Goal: Task Accomplishment & Management: Use online tool/utility

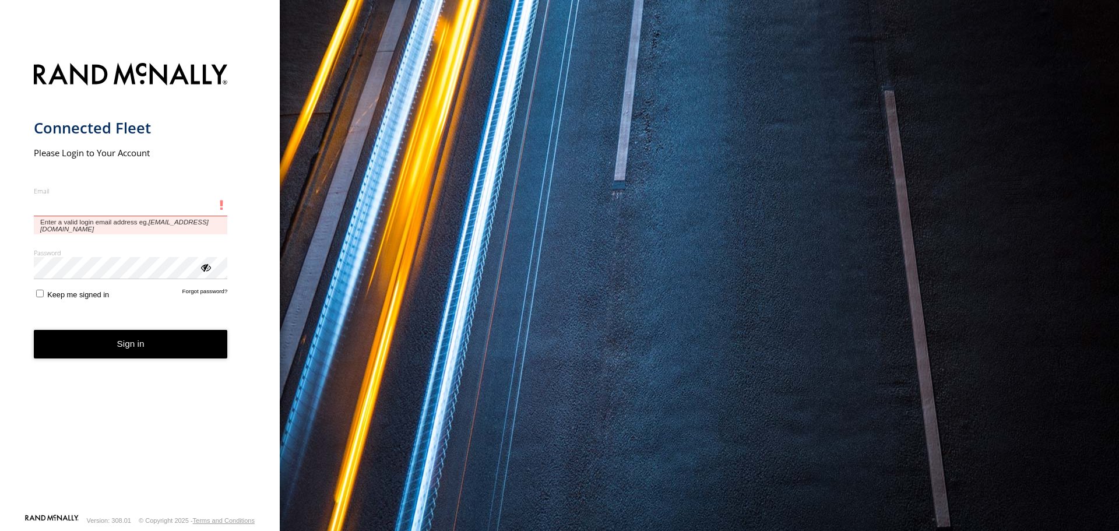
type input "**********"
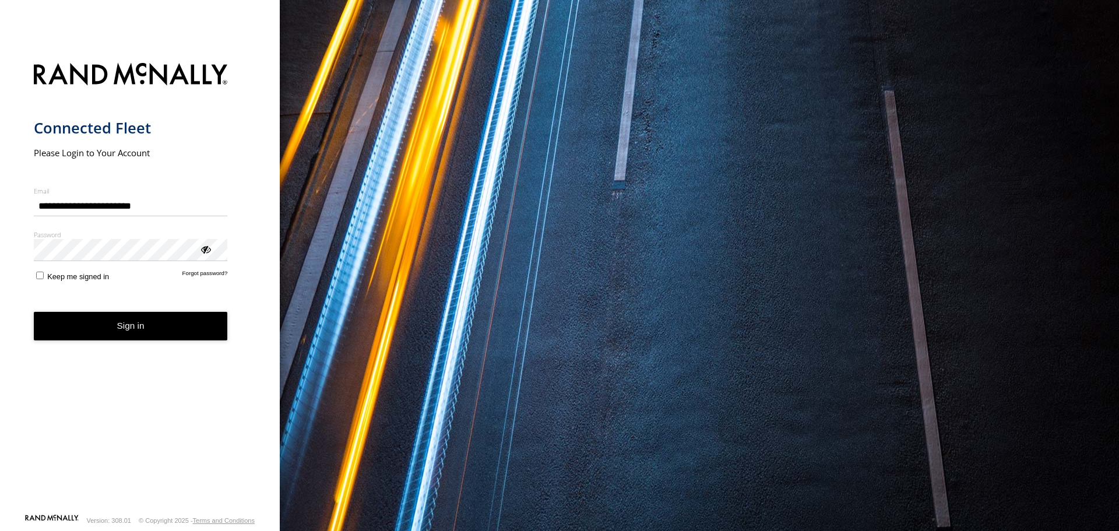
click at [115, 327] on button "Sign in" at bounding box center [131, 326] width 194 height 29
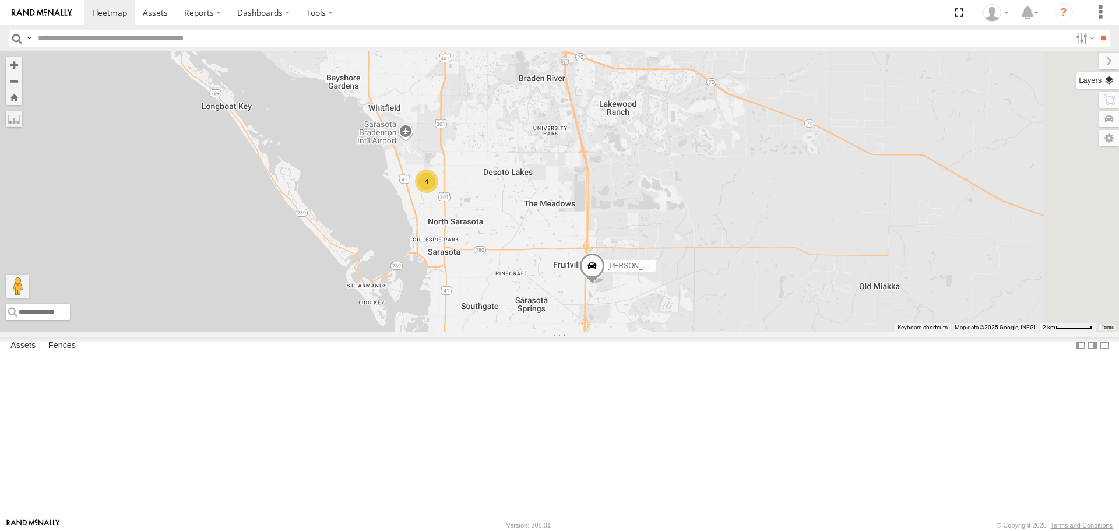
click at [1112, 75] on label at bounding box center [1097, 80] width 43 height 16
click at [0, 0] on span "Basemaps" at bounding box center [0, 0] width 0 height 0
click at [0, 0] on span "Roadmap" at bounding box center [0, 0] width 0 height 0
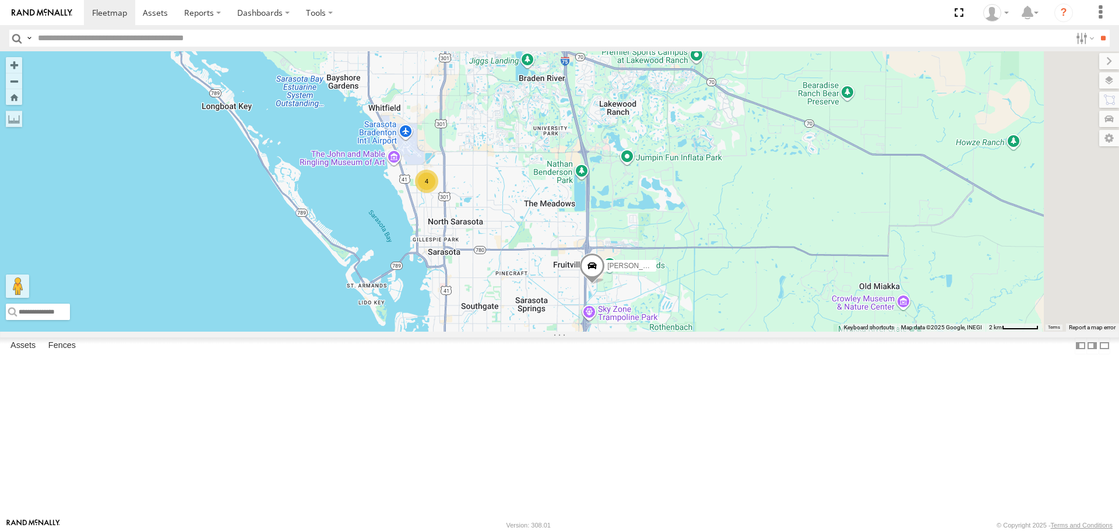
click at [0, 0] on span "Overlays" at bounding box center [0, 0] width 0 height 0
click at [0, 0] on span "Traffic" at bounding box center [0, 0] width 0 height 0
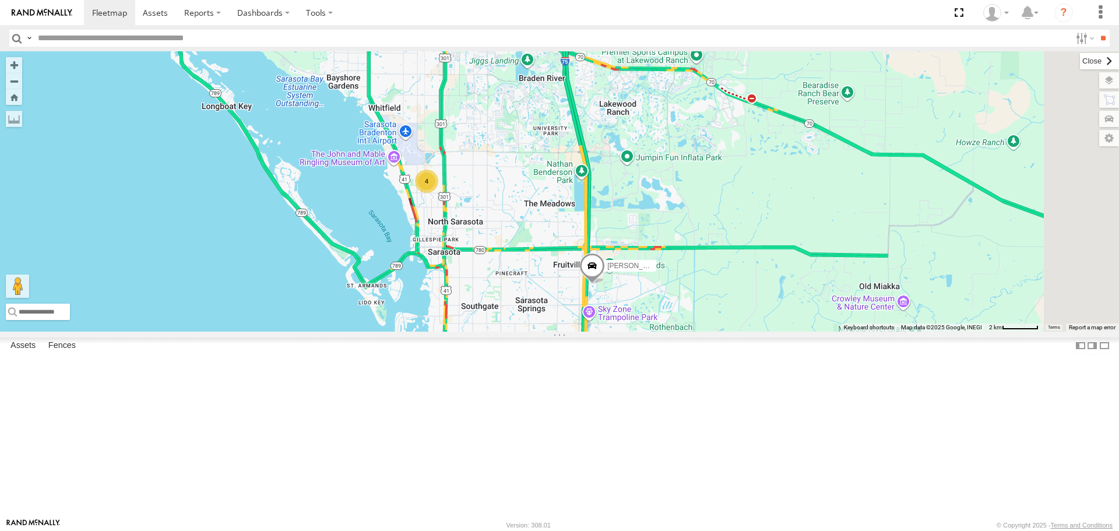
click at [1080, 65] on label at bounding box center [1099, 61] width 39 height 16
click at [551, 223] on div "Robert 4" at bounding box center [559, 191] width 1119 height 280
click at [475, 94] on button "Close" at bounding box center [461, 80] width 28 height 28
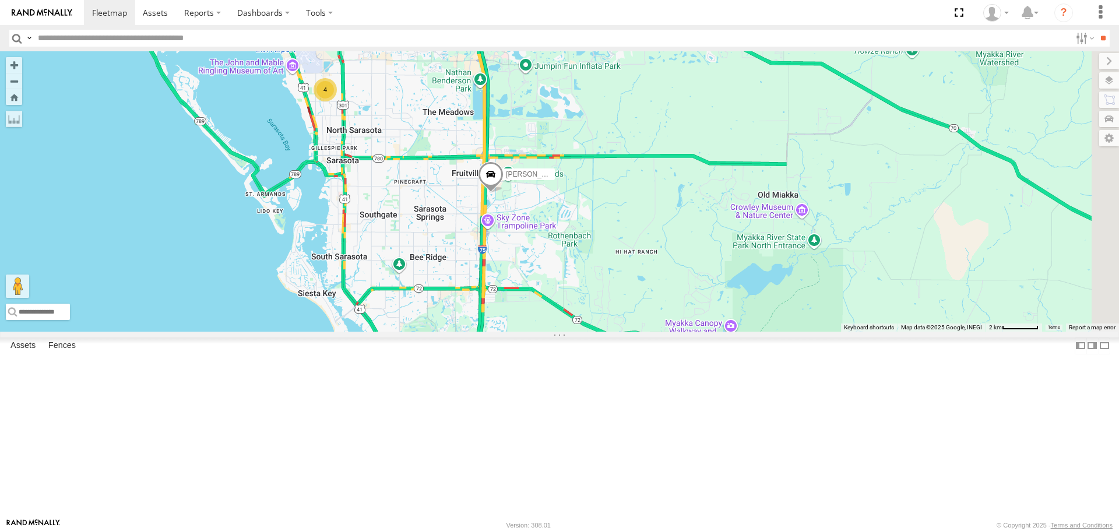
drag, startPoint x: 607, startPoint y: 238, endPoint x: 512, endPoint y: 153, distance: 127.5
click at [512, 153] on div "[PERSON_NAME] 4" at bounding box center [559, 191] width 1119 height 280
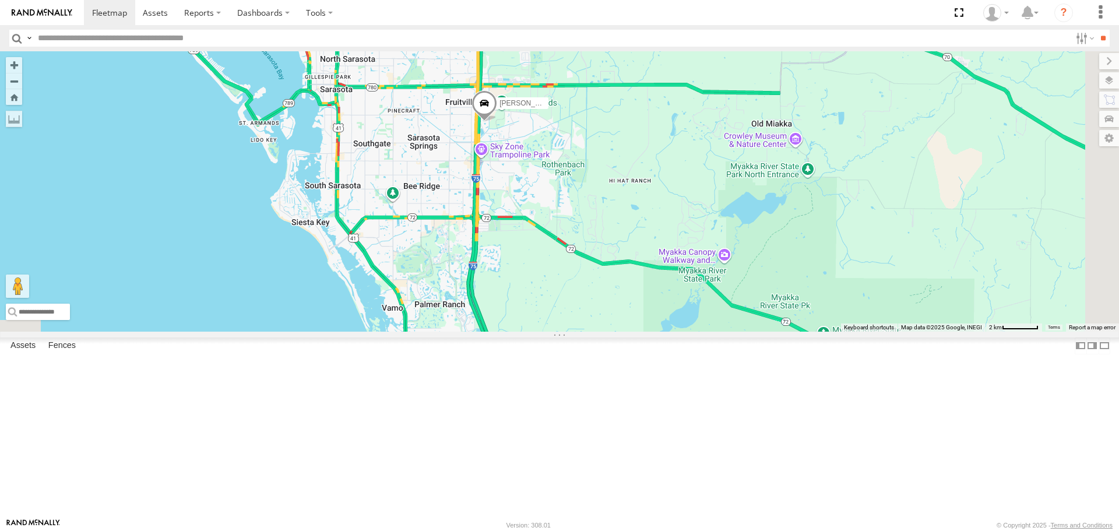
drag, startPoint x: 622, startPoint y: 431, endPoint x: 612, endPoint y: 348, distance: 83.3
click at [612, 331] on div "[PERSON_NAME] 4" at bounding box center [559, 191] width 1119 height 280
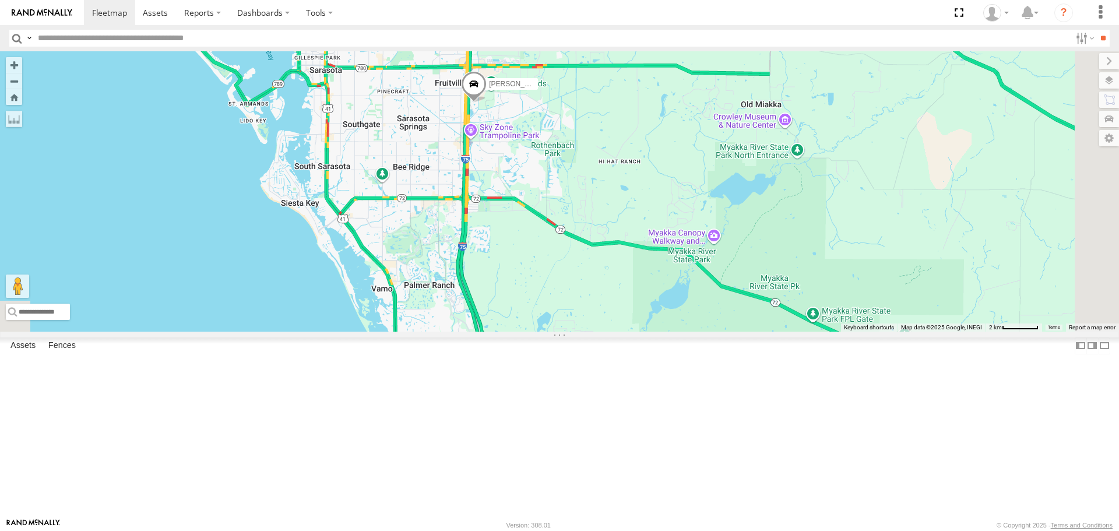
click at [0, 0] on link at bounding box center [0, 0] width 0 height 0
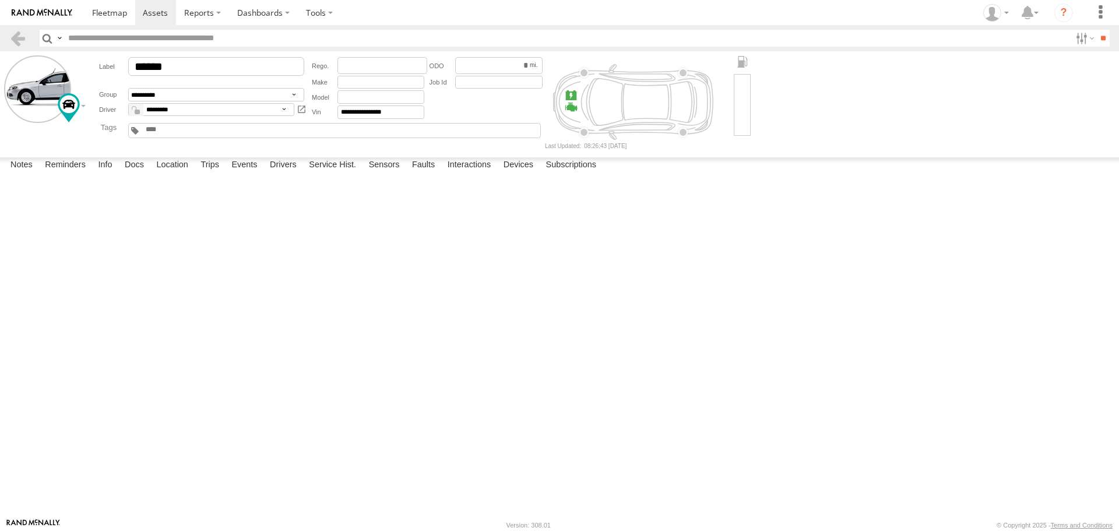
click at [0, 0] on label at bounding box center [0, 0] width 0 height 0
click at [0, 0] on button "Proceed" at bounding box center [0, 0] width 0 height 0
click at [99, 23] on link at bounding box center [109, 12] width 51 height 25
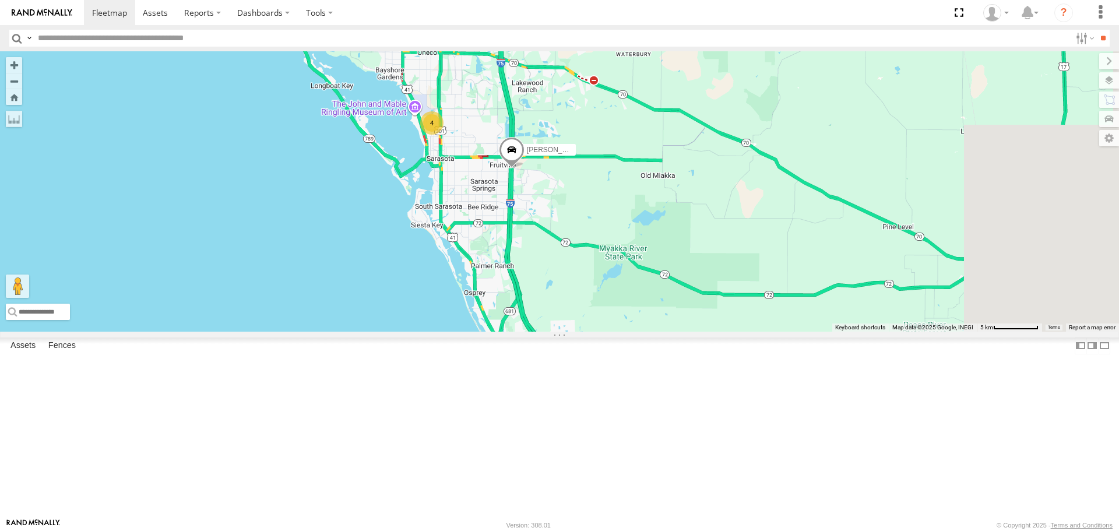
drag, startPoint x: 782, startPoint y: 289, endPoint x: 675, endPoint y: 189, distance: 145.9
click at [676, 189] on div "Robert 4" at bounding box center [559, 191] width 1119 height 280
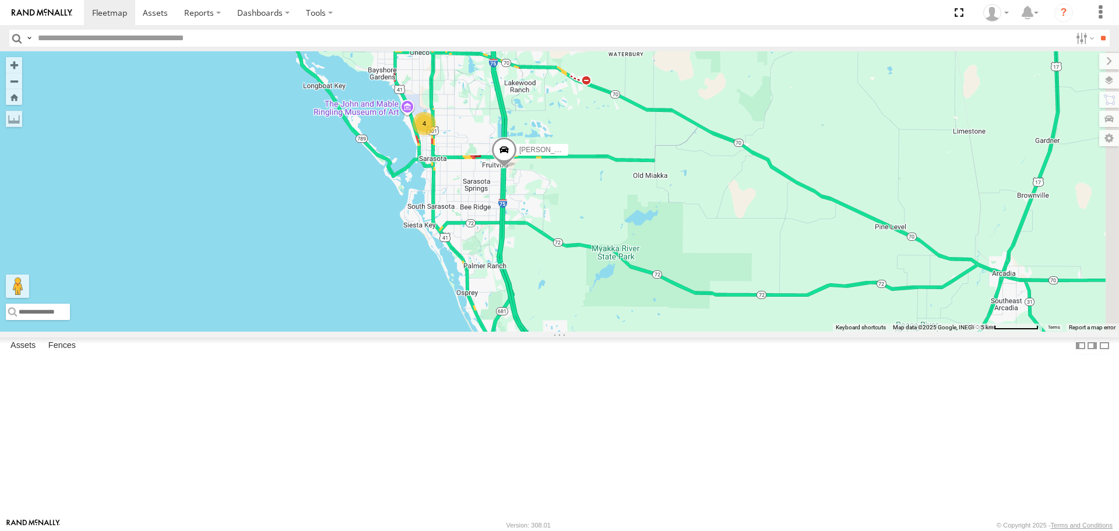
click at [517, 169] on span at bounding box center [504, 153] width 26 height 31
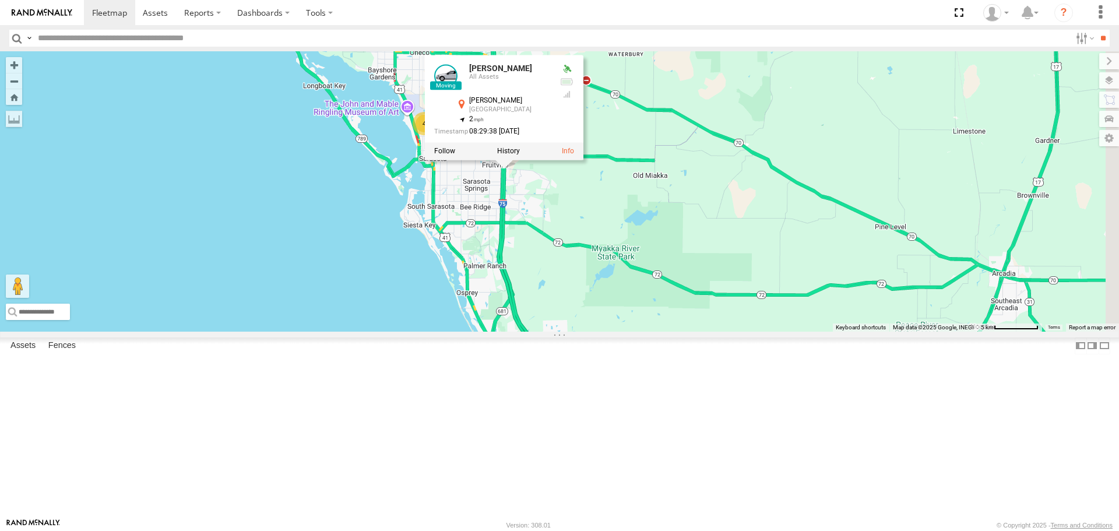
click at [727, 120] on div "Robert 4 Robert All Assets Porter Rd Sarasota 27.32583 , -82.44699 2 08:29:38 0…" at bounding box center [559, 191] width 1119 height 280
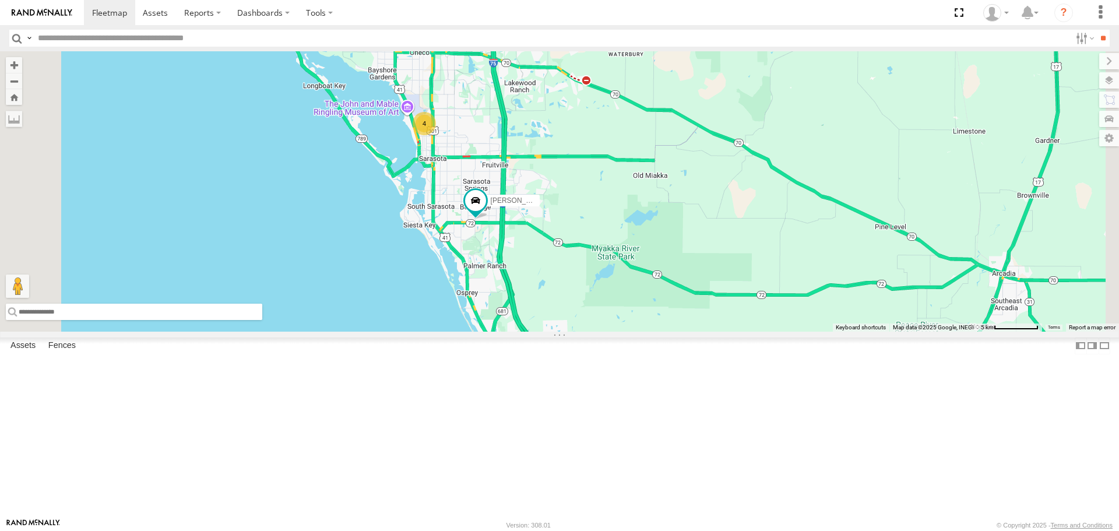
click at [262, 320] on input "text" at bounding box center [134, 312] width 256 height 16
click at [356, 331] on div "Robert 4" at bounding box center [559, 191] width 1119 height 280
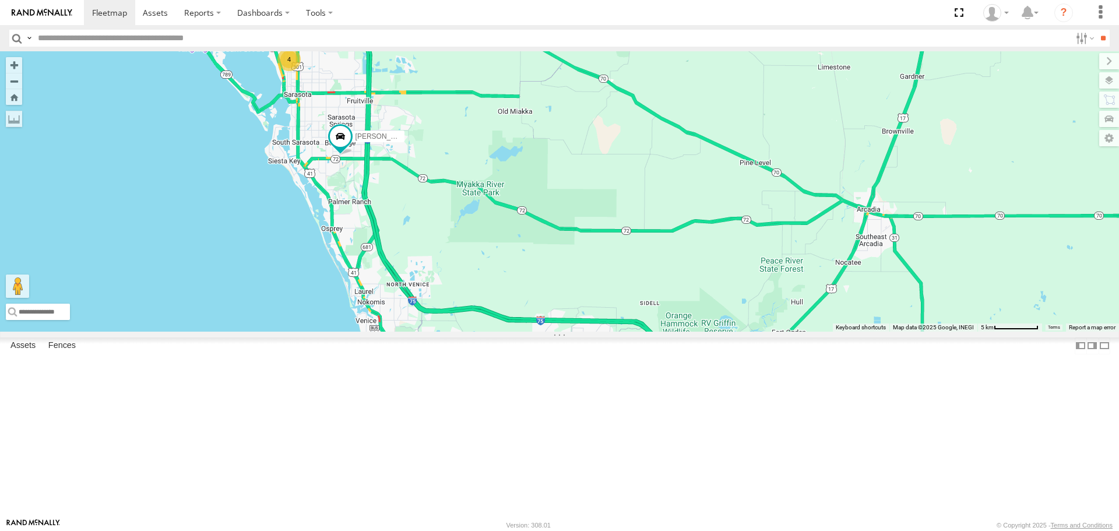
drag, startPoint x: 794, startPoint y: 400, endPoint x: 654, endPoint y: 336, distance: 153.6
click at [654, 331] on div "Robert 4" at bounding box center [559, 191] width 1119 height 280
click at [22, 124] on label at bounding box center [14, 119] width 16 height 16
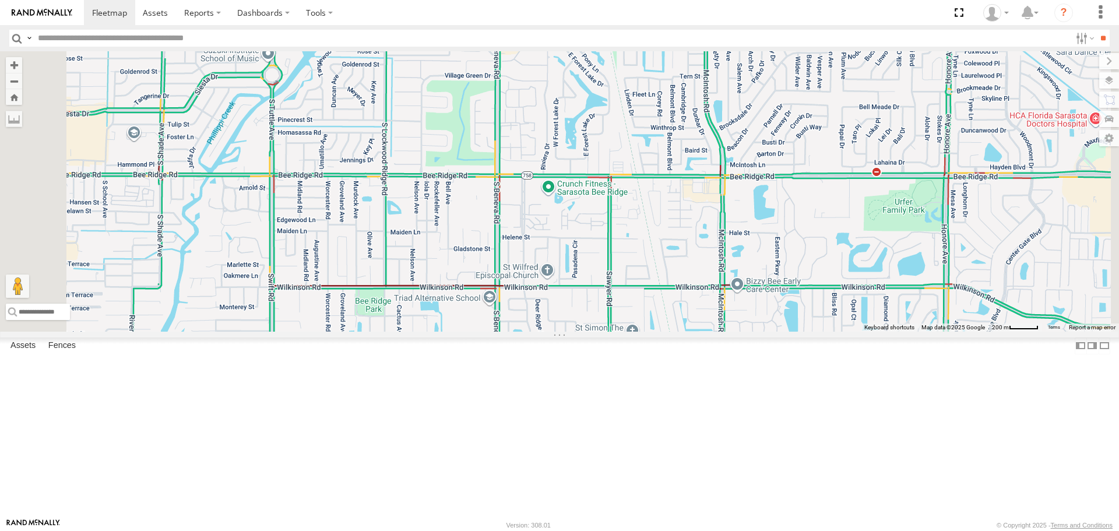
drag, startPoint x: 535, startPoint y: 195, endPoint x: 733, endPoint y: 253, distance: 206.7
click at [733, 253] on div at bounding box center [559, 191] width 1119 height 280
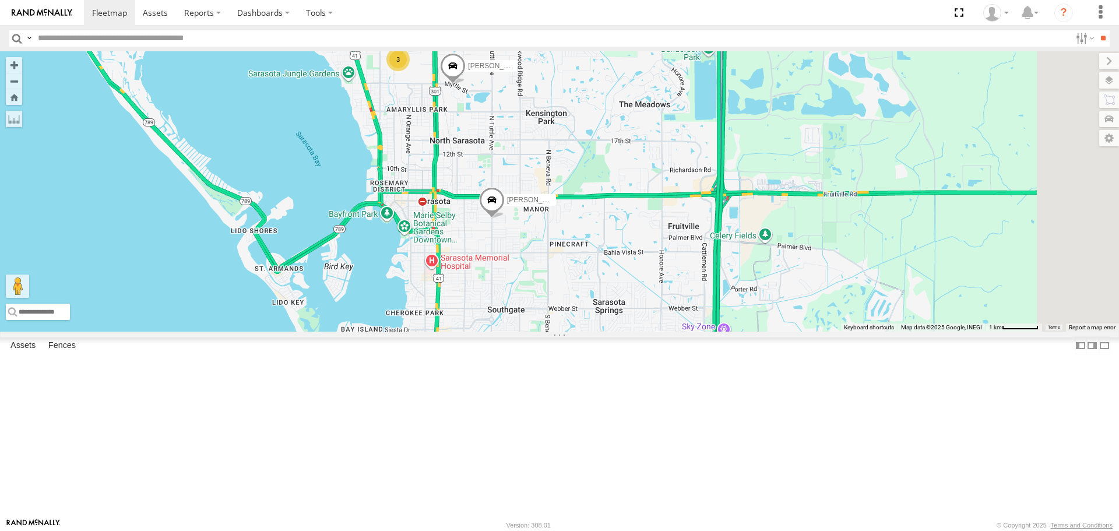
drag, startPoint x: 681, startPoint y: 280, endPoint x: 631, endPoint y: 402, distance: 132.2
click at [631, 331] on div "Robert Tom 3" at bounding box center [559, 191] width 1119 height 280
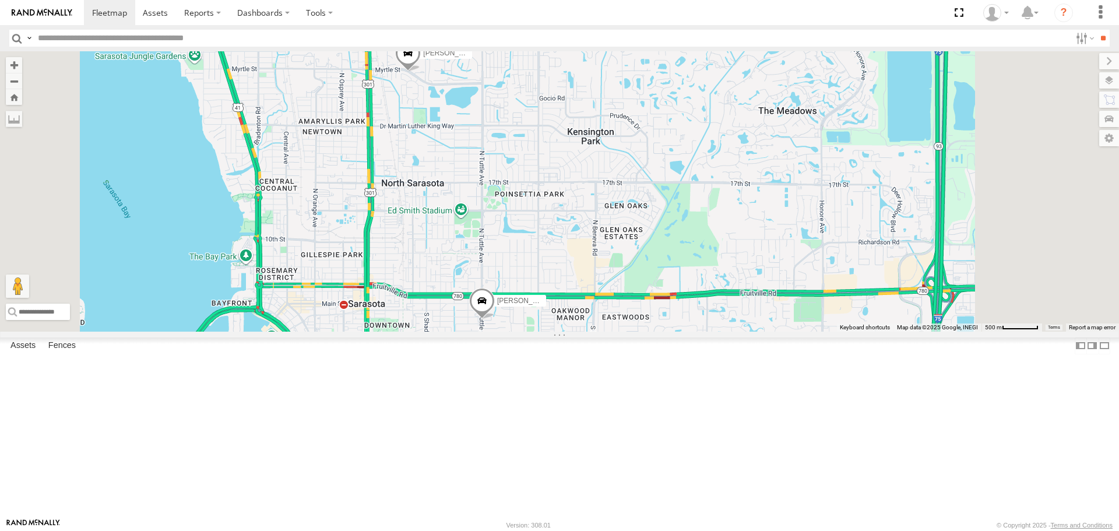
drag, startPoint x: 644, startPoint y: 307, endPoint x: 623, endPoint y: 456, distance: 150.0
click at [623, 331] on div "Robert Tom" at bounding box center [559, 191] width 1119 height 280
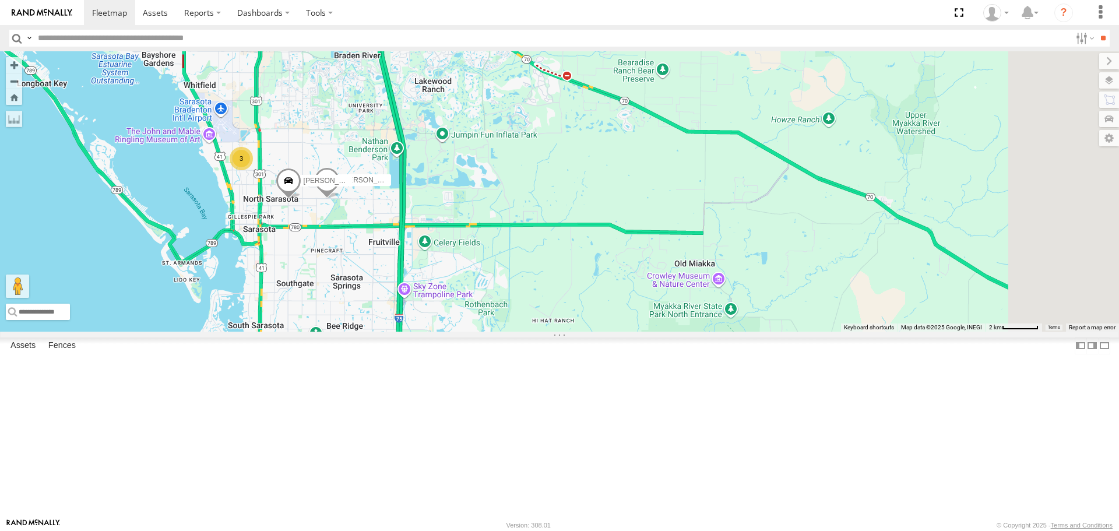
drag, startPoint x: 563, startPoint y: 305, endPoint x: 422, endPoint y: 311, distance: 140.5
click at [422, 311] on div "Tom Robert 3" at bounding box center [559, 191] width 1119 height 280
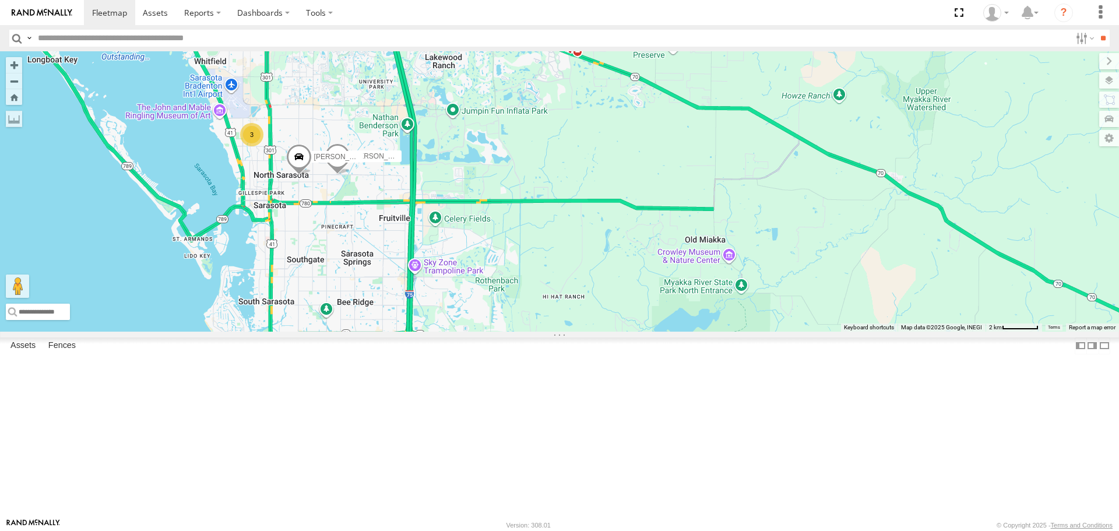
drag, startPoint x: 426, startPoint y: 305, endPoint x: 490, endPoint y: 299, distance: 63.8
click at [490, 299] on div "Tom Robert 3" at bounding box center [559, 191] width 1119 height 280
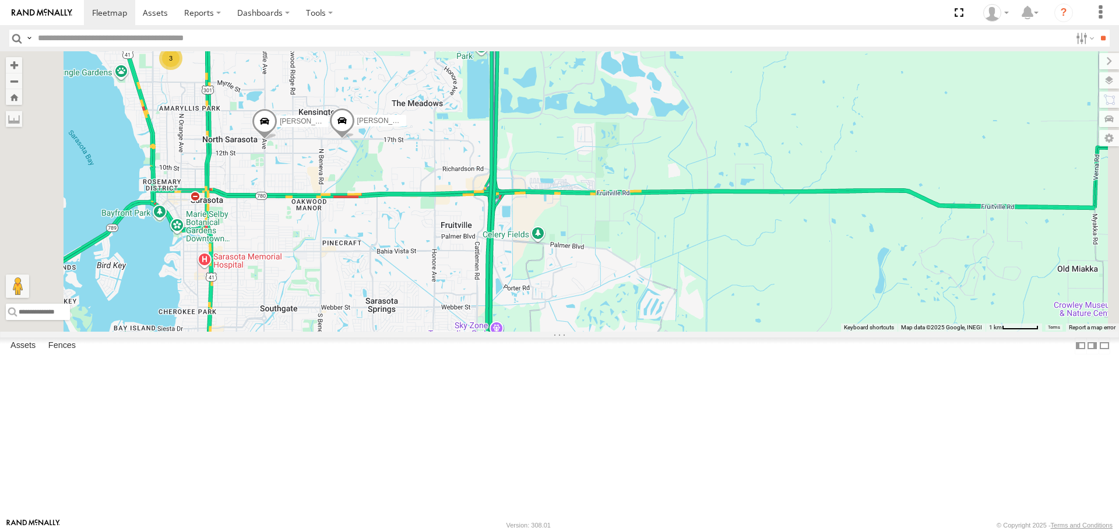
click at [338, 290] on div "Tom Robert 3" at bounding box center [559, 191] width 1119 height 280
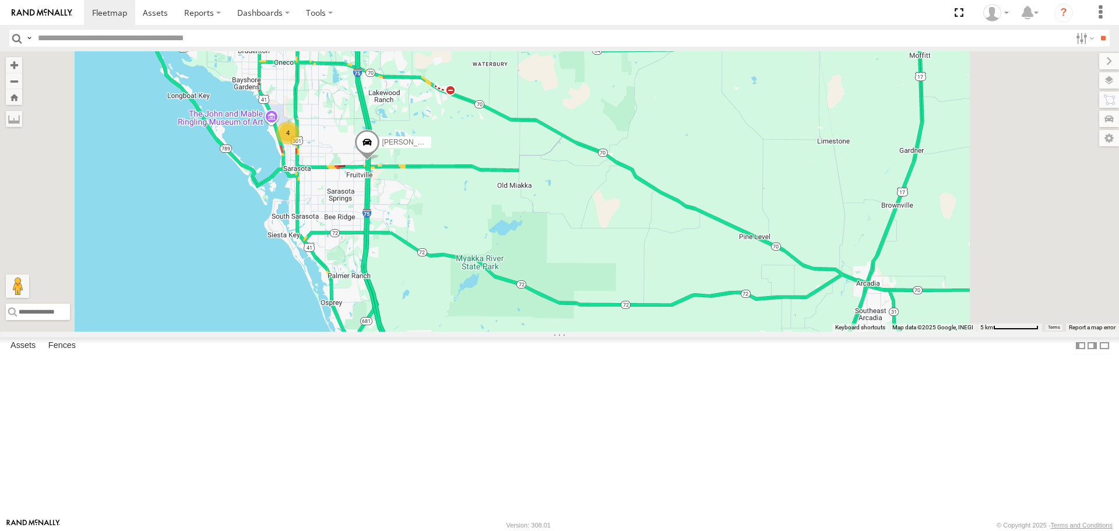
drag, startPoint x: 572, startPoint y: 354, endPoint x: 435, endPoint y: 163, distance: 234.8
click at [449, 180] on div "[PERSON_NAME] 4" at bounding box center [559, 191] width 1119 height 280
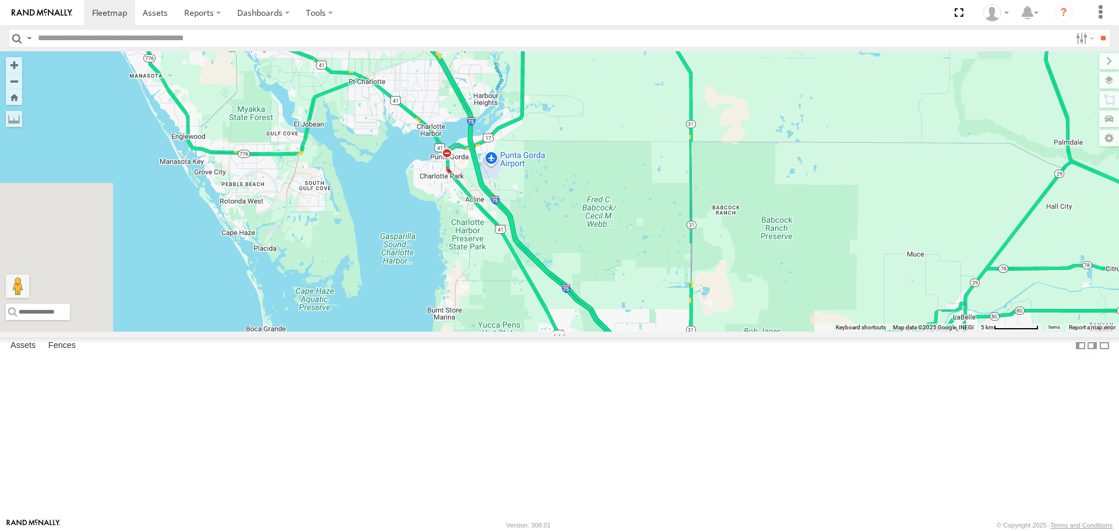
drag, startPoint x: 432, startPoint y: 218, endPoint x: 580, endPoint y: 426, distance: 255.3
click at [580, 331] on div "[PERSON_NAME] 4" at bounding box center [559, 191] width 1119 height 280
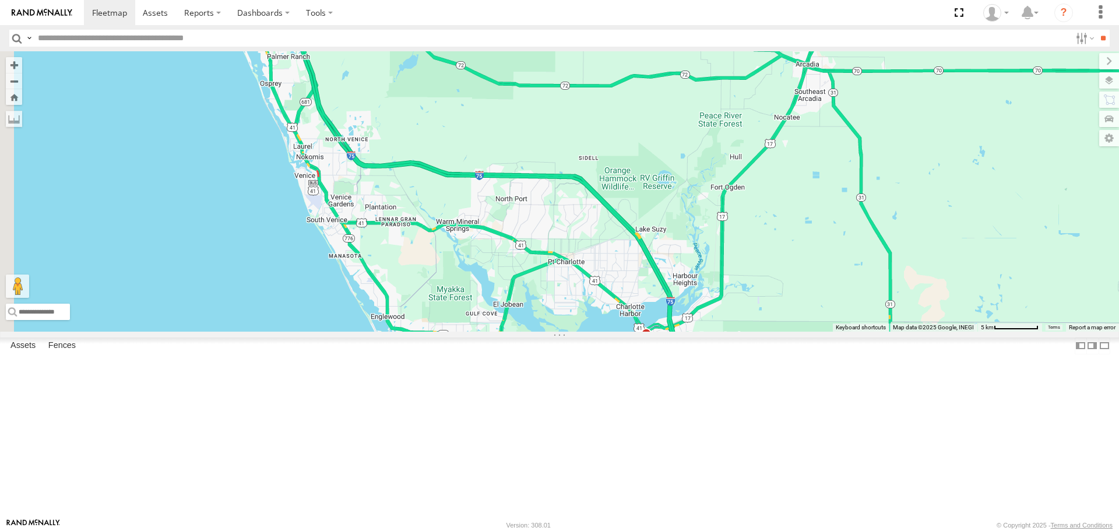
drag, startPoint x: 438, startPoint y: 325, endPoint x: 633, endPoint y: 420, distance: 217.3
click at [633, 331] on div "[PERSON_NAME] 4" at bounding box center [559, 191] width 1119 height 280
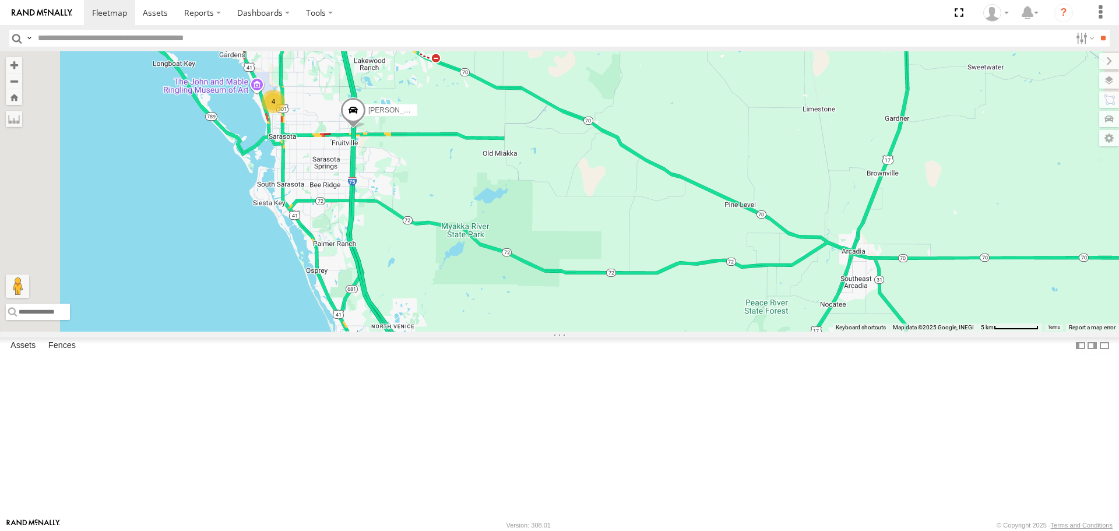
drag, startPoint x: 530, startPoint y: 235, endPoint x: 540, endPoint y: 378, distance: 143.7
click at [540, 331] on div "[PERSON_NAME] 4" at bounding box center [559, 191] width 1119 height 280
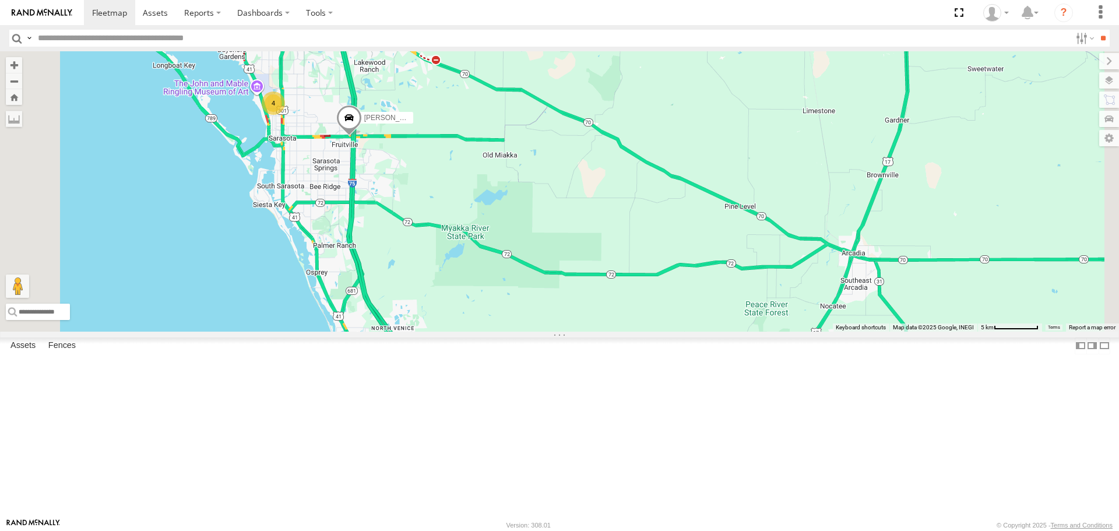
click at [285, 115] on div "4" at bounding box center [273, 102] width 23 height 23
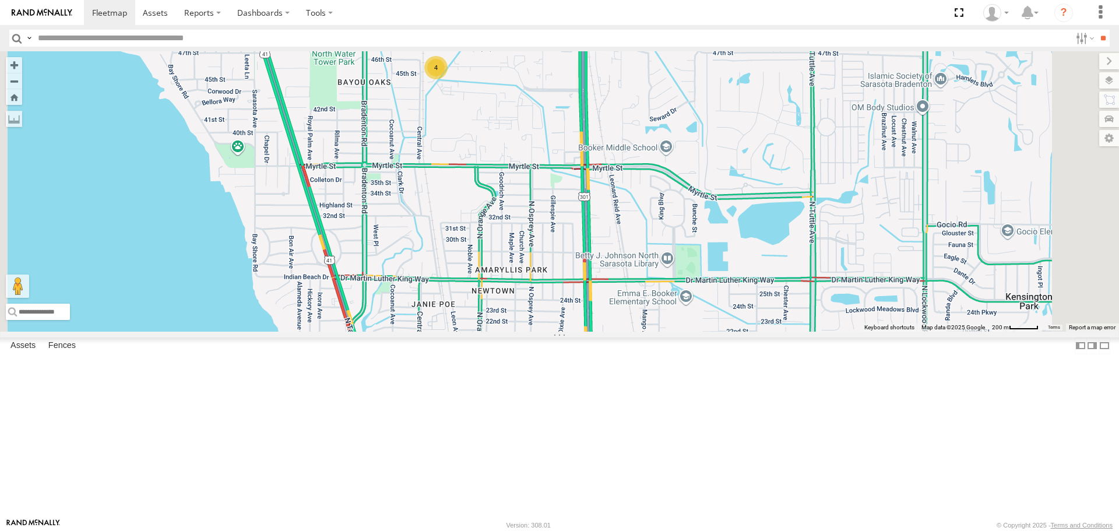
drag, startPoint x: 755, startPoint y: 364, endPoint x: 684, endPoint y: 192, distance: 186.0
click at [687, 196] on div "4" at bounding box center [559, 191] width 1119 height 280
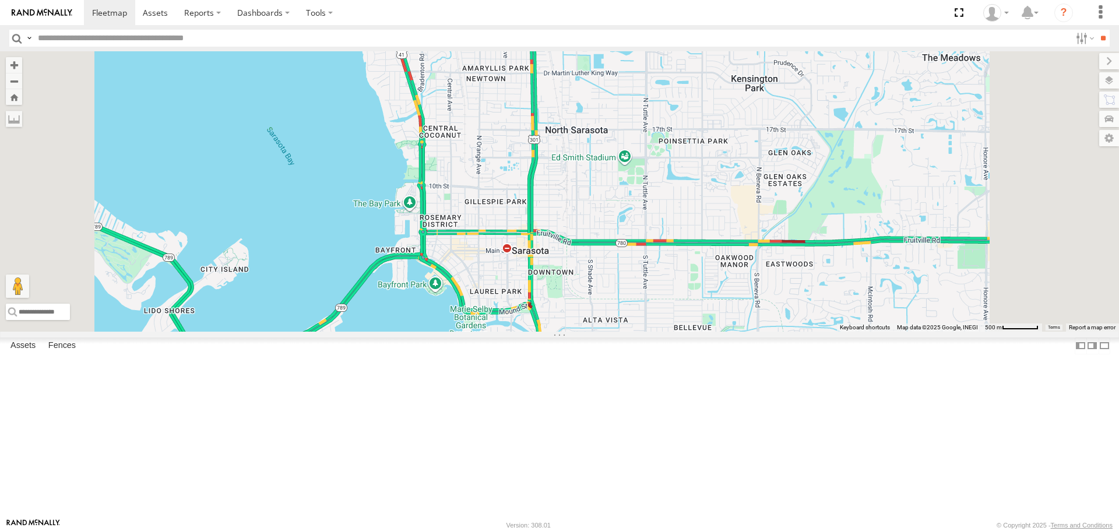
drag, startPoint x: 700, startPoint y: 309, endPoint x: 668, endPoint y: 193, distance: 120.3
click at [671, 196] on div "4" at bounding box center [559, 191] width 1119 height 280
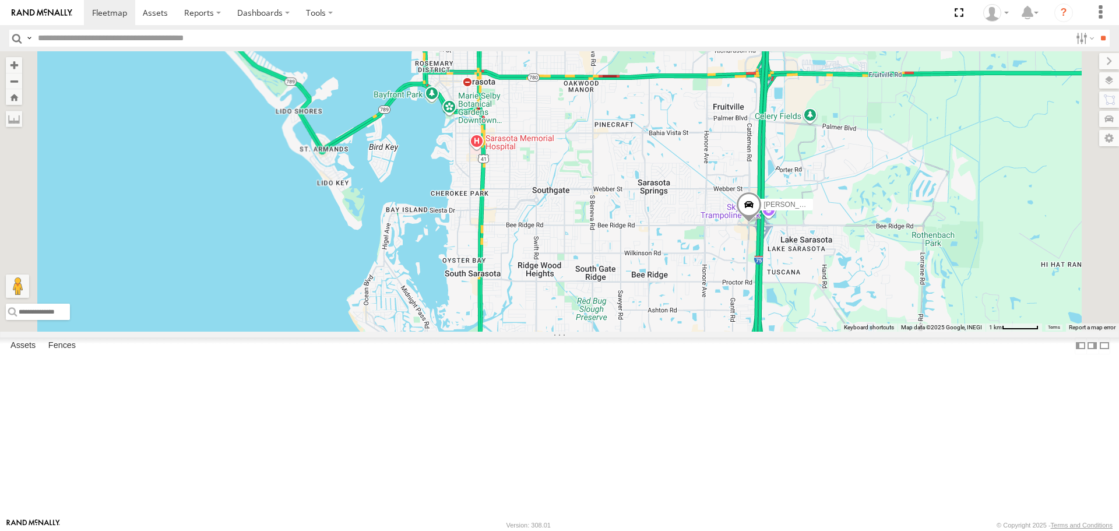
drag, startPoint x: 689, startPoint y: 294, endPoint x: 606, endPoint y: 176, distance: 143.9
click at [618, 185] on div "[PERSON_NAME] 4" at bounding box center [559, 191] width 1119 height 280
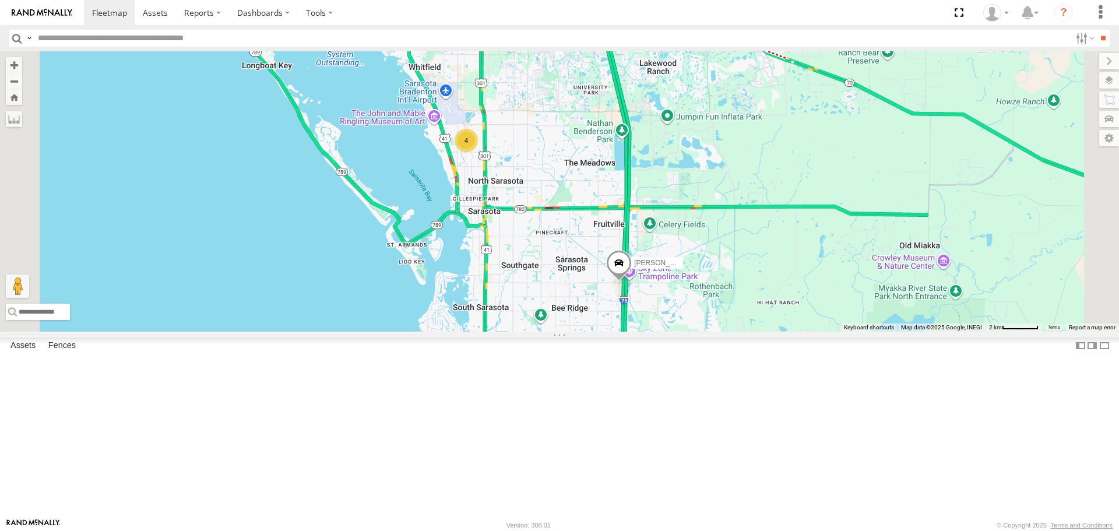
drag, startPoint x: 676, startPoint y: 216, endPoint x: 684, endPoint y: 323, distance: 107.5
click at [684, 323] on div "[PERSON_NAME] 4" at bounding box center [559, 191] width 1119 height 280
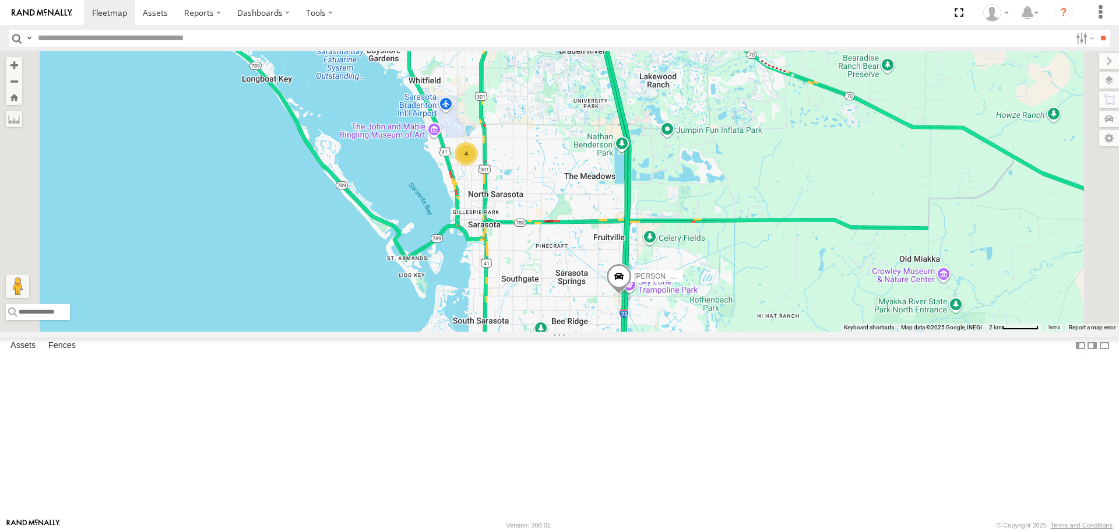
click at [632, 295] on span at bounding box center [619, 279] width 26 height 31
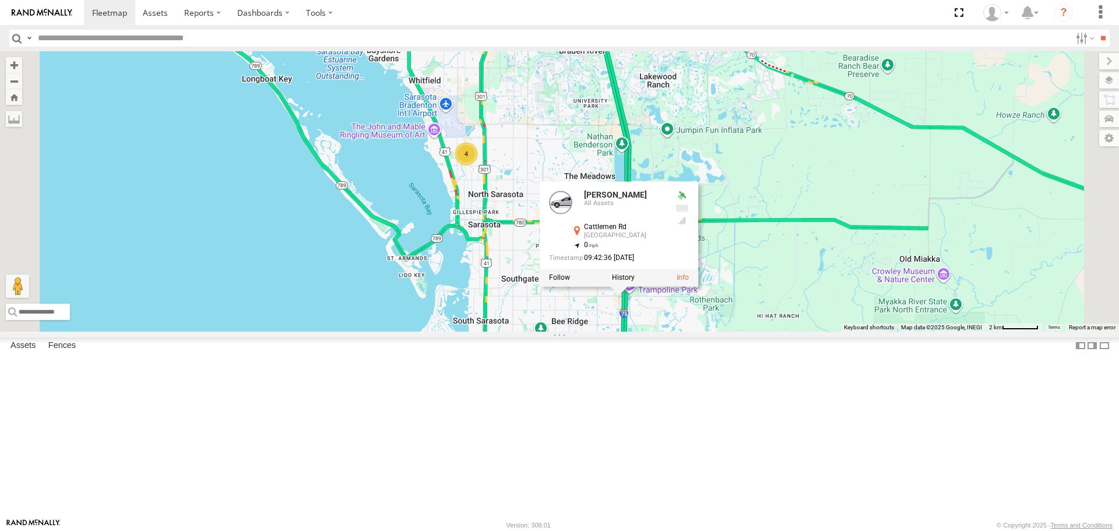
click at [780, 200] on div "Tom 4 Tom All Assets Cattlemen Rd Sarasota 27.2994 , -82.45161 0 09:42:36 09/24…" at bounding box center [559, 191] width 1119 height 280
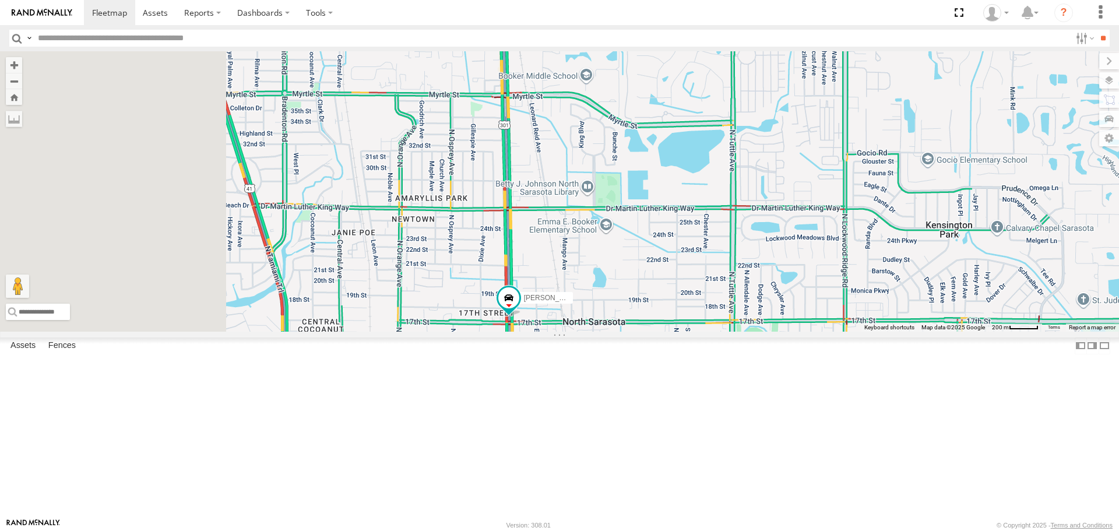
drag, startPoint x: 512, startPoint y: 290, endPoint x: 734, endPoint y: 318, distance: 223.8
click at [734, 319] on div "Tom Robert 3" at bounding box center [559, 191] width 1119 height 280
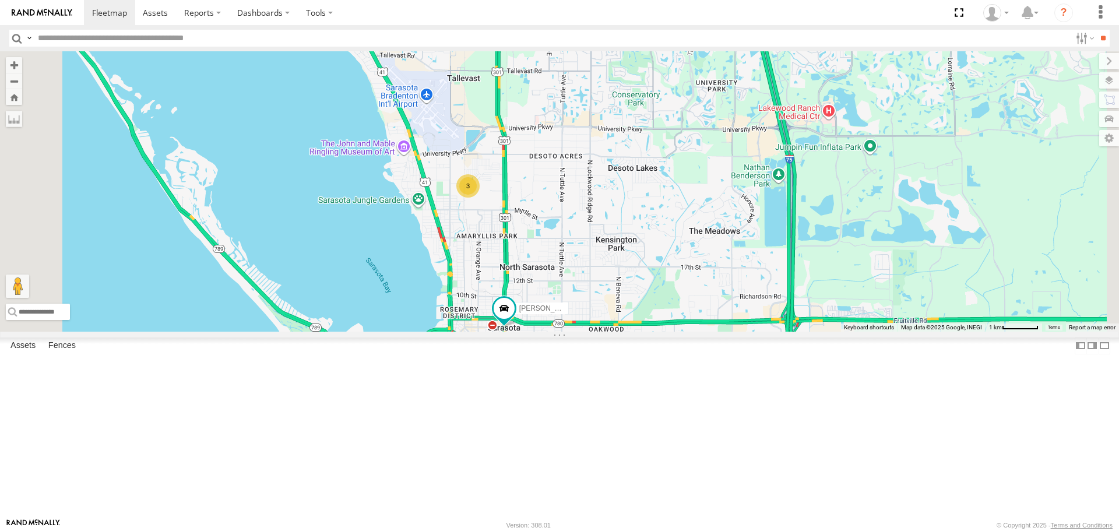
drag, startPoint x: 645, startPoint y: 321, endPoint x: 647, endPoint y: 350, distance: 28.6
click at [647, 331] on div "Tom Robert 3" at bounding box center [559, 191] width 1119 height 280
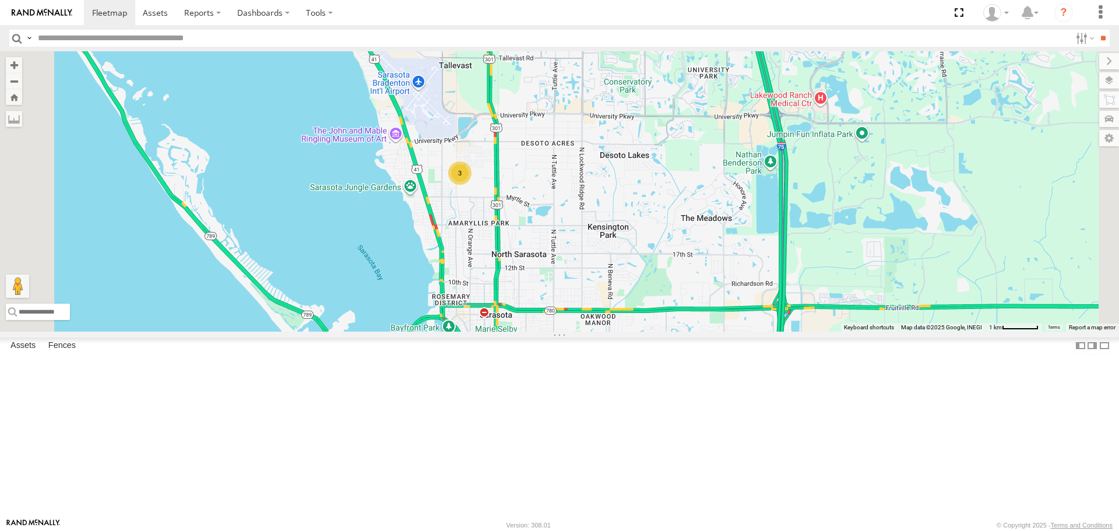
drag, startPoint x: 570, startPoint y: 330, endPoint x: 528, endPoint y: 201, distance: 135.6
click at [534, 216] on div "3" at bounding box center [559, 191] width 1119 height 280
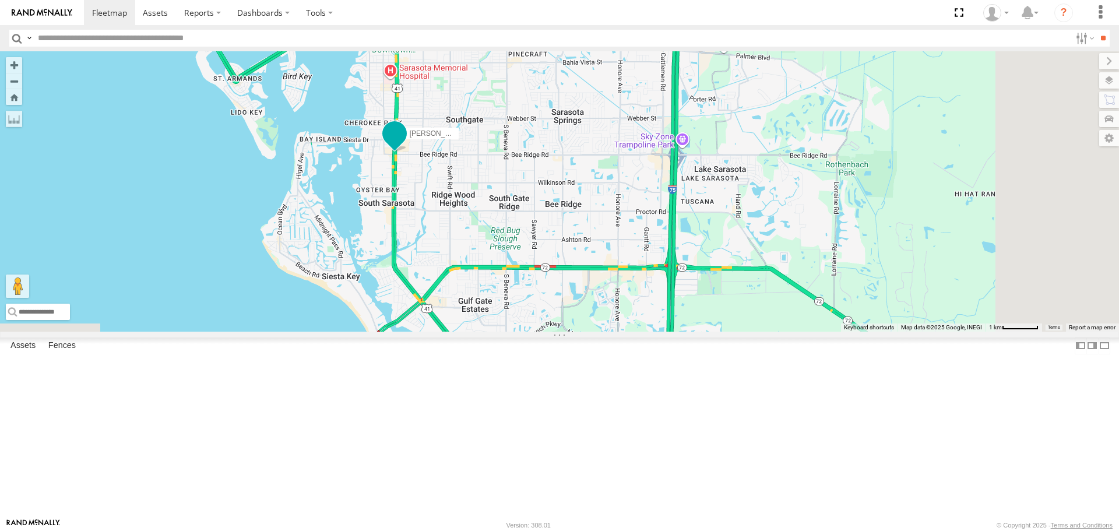
click at [405, 144] on span at bounding box center [394, 134] width 21 height 21
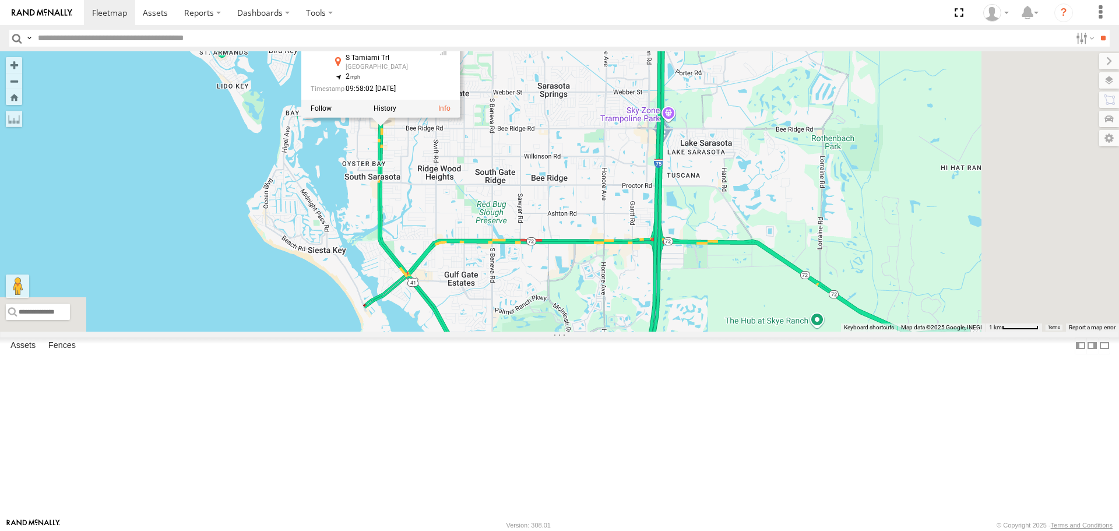
click at [542, 262] on div "3 Robert Robert All Assets S Tamiami Trl Sarasota 27.29944 , -82.53055 2 09:58:…" at bounding box center [559, 191] width 1119 height 280
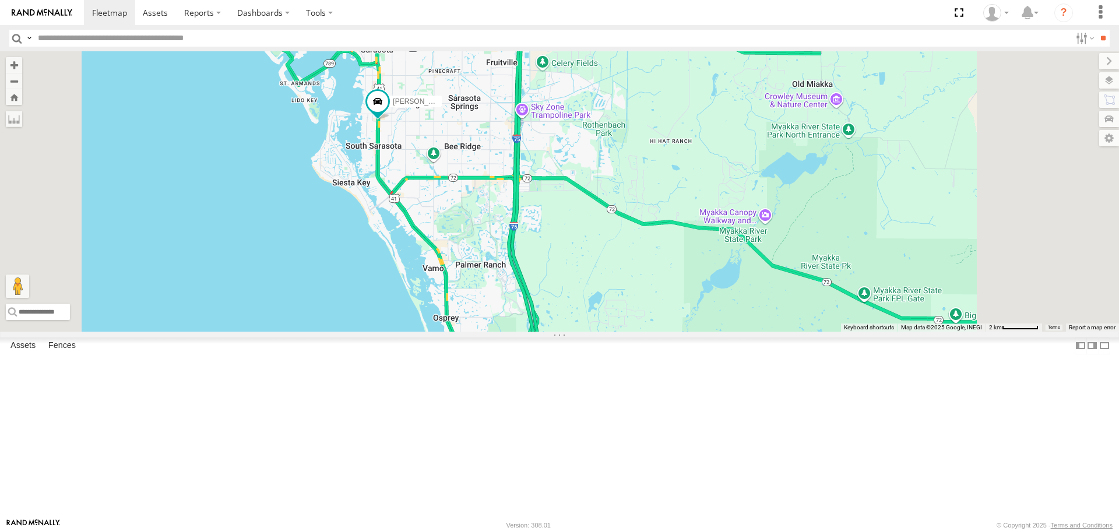
drag, startPoint x: 675, startPoint y: 371, endPoint x: 616, endPoint y: 288, distance: 101.7
click at [622, 295] on div "Robert 3" at bounding box center [559, 191] width 1119 height 280
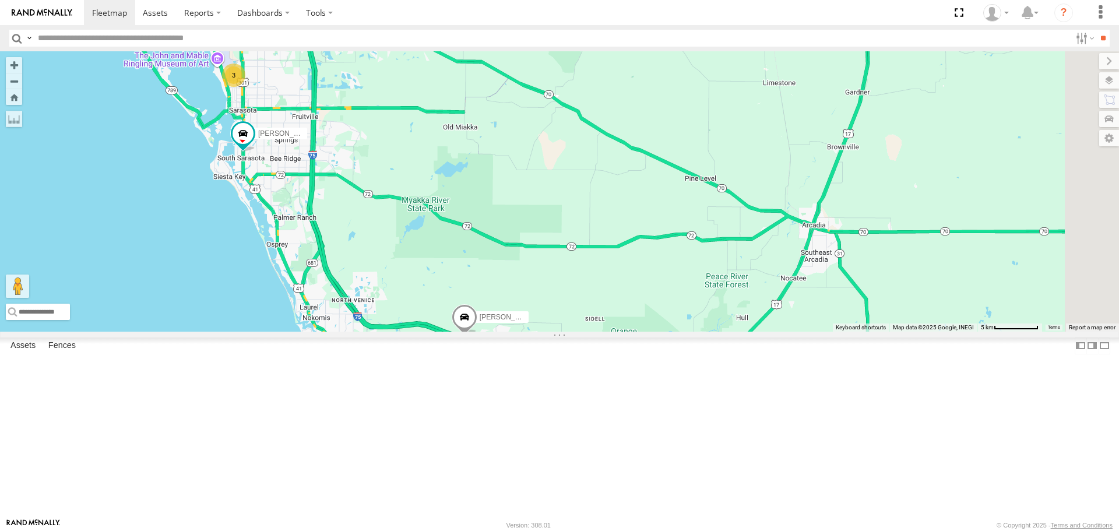
drag, startPoint x: 669, startPoint y: 283, endPoint x: 478, endPoint y: 255, distance: 193.1
click at [478, 255] on div "Robert Tom 3" at bounding box center [559, 191] width 1119 height 280
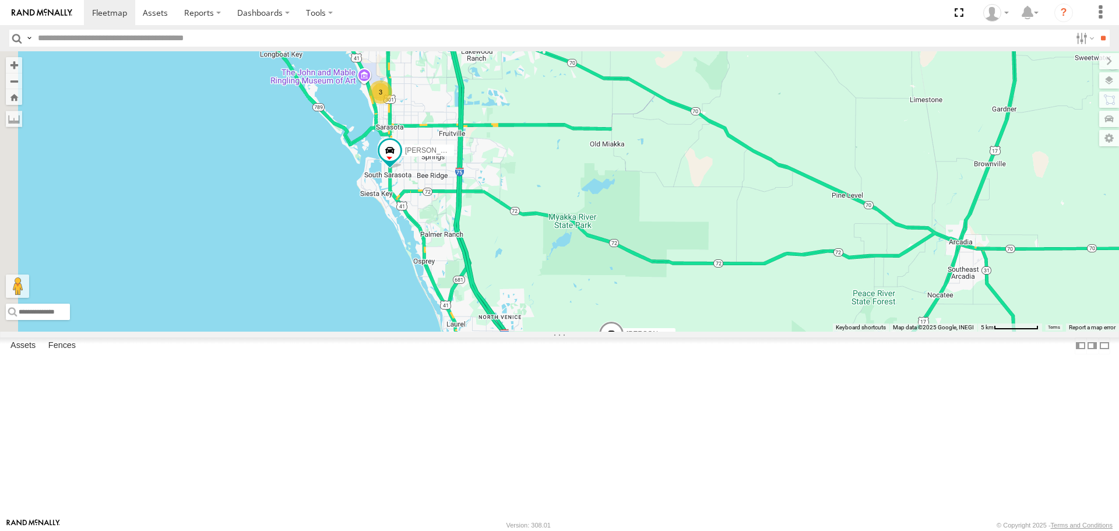
drag, startPoint x: 507, startPoint y: 276, endPoint x: 674, endPoint y: 330, distance: 175.6
click at [674, 330] on div "Robert Tom 3" at bounding box center [559, 191] width 1119 height 280
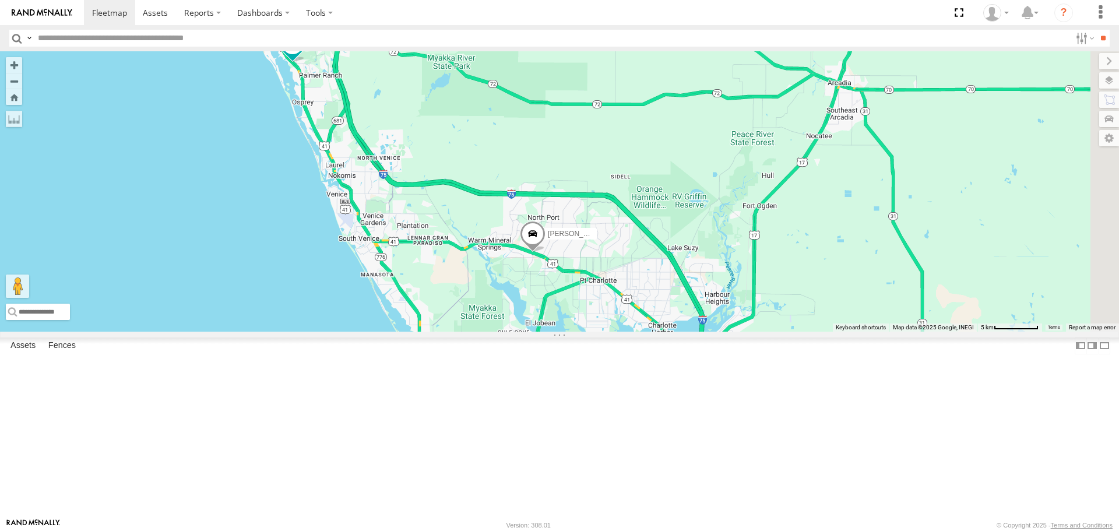
drag, startPoint x: 706, startPoint y: 350, endPoint x: 578, endPoint y: 170, distance: 221.0
click at [578, 170] on div "Tom Robert 3" at bounding box center [559, 191] width 1119 height 280
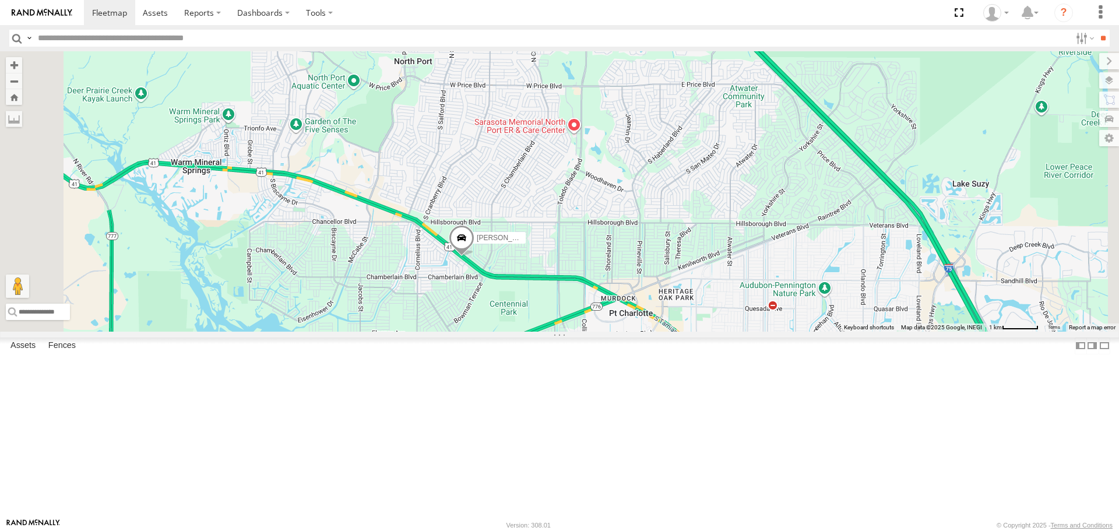
click at [0, 0] on link at bounding box center [0, 0] width 0 height 0
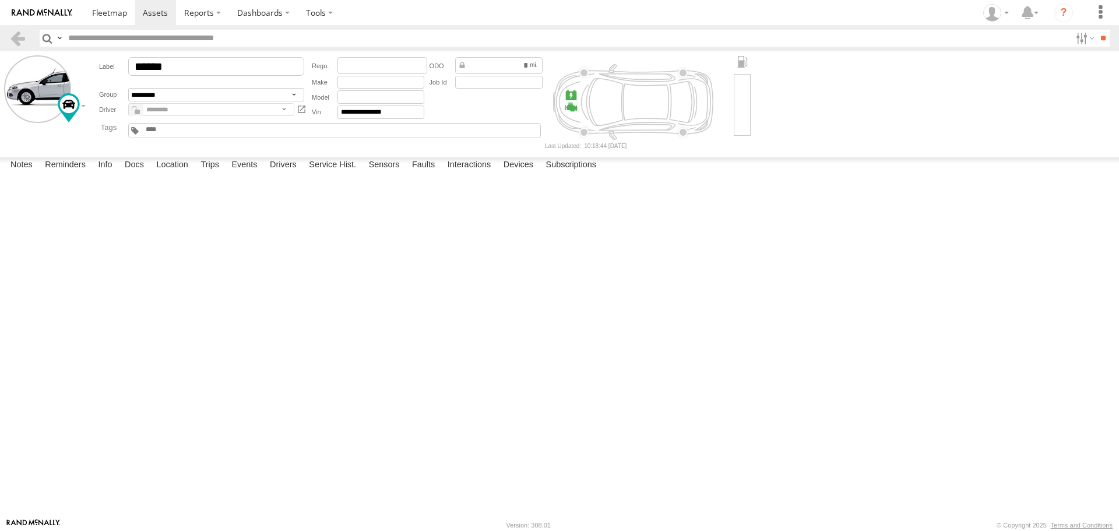
click at [0, 0] on div at bounding box center [0, 0] width 0 height 0
click at [0, 0] on label at bounding box center [0, 0] width 0 height 0
click at [0, 0] on button "Proceed" at bounding box center [0, 0] width 0 height 0
click at [119, 17] on span at bounding box center [109, 12] width 35 height 11
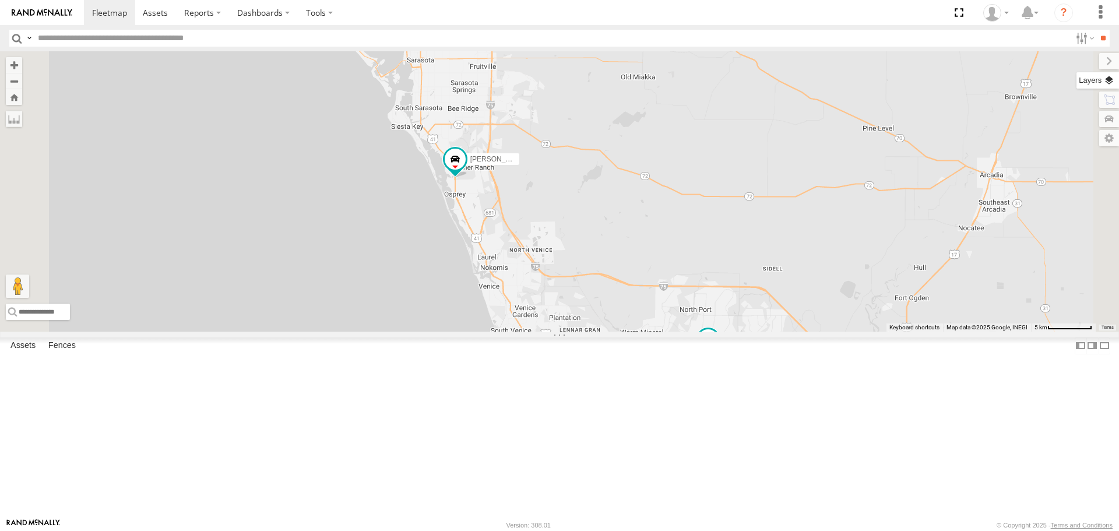
click at [1107, 76] on label at bounding box center [1097, 80] width 43 height 16
click at [0, 0] on span "Overlays" at bounding box center [0, 0] width 0 height 0
click at [0, 0] on span "Traffic" at bounding box center [0, 0] width 0 height 0
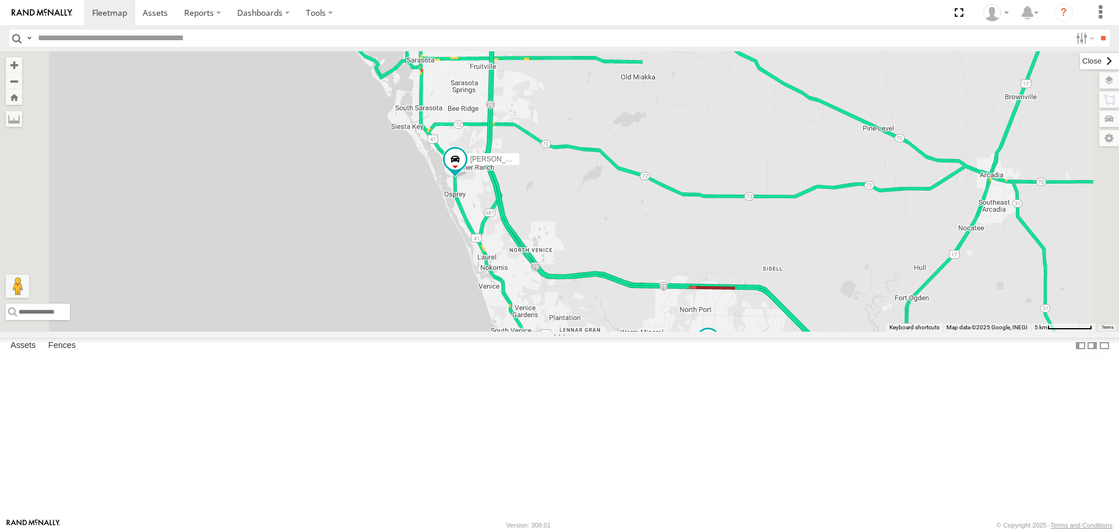
click at [1080, 66] on label at bounding box center [1099, 61] width 39 height 16
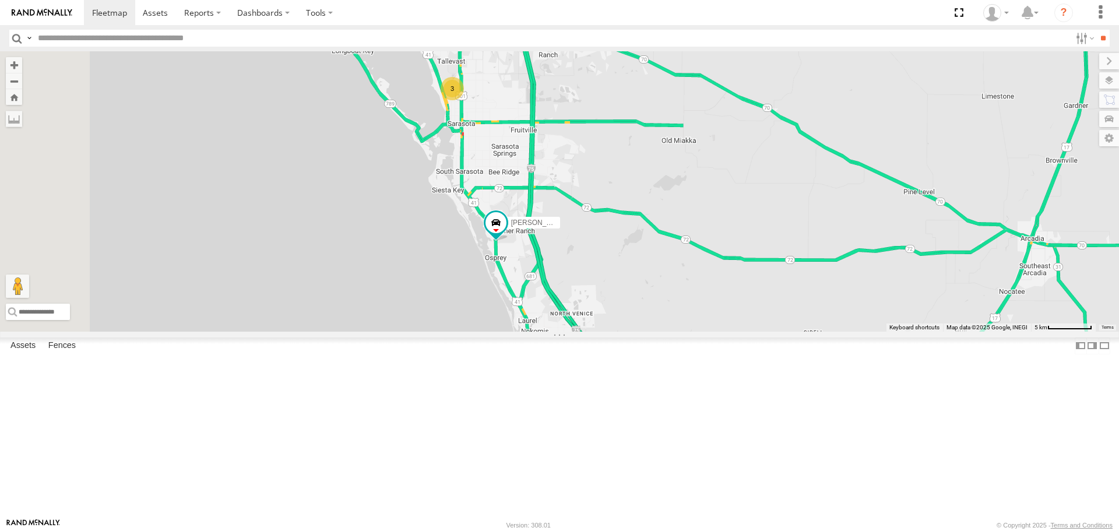
drag, startPoint x: 724, startPoint y: 231, endPoint x: 764, endPoint y: 292, distance: 73.2
click at [764, 292] on div "Tom 3 Robert" at bounding box center [559, 191] width 1119 height 280
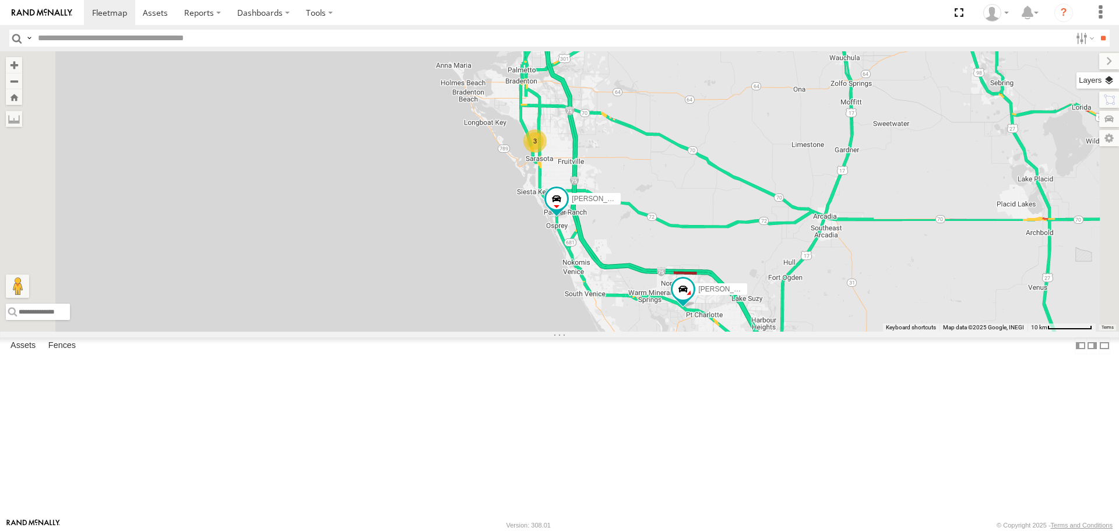
click at [1103, 84] on label at bounding box center [1097, 80] width 43 height 16
click at [0, 0] on span "Basemaps" at bounding box center [0, 0] width 0 height 0
click at [0, 0] on span "Roadmap" at bounding box center [0, 0] width 0 height 0
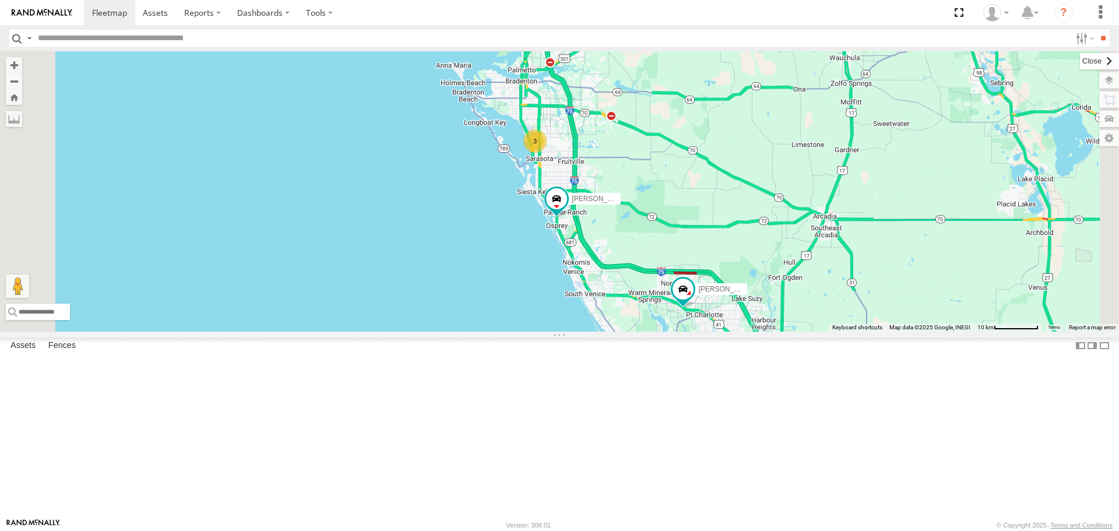
click at [1080, 58] on label at bounding box center [1099, 61] width 39 height 16
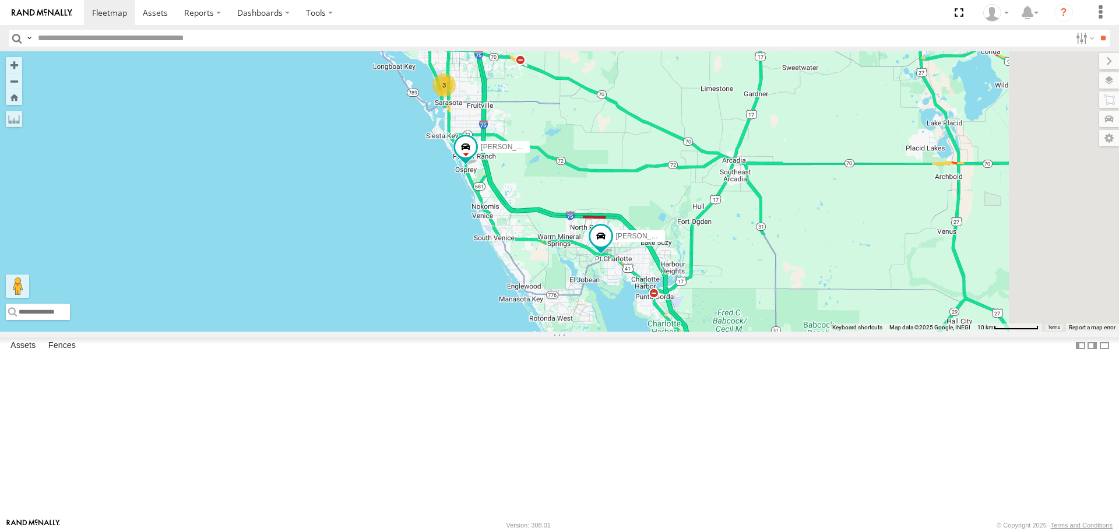
drag, startPoint x: 727, startPoint y: 345, endPoint x: 634, endPoint y: 288, distance: 108.5
click at [634, 288] on div "Tom Robert 3" at bounding box center [559, 191] width 1119 height 280
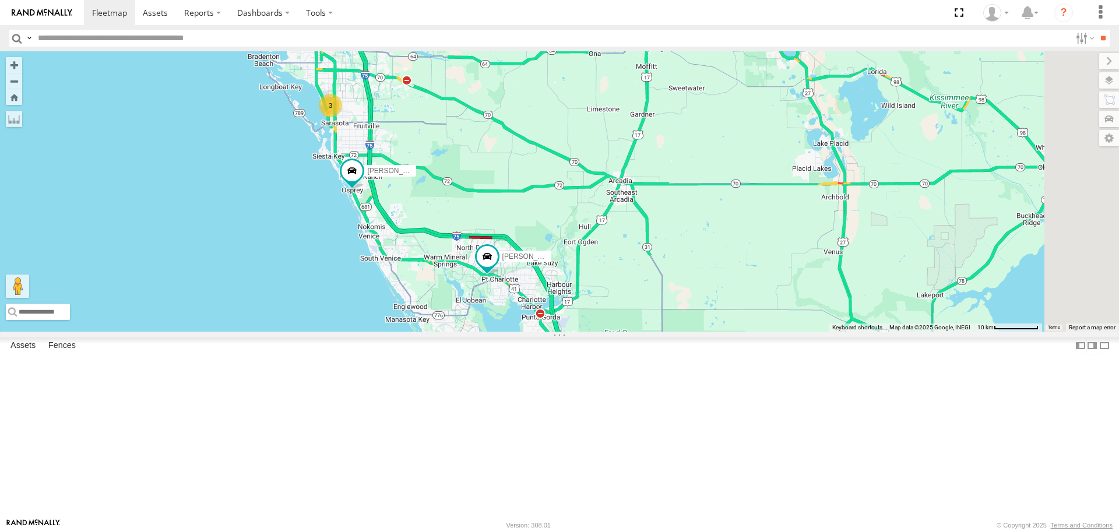
drag, startPoint x: 699, startPoint y: 232, endPoint x: 584, endPoint y: 253, distance: 117.4
click at [584, 255] on div "[PERSON_NAME] [PERSON_NAME] 3" at bounding box center [559, 191] width 1119 height 280
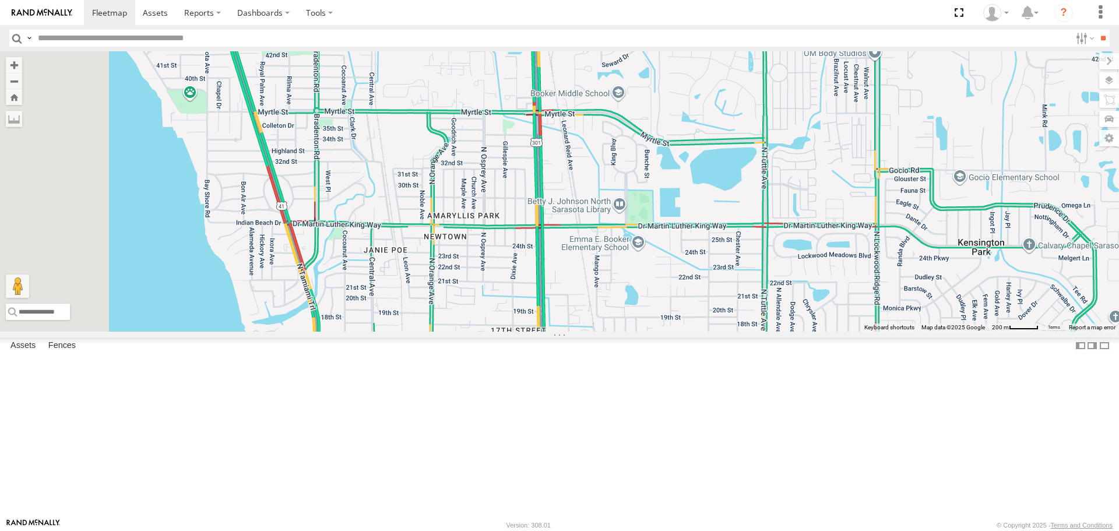
drag, startPoint x: 471, startPoint y: 186, endPoint x: 775, endPoint y: 168, distance: 304.1
click at [775, 168] on div "Tom" at bounding box center [559, 191] width 1119 height 280
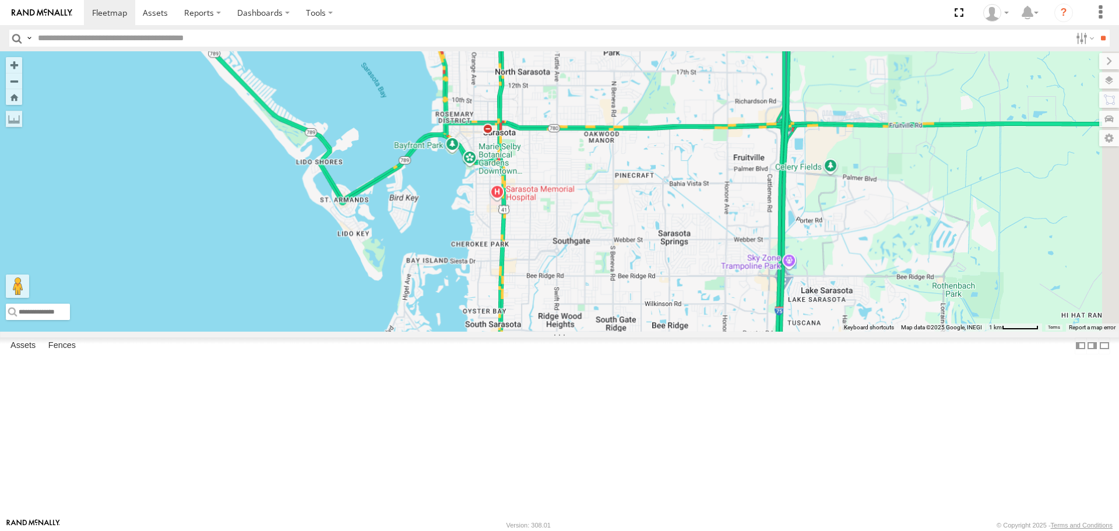
drag, startPoint x: 773, startPoint y: 168, endPoint x: 667, endPoint y: 98, distance: 127.2
click at [667, 98] on div "Tom 3" at bounding box center [559, 191] width 1119 height 280
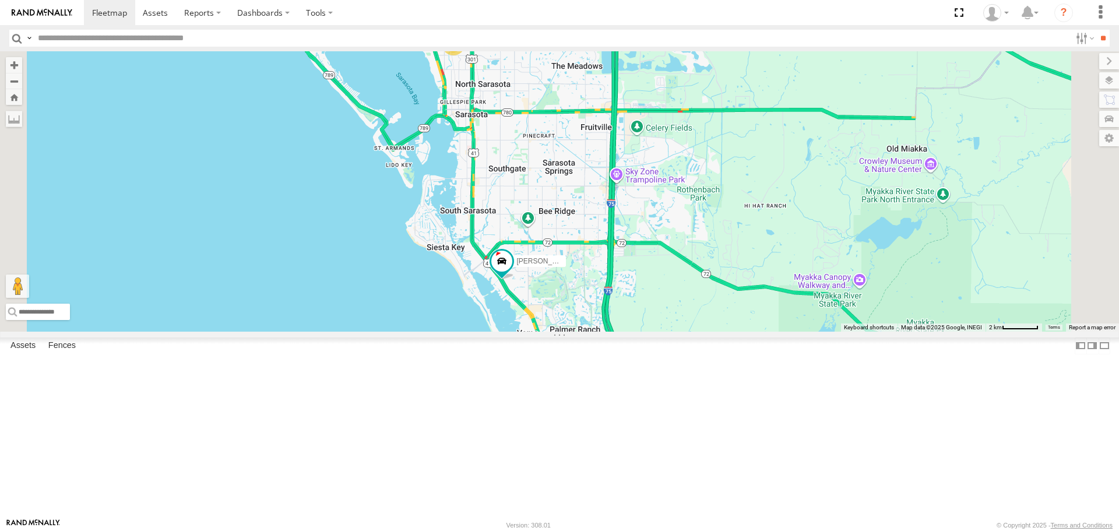
drag, startPoint x: 676, startPoint y: 101, endPoint x: 641, endPoint y: 150, distance: 60.1
click at [641, 150] on div "Tom 3 Robert" at bounding box center [559, 191] width 1119 height 280
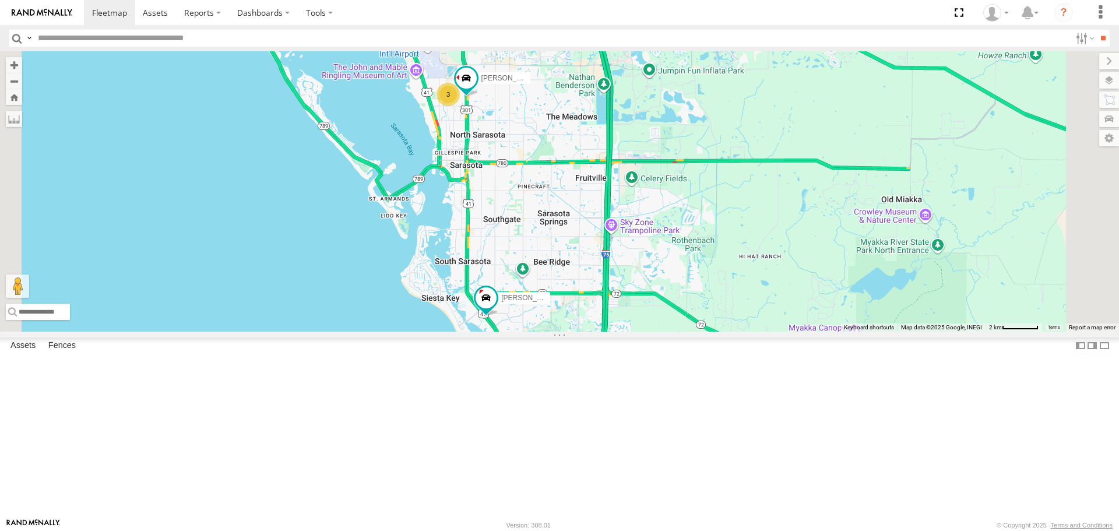
drag, startPoint x: 842, startPoint y: 299, endPoint x: 836, endPoint y: 364, distance: 65.6
click at [836, 331] on div "Tom 3 Robert" at bounding box center [559, 191] width 1119 height 280
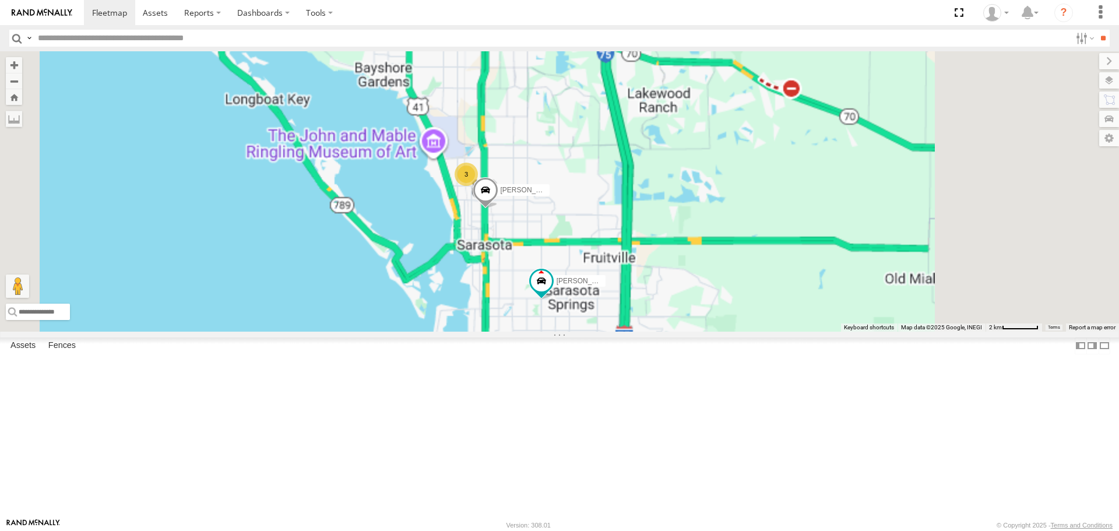
click at [0, 0] on link at bounding box center [0, 0] width 0 height 0
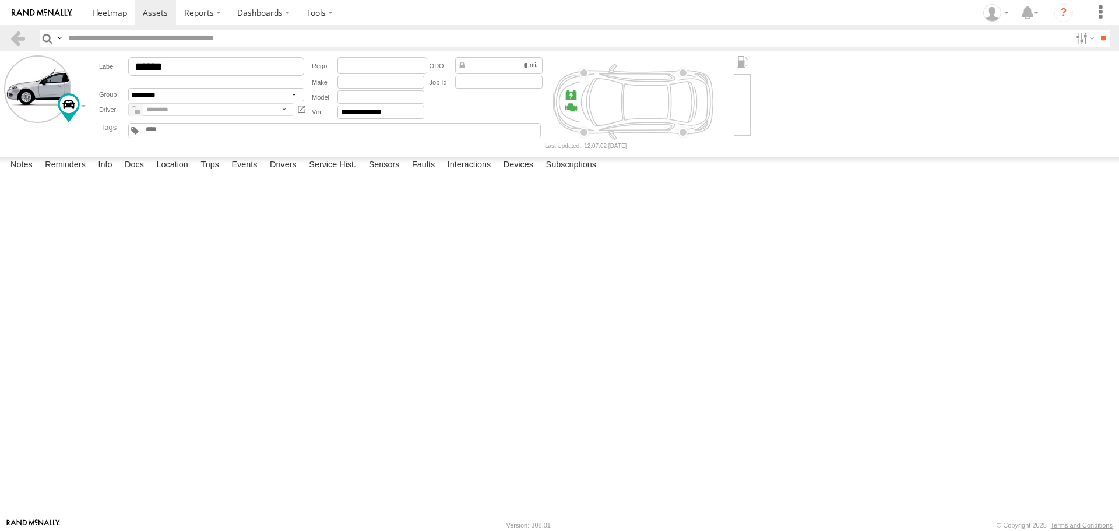
click at [0, 0] on label at bounding box center [0, 0] width 0 height 0
click at [0, 0] on button "Proceed" at bounding box center [0, 0] width 0 height 0
click at [100, 17] on span at bounding box center [109, 12] width 35 height 11
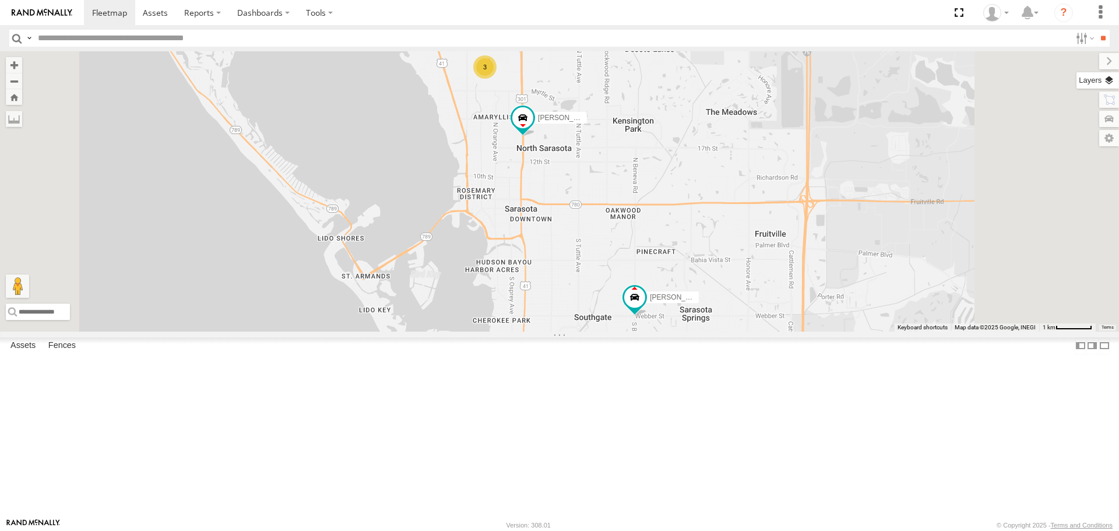
click at [1104, 75] on label at bounding box center [1097, 80] width 43 height 16
click at [0, 0] on label "Basemaps" at bounding box center [0, 0] width 0 height 0
click at [0, 0] on span "Roadmap" at bounding box center [0, 0] width 0 height 0
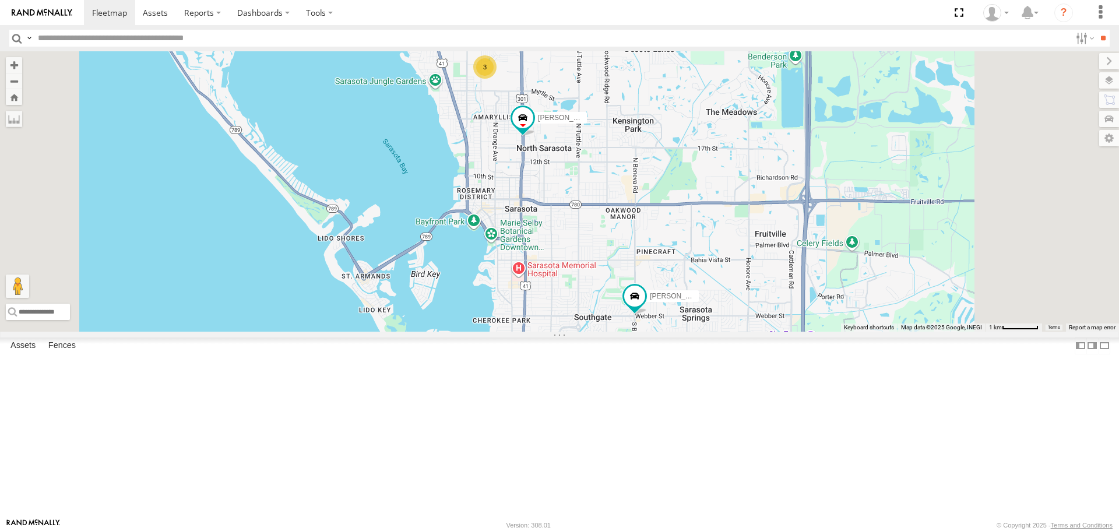
click at [0, 0] on span "Overlays" at bounding box center [0, 0] width 0 height 0
click at [0, 0] on span "Traffic" at bounding box center [0, 0] width 0 height 0
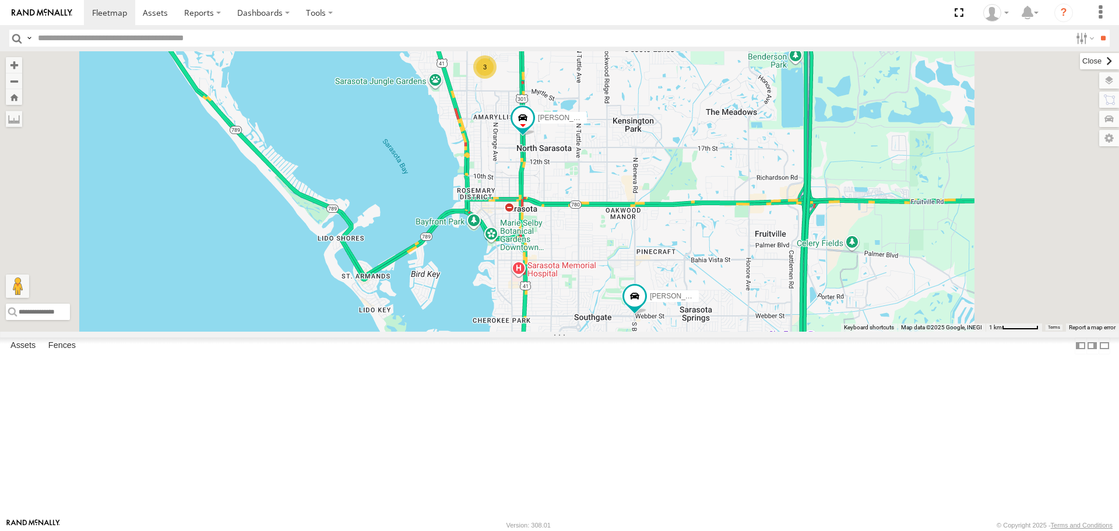
click at [1080, 62] on label at bounding box center [1099, 61] width 39 height 16
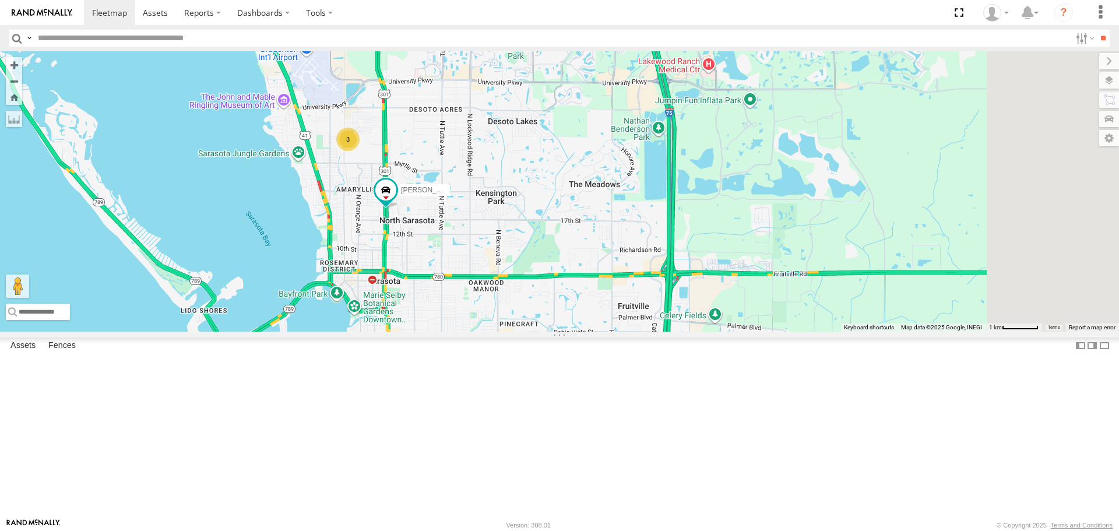
drag, startPoint x: 754, startPoint y: 291, endPoint x: 622, endPoint y: 358, distance: 147.7
click at [622, 331] on div "Tom 3 Robert" at bounding box center [559, 191] width 1119 height 280
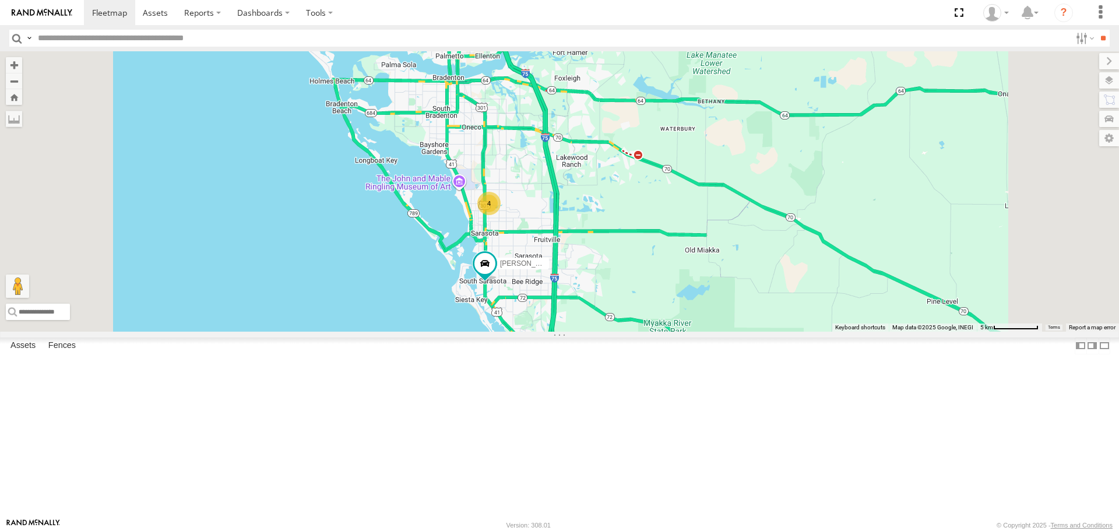
drag, startPoint x: 672, startPoint y: 422, endPoint x: 637, endPoint y: 343, distance: 86.8
click at [651, 331] on div "[PERSON_NAME] 4" at bounding box center [559, 191] width 1119 height 280
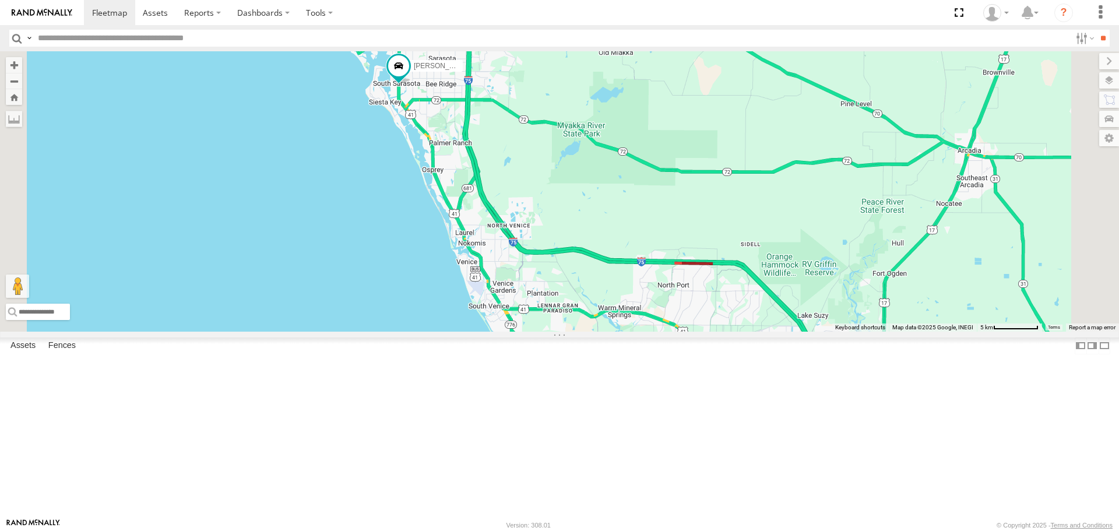
drag, startPoint x: 590, startPoint y: 277, endPoint x: 582, endPoint y: 265, distance: 14.7
click at [582, 265] on div "[PERSON_NAME] 4" at bounding box center [559, 191] width 1119 height 280
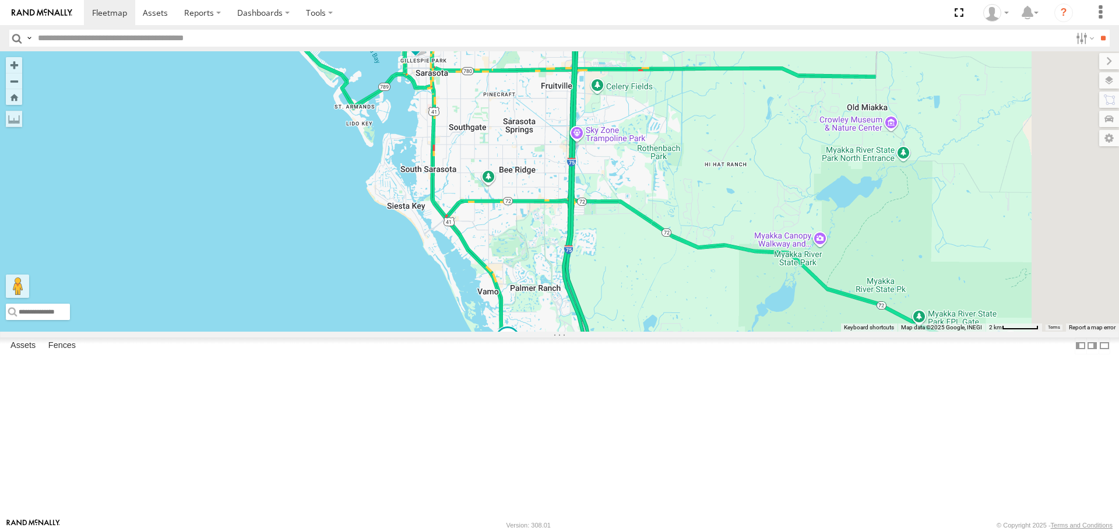
drag, startPoint x: 993, startPoint y: 276, endPoint x: 896, endPoint y: 277, distance: 96.7
click at [896, 277] on div "[PERSON_NAME] 3 [PERSON_NAME]" at bounding box center [559, 191] width 1119 height 280
click at [896, 277] on div "Tom 3 Robert" at bounding box center [559, 191] width 1119 height 280
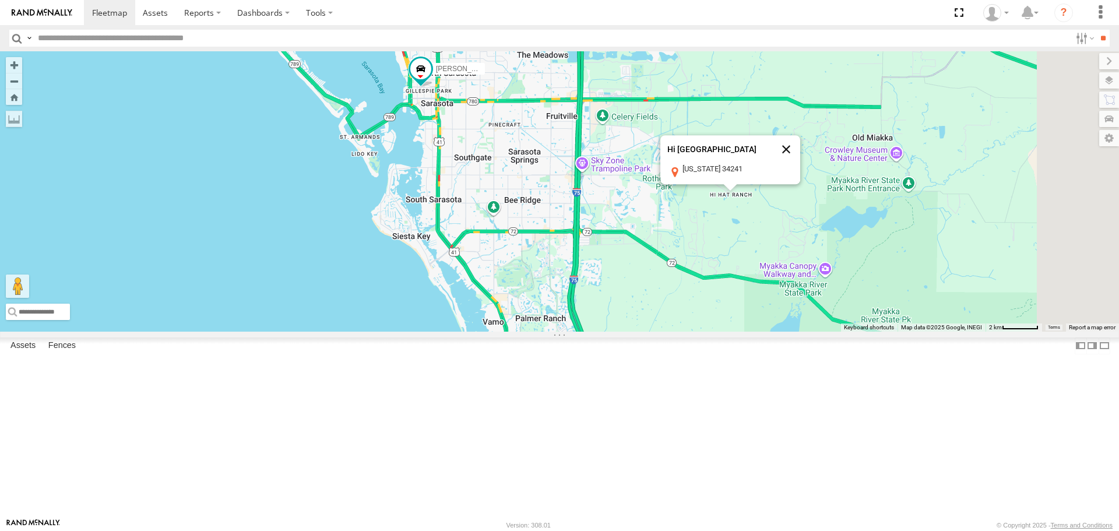
click at [800, 164] on button "Close" at bounding box center [786, 150] width 28 height 28
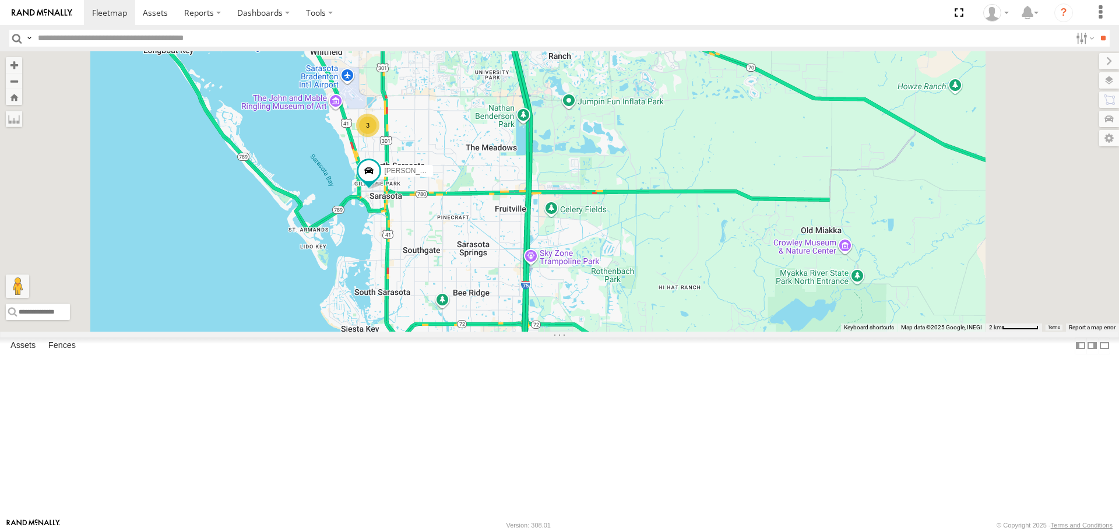
drag, startPoint x: 567, startPoint y: 245, endPoint x: 541, endPoint y: 291, distance: 53.2
click at [556, 311] on div "Tom Robert 3" at bounding box center [559, 191] width 1119 height 280
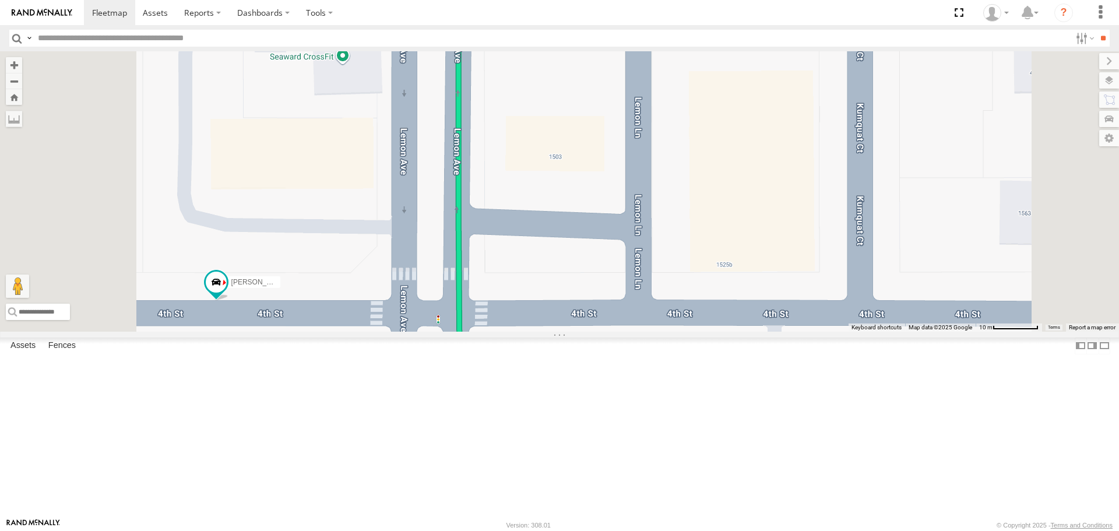
click at [1105, 81] on label at bounding box center [1109, 80] width 20 height 16
click at [0, 0] on span "Basemaps" at bounding box center [0, 0] width 0 height 0
click at [0, 0] on span "Satellite + Roadmap" at bounding box center [0, 0] width 0 height 0
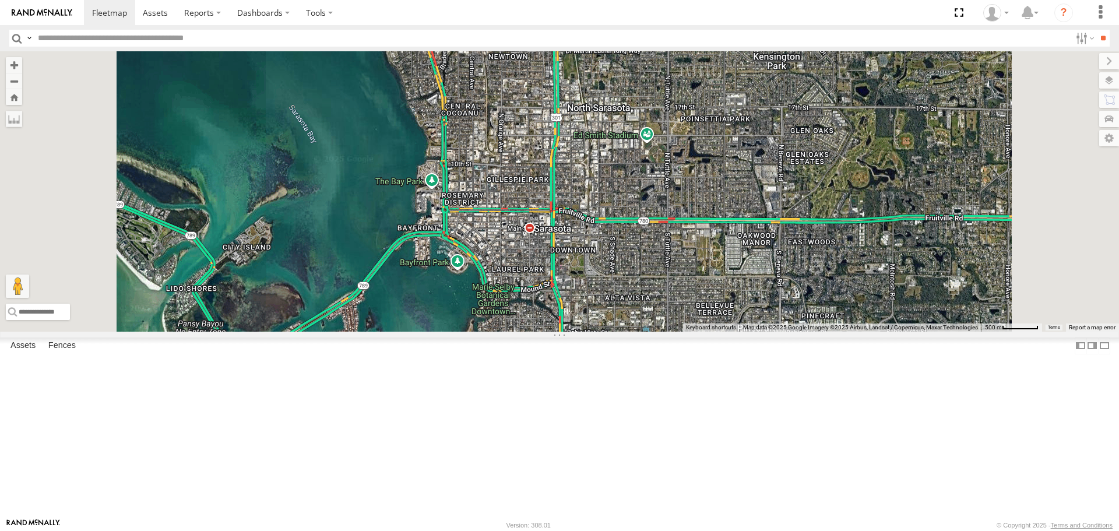
click at [0, 0] on span "Roadmap" at bounding box center [0, 0] width 0 height 0
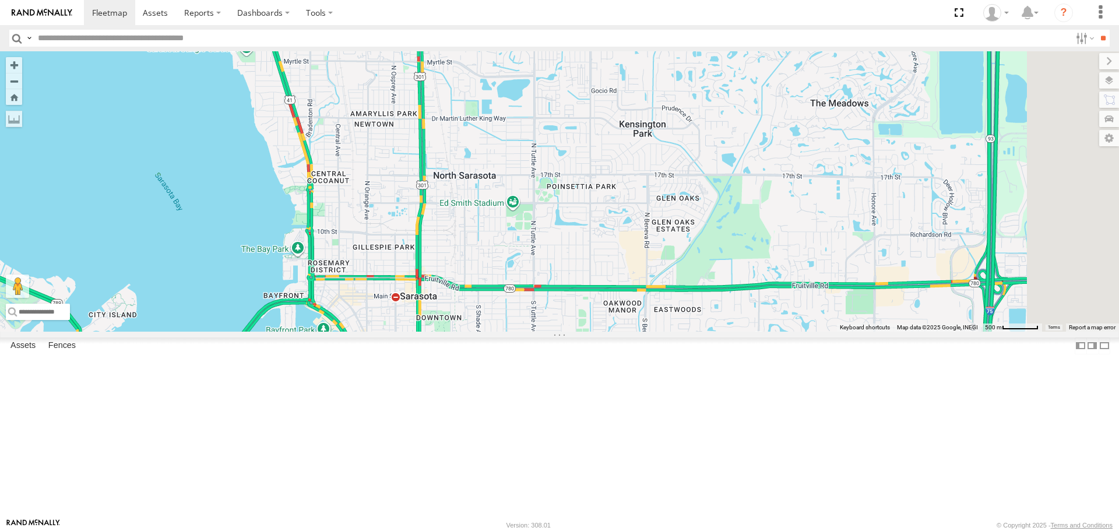
drag, startPoint x: 640, startPoint y: 241, endPoint x: 506, endPoint y: 309, distance: 150.3
click at [506, 309] on div "Tom 3" at bounding box center [559, 191] width 1119 height 280
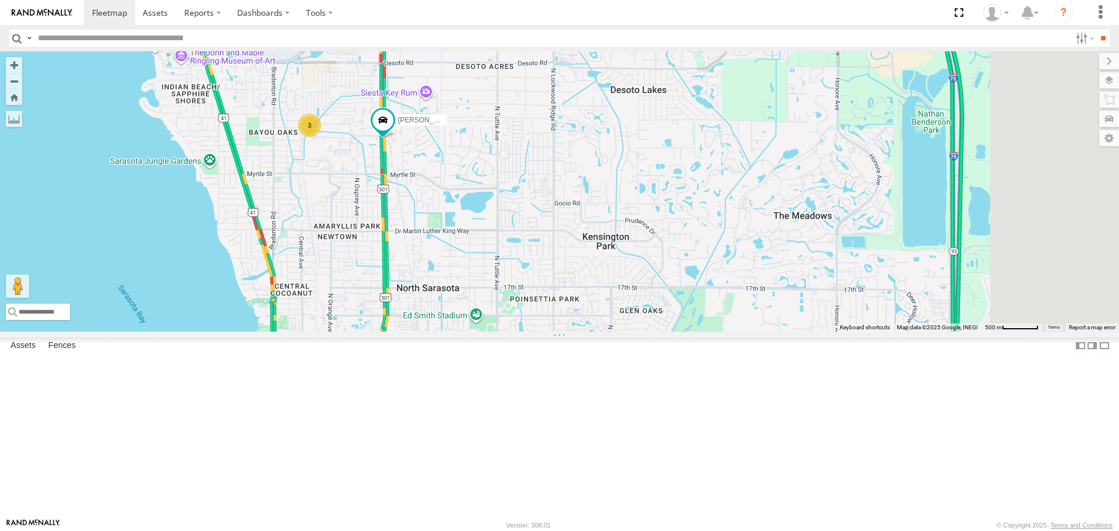
drag, startPoint x: 526, startPoint y: 192, endPoint x: 487, endPoint y: 328, distance: 141.4
click at [487, 328] on div "[PERSON_NAME] 3" at bounding box center [559, 191] width 1119 height 280
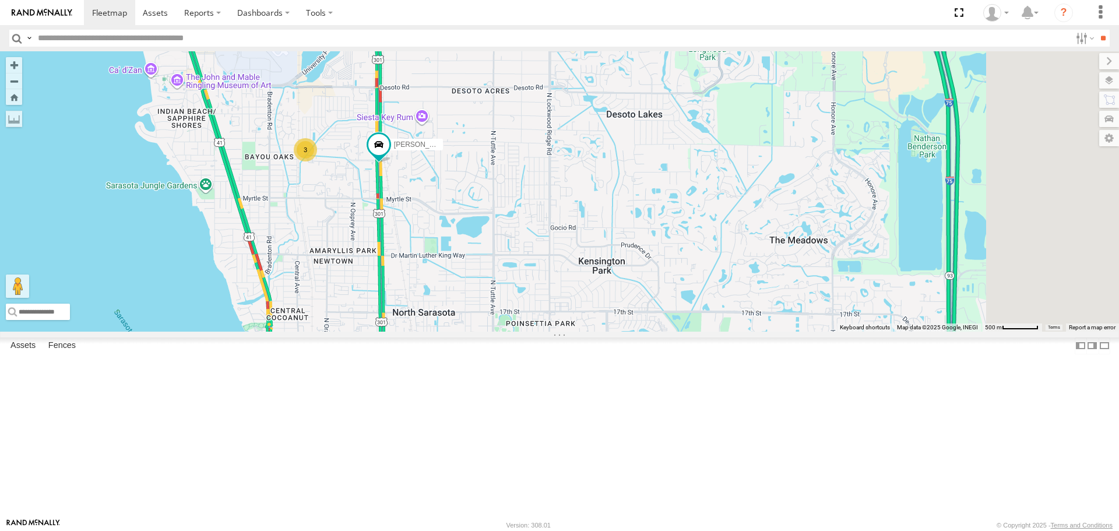
click at [317, 161] on div "3" at bounding box center [305, 149] width 23 height 23
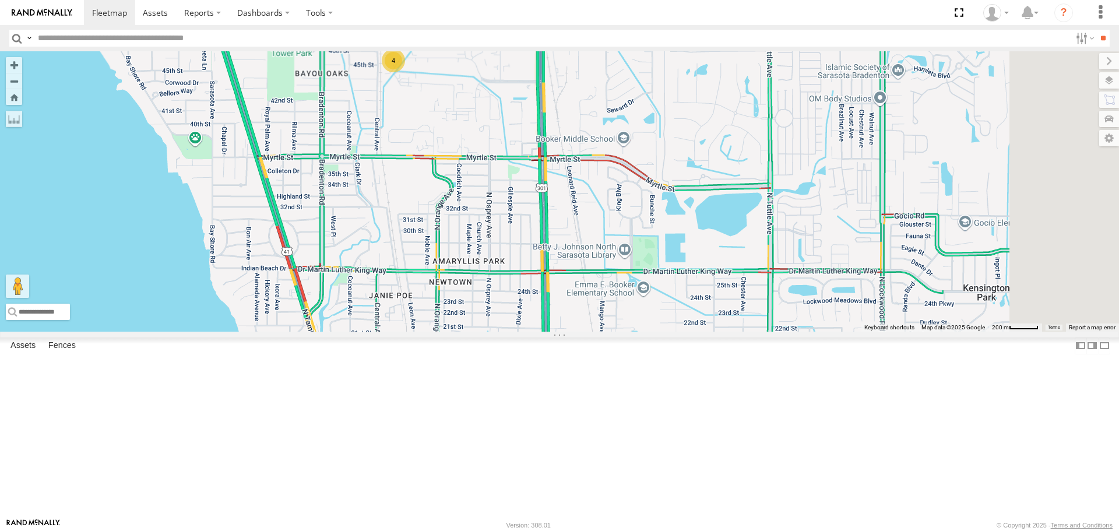
drag, startPoint x: 615, startPoint y: 338, endPoint x: 547, endPoint y: 175, distance: 177.0
click at [547, 175] on div "4" at bounding box center [559, 191] width 1119 height 280
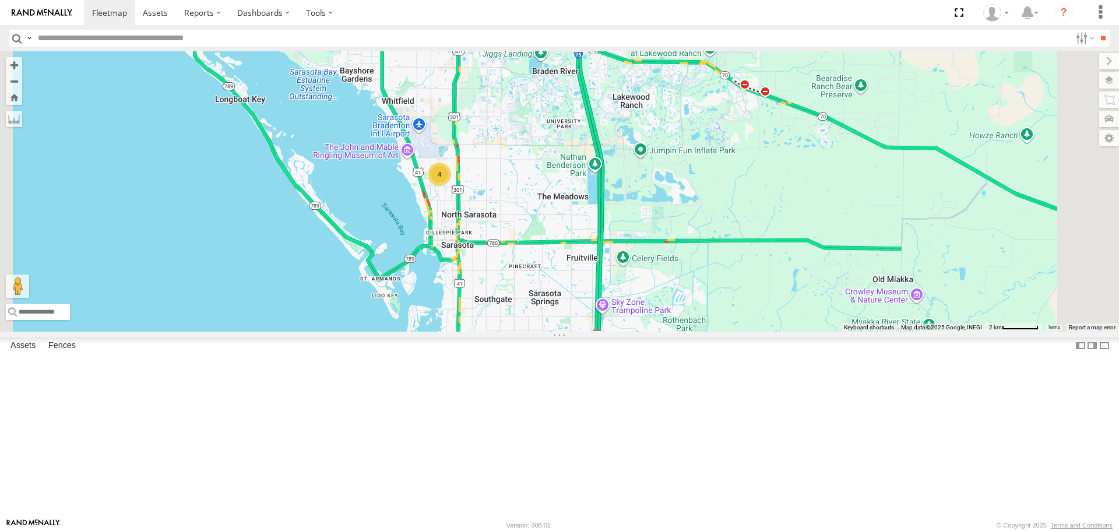
drag, startPoint x: 602, startPoint y: 337, endPoint x: 558, endPoint y: 238, distance: 107.7
click at [559, 241] on div "4" at bounding box center [559, 191] width 1119 height 280
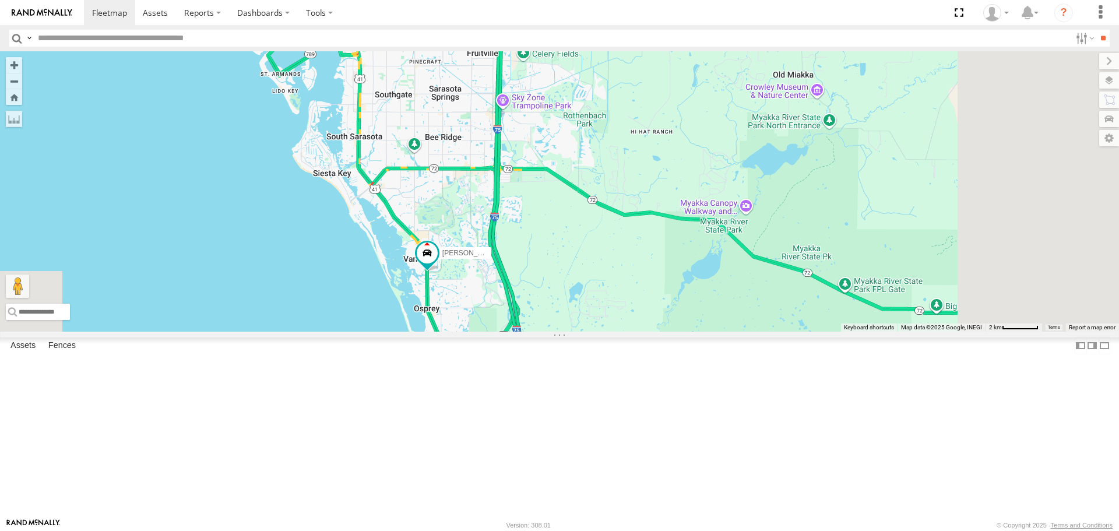
drag, startPoint x: 672, startPoint y: 362, endPoint x: 632, endPoint y: 296, distance: 77.9
click at [633, 297] on div "4 Robert" at bounding box center [559, 191] width 1119 height 280
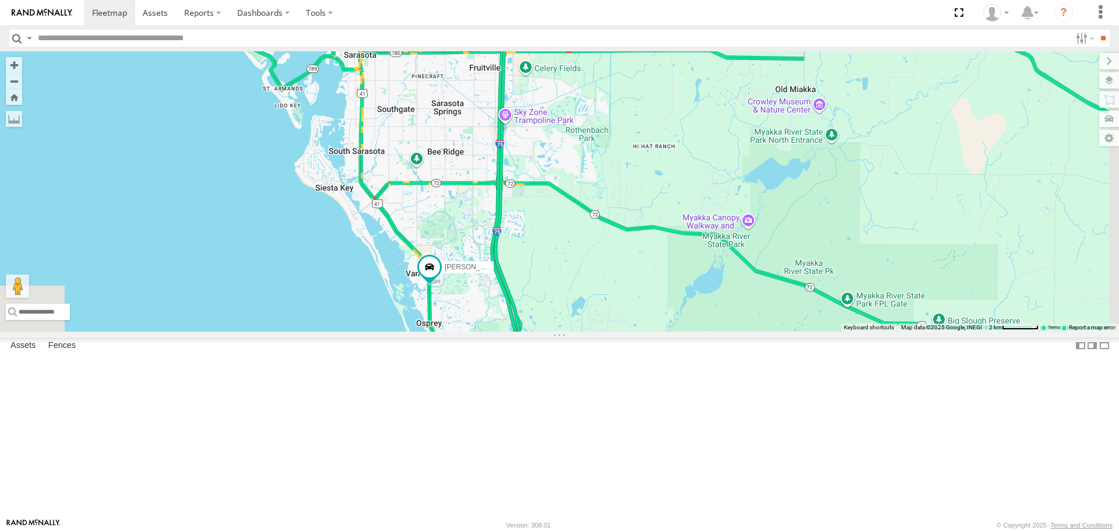
drag, startPoint x: 648, startPoint y: 318, endPoint x: 681, endPoint y: 382, distance: 72.4
click at [681, 331] on div "4 Robert" at bounding box center [559, 191] width 1119 height 280
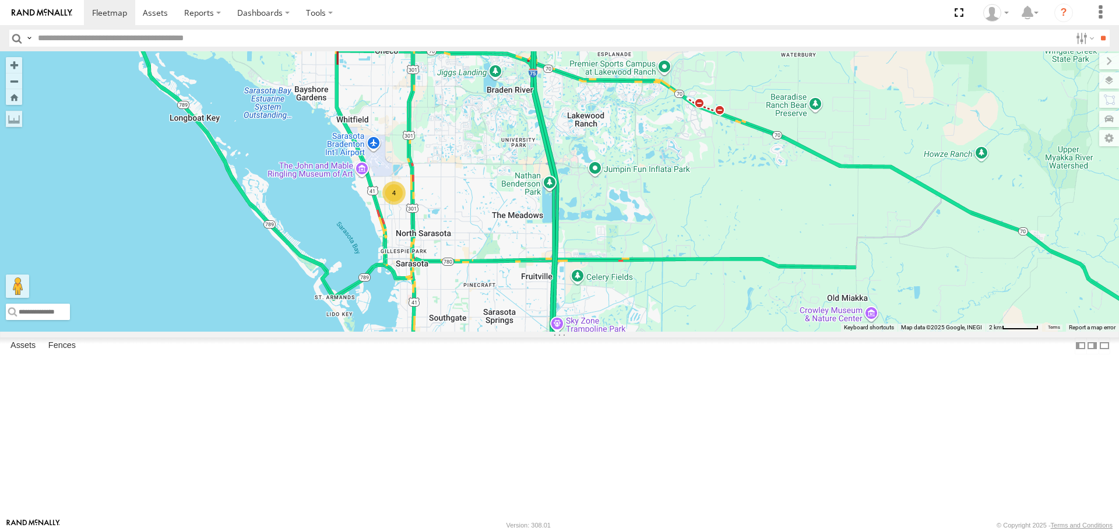
drag, startPoint x: 622, startPoint y: 277, endPoint x: 604, endPoint y: 338, distance: 64.0
click at [611, 331] on div "4 Robert" at bounding box center [559, 191] width 1119 height 280
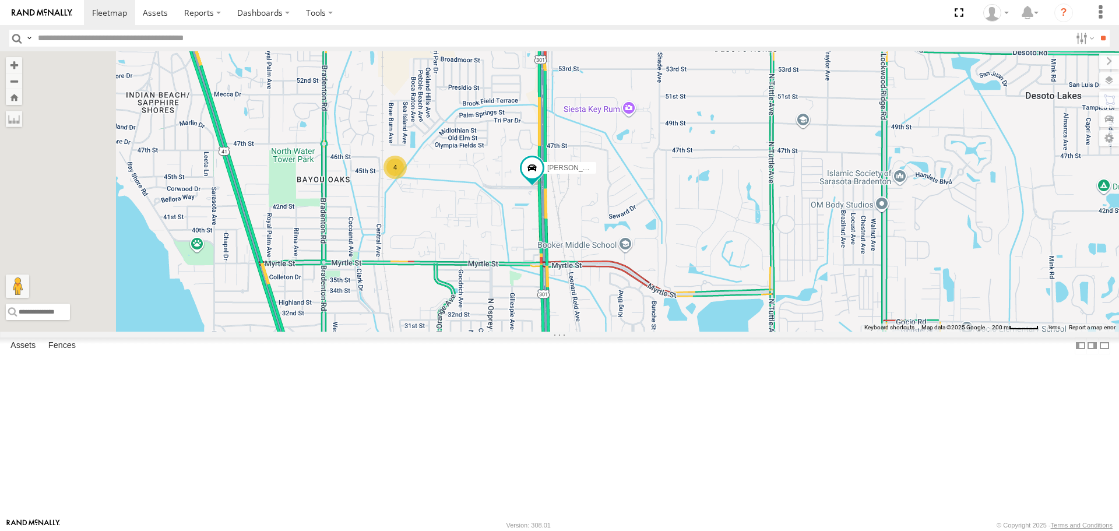
drag, startPoint x: 374, startPoint y: 249, endPoint x: 551, endPoint y: 308, distance: 186.8
click at [557, 309] on div "Robert 4" at bounding box center [559, 191] width 1119 height 280
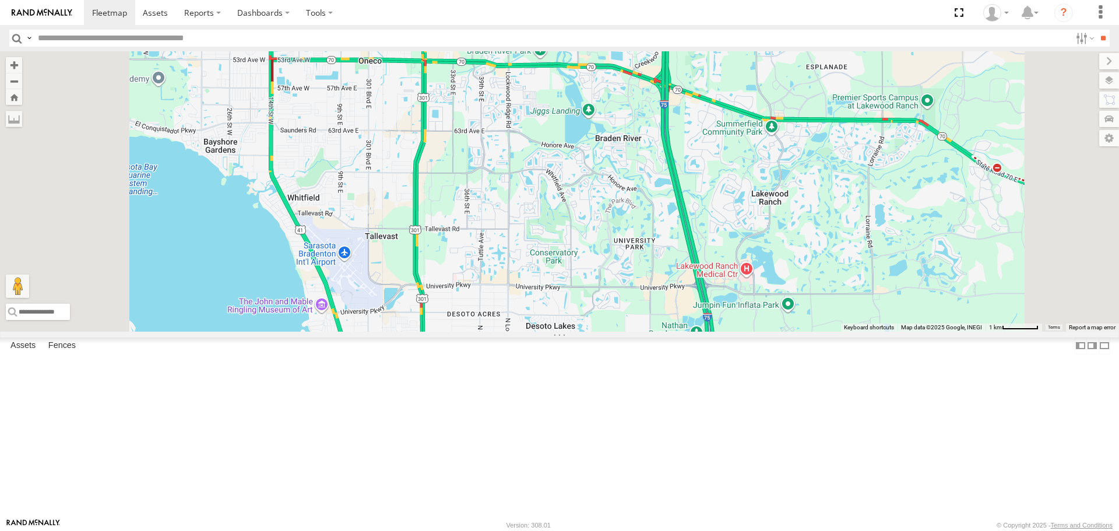
drag, startPoint x: 526, startPoint y: 207, endPoint x: 536, endPoint y: 436, distance: 228.6
click at [397, 356] on div "5" at bounding box center [385, 344] width 23 height 23
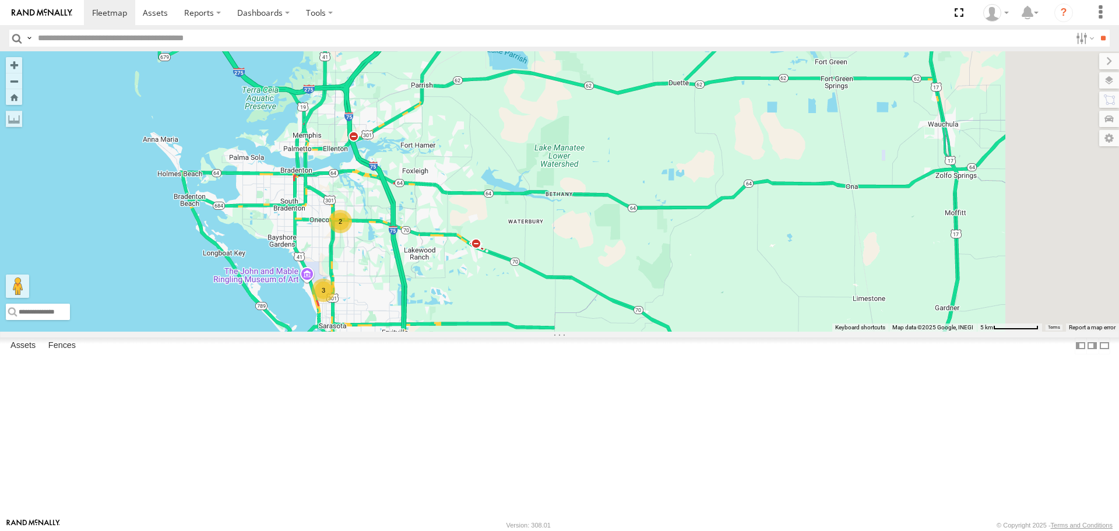
drag, startPoint x: 499, startPoint y: 149, endPoint x: 503, endPoint y: 214, distance: 65.4
click at [503, 214] on div "2 3" at bounding box center [559, 191] width 1119 height 280
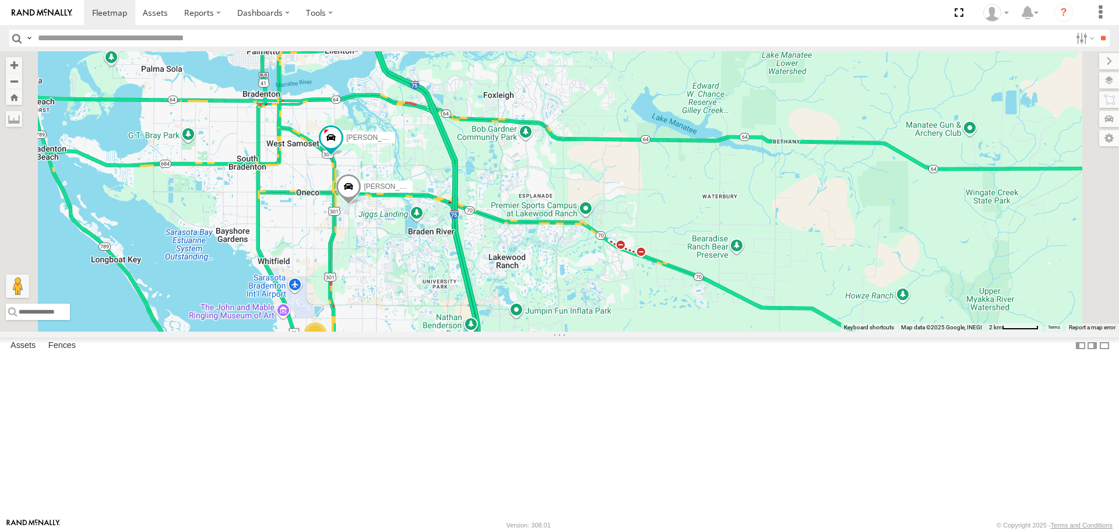
drag, startPoint x: 470, startPoint y: 350, endPoint x: 439, endPoint y: 278, distance: 77.8
click at [439, 278] on div "Tom Robert 3" at bounding box center [559, 191] width 1119 height 280
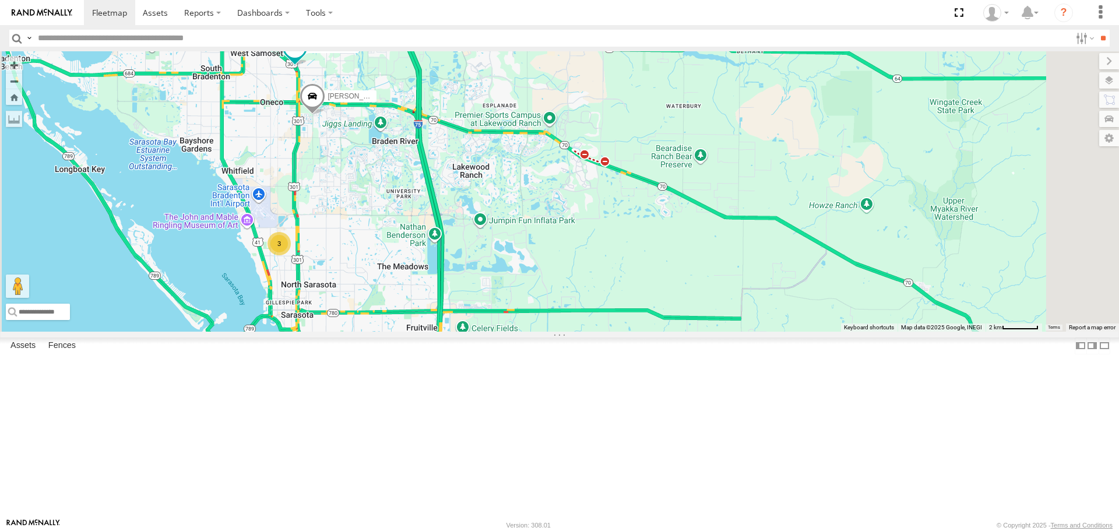
click at [291, 255] on div "3" at bounding box center [278, 243] width 23 height 23
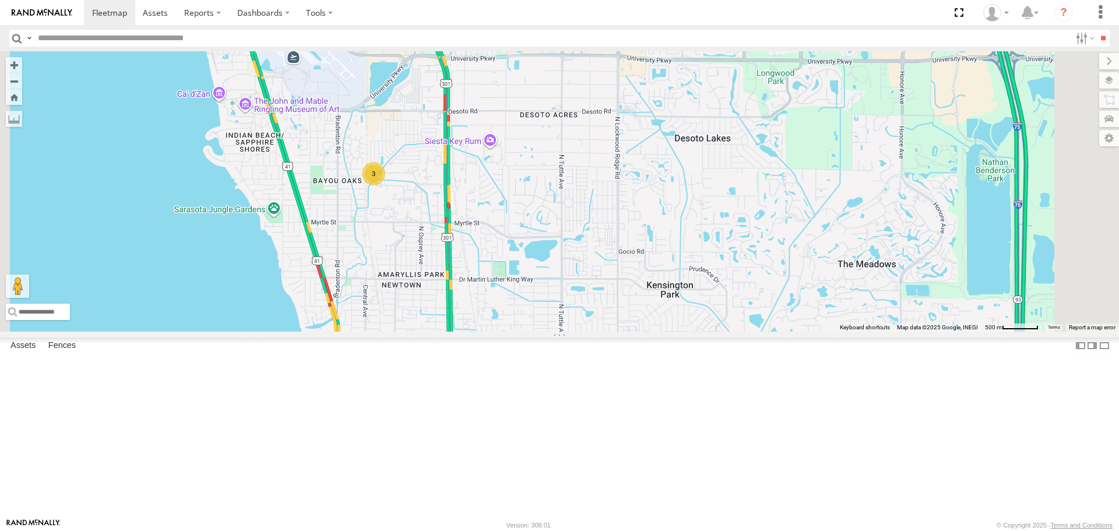
drag, startPoint x: 551, startPoint y: 161, endPoint x: 516, endPoint y: 298, distance: 140.9
click at [517, 295] on div "Tom Robert 3" at bounding box center [559, 191] width 1119 height 280
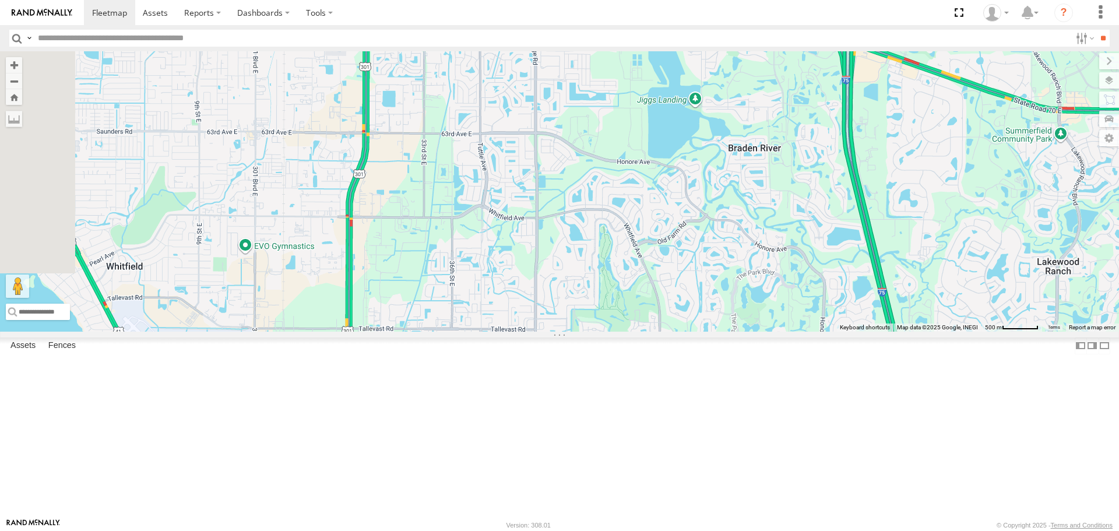
drag, startPoint x: 524, startPoint y: 247, endPoint x: 523, endPoint y: 317, distance: 69.9
click at [523, 316] on div "Tom Robert 3" at bounding box center [559, 191] width 1119 height 280
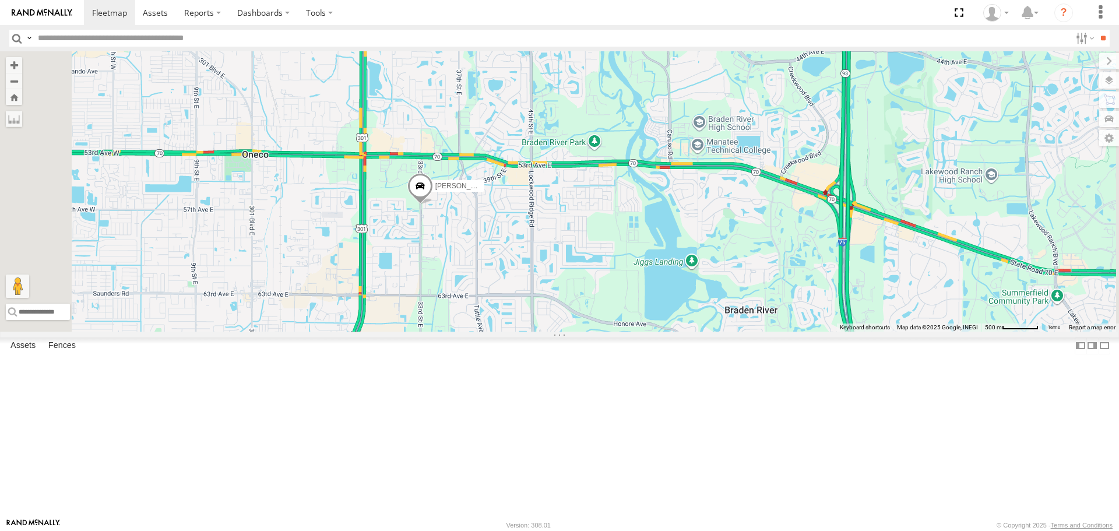
drag, startPoint x: 526, startPoint y: 329, endPoint x: 519, endPoint y: 386, distance: 58.0
click at [521, 331] on div "Tom Robert 3" at bounding box center [559, 191] width 1119 height 280
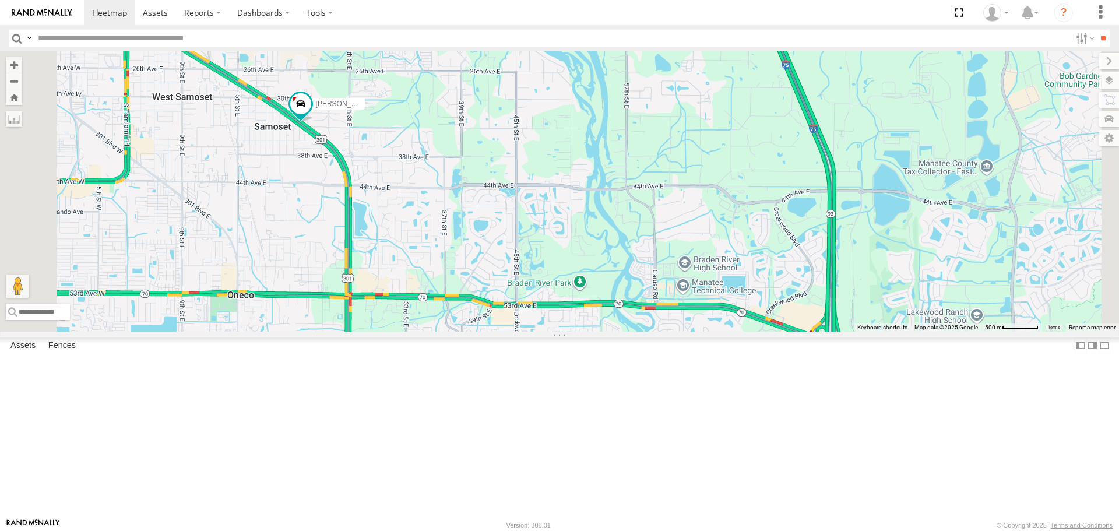
click at [418, 384] on span at bounding box center [406, 367] width 26 height 31
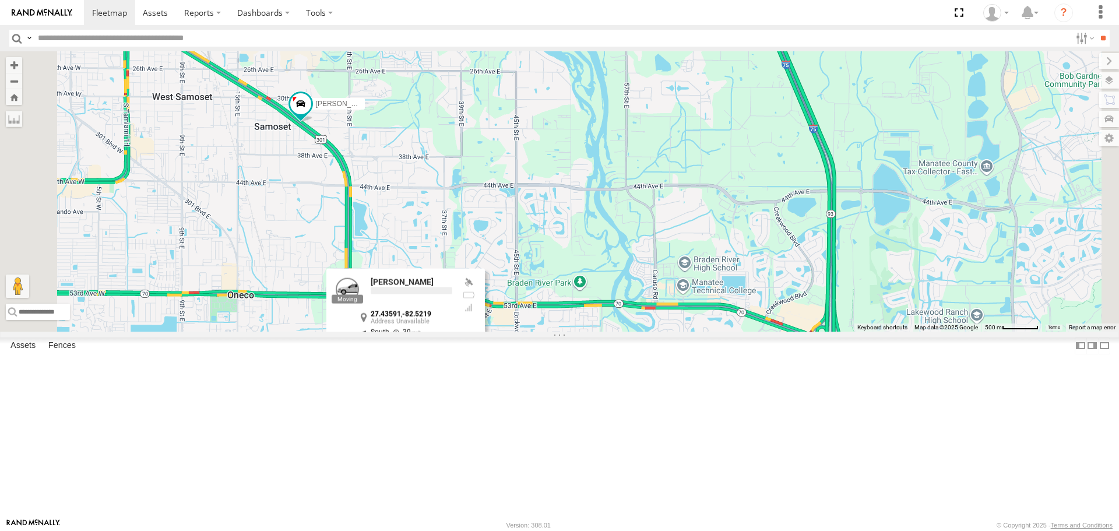
click at [549, 297] on div "Tom Robert 3 Tom 27.43591 , -82.5219 South 39 14:02:00 09/24/2025" at bounding box center [559, 191] width 1119 height 280
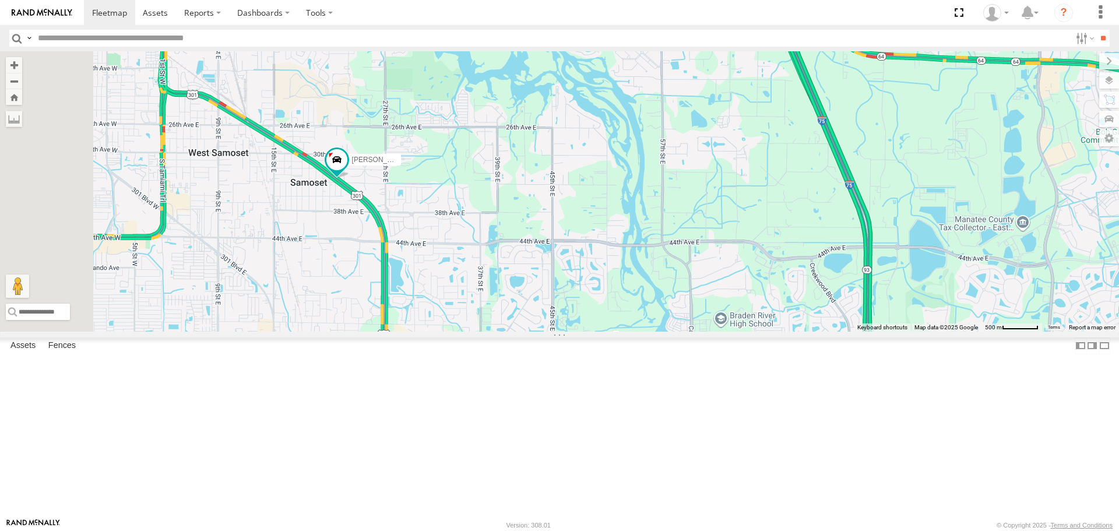
drag, startPoint x: 424, startPoint y: 261, endPoint x: 461, endPoint y: 320, distance: 69.4
click at [461, 320] on div "Tom Robert 3" at bounding box center [559, 191] width 1119 height 280
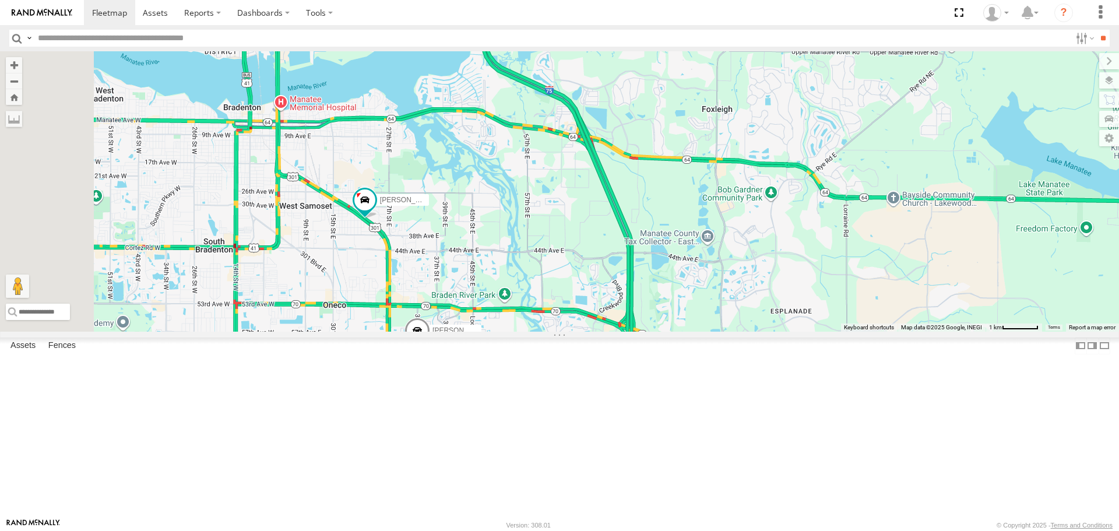
drag, startPoint x: 450, startPoint y: 308, endPoint x: 489, endPoint y: 325, distance: 41.8
click at [489, 325] on div "Tom Robert" at bounding box center [559, 191] width 1119 height 280
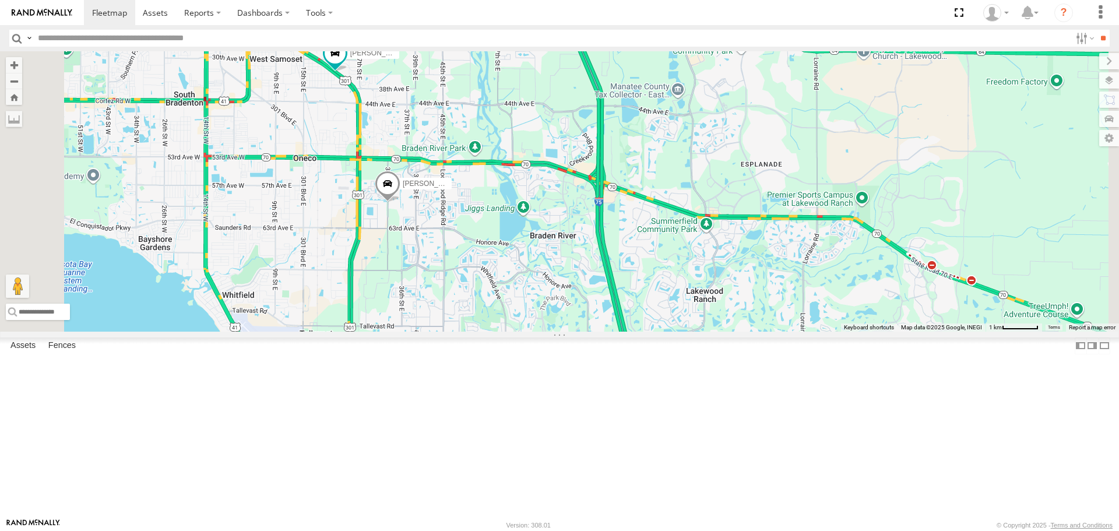
drag, startPoint x: 470, startPoint y: 369, endPoint x: 440, endPoint y: 217, distance: 154.4
click at [440, 217] on div "Tom Robert" at bounding box center [559, 191] width 1119 height 280
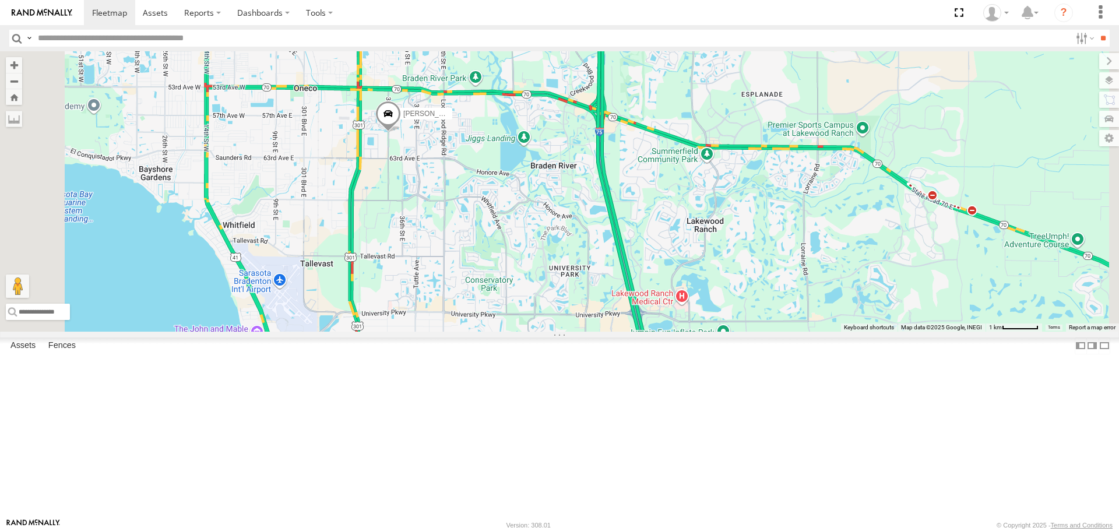
drag, startPoint x: 440, startPoint y: 309, endPoint x: 442, endPoint y: 238, distance: 70.5
click at [442, 238] on div "Tom Robert 3" at bounding box center [559, 191] width 1119 height 280
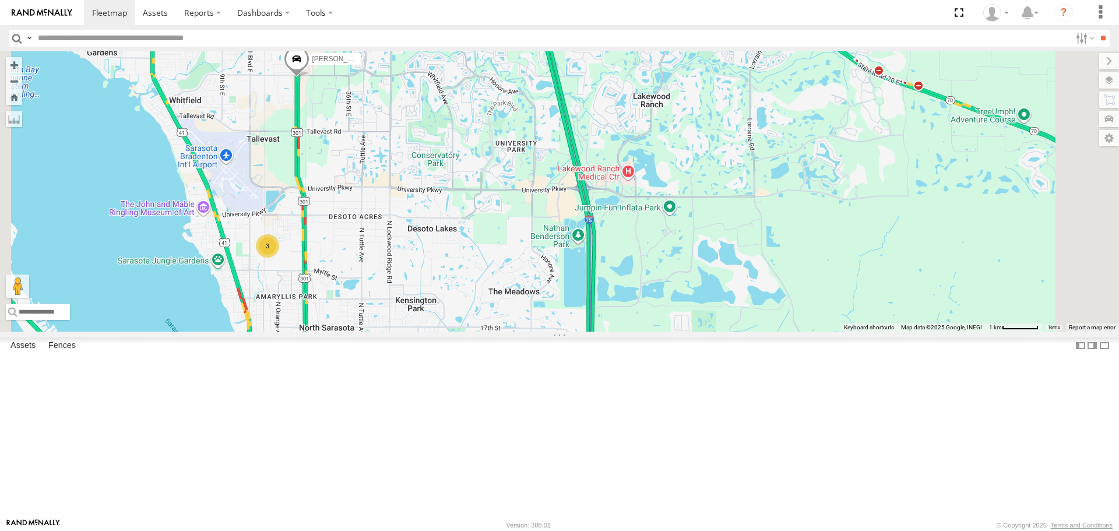
drag, startPoint x: 529, startPoint y: 394, endPoint x: 470, endPoint y: 259, distance: 147.1
click at [470, 259] on div "Tom 3" at bounding box center [559, 191] width 1119 height 280
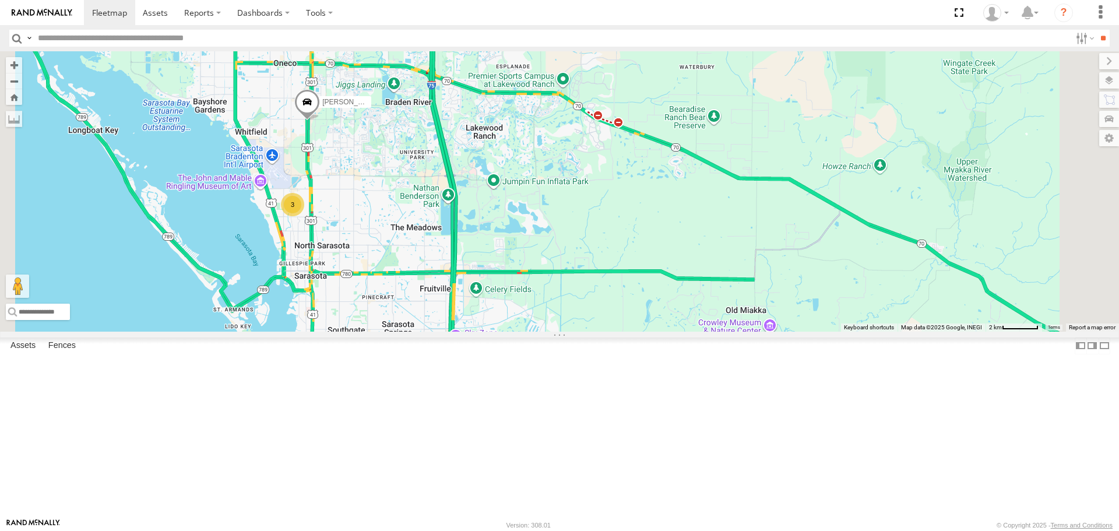
click at [0, 0] on link at bounding box center [0, 0] width 0 height 0
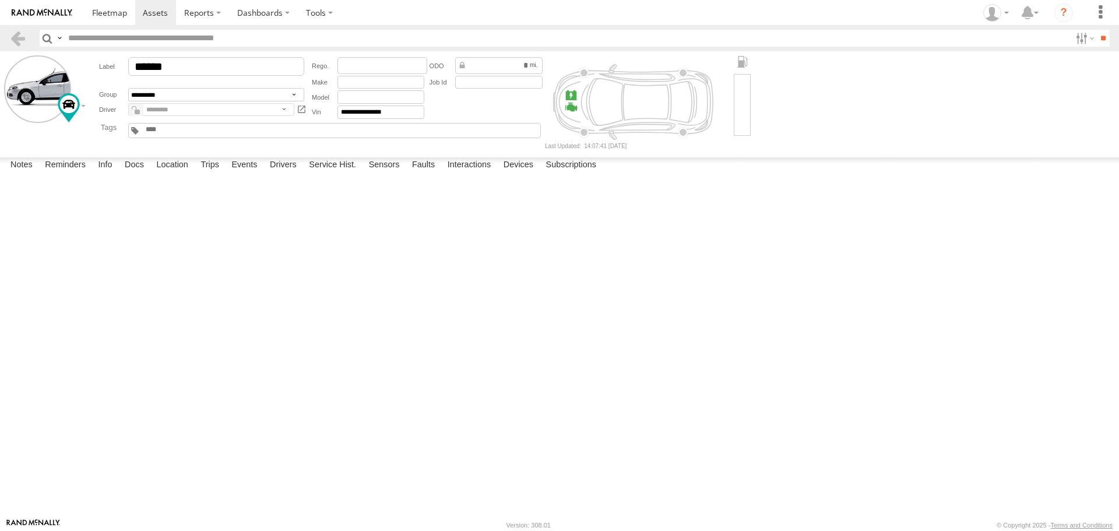
click at [0, 0] on label at bounding box center [0, 0] width 0 height 0
click at [0, 0] on div "Cancel" at bounding box center [0, 0] width 0 height 0
click at [0, 0] on button "Proceed" at bounding box center [0, 0] width 0 height 0
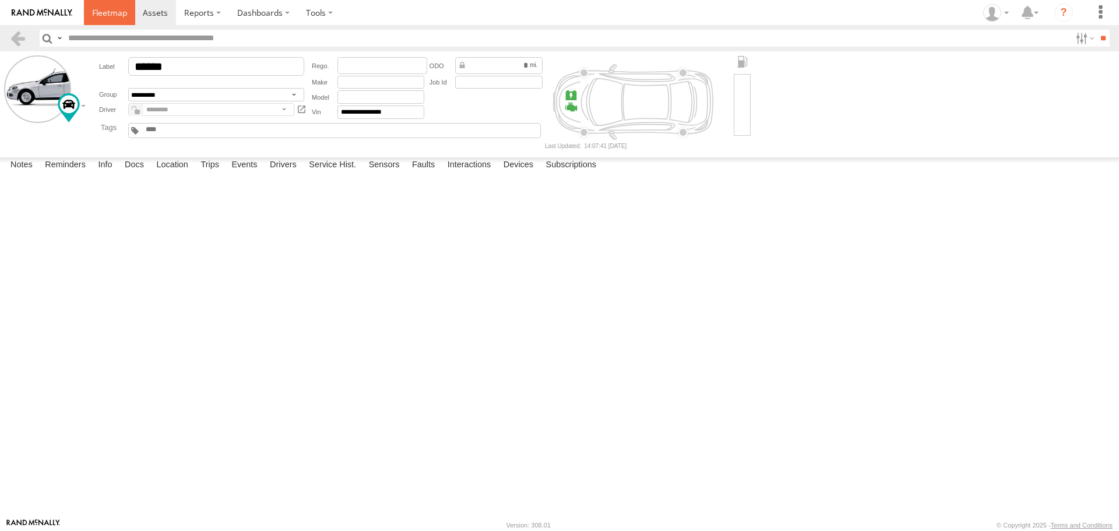
click at [122, 16] on span at bounding box center [109, 12] width 35 height 11
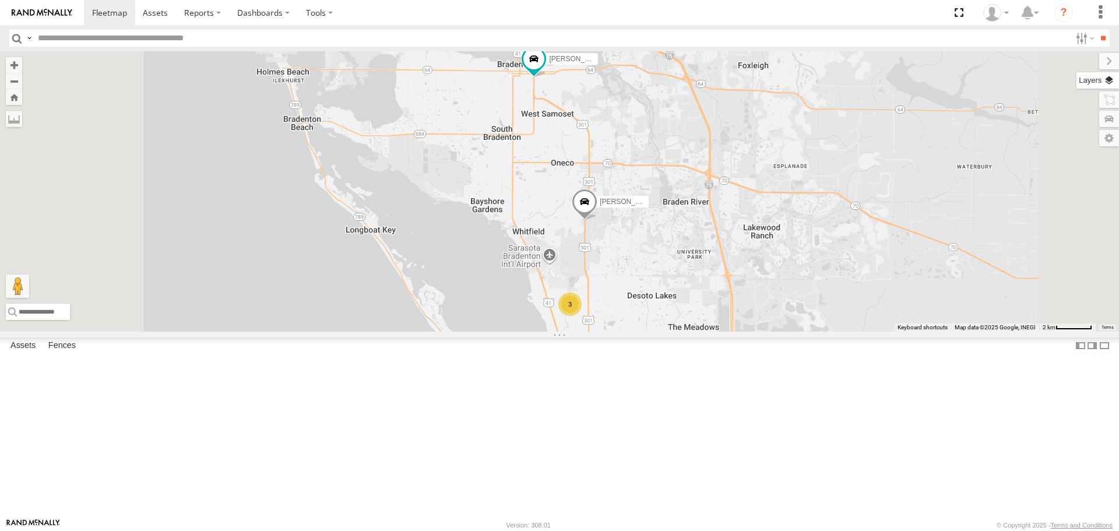
click at [1107, 75] on label at bounding box center [1097, 80] width 43 height 16
click at [0, 0] on div "Basemaps" at bounding box center [0, 0] width 0 height 0
click at [0, 0] on span "Basemaps" at bounding box center [0, 0] width 0 height 0
click at [0, 0] on span "Roadmap" at bounding box center [0, 0] width 0 height 0
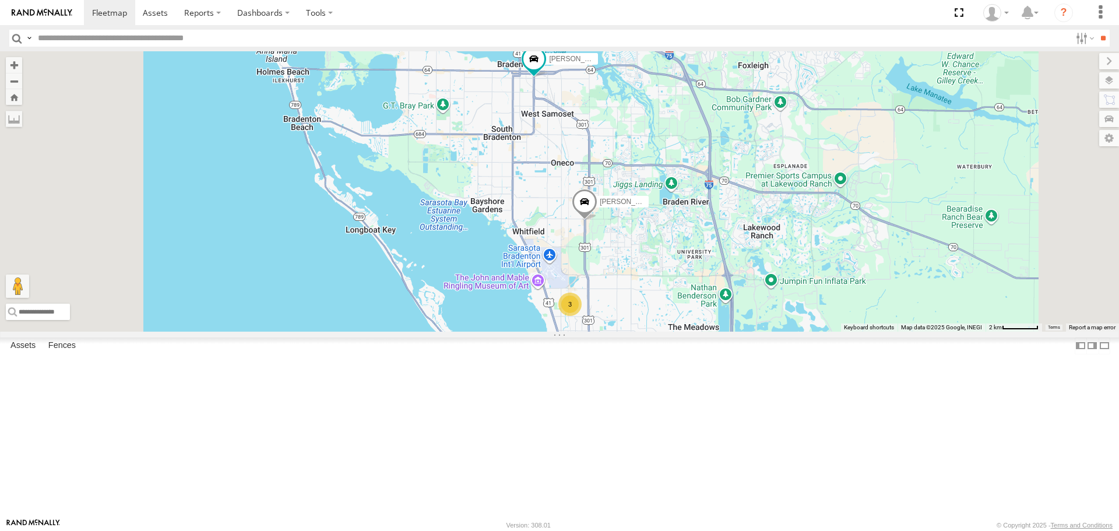
click at [0, 0] on span "Overlays" at bounding box center [0, 0] width 0 height 0
click at [0, 0] on span "Traffic" at bounding box center [0, 0] width 0 height 0
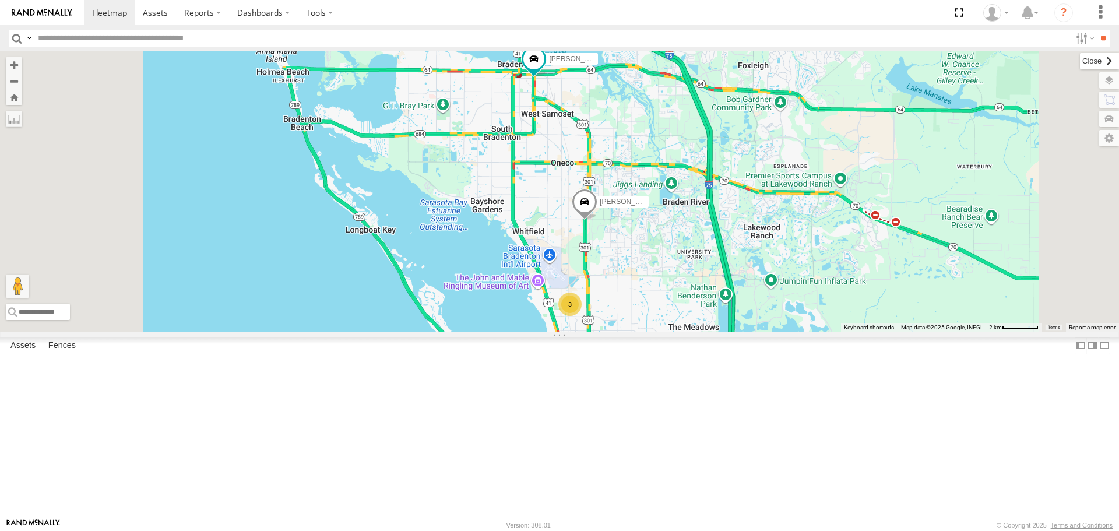
click at [1080, 63] on label at bounding box center [1099, 61] width 39 height 16
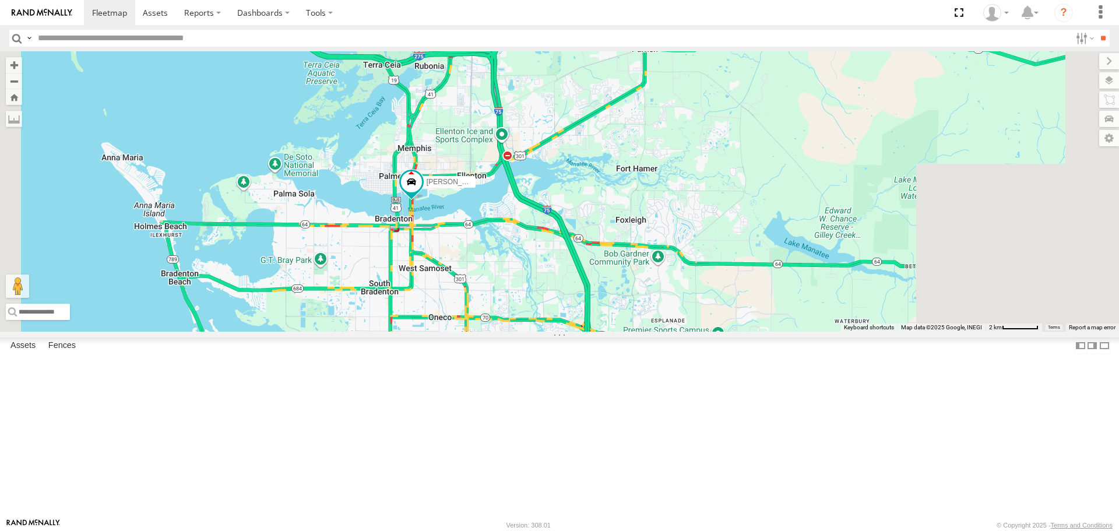
drag, startPoint x: 647, startPoint y: 193, endPoint x: 522, endPoint y: 342, distance: 194.4
click at [522, 331] on div "Tom 3 Robert" at bounding box center [559, 191] width 1119 height 280
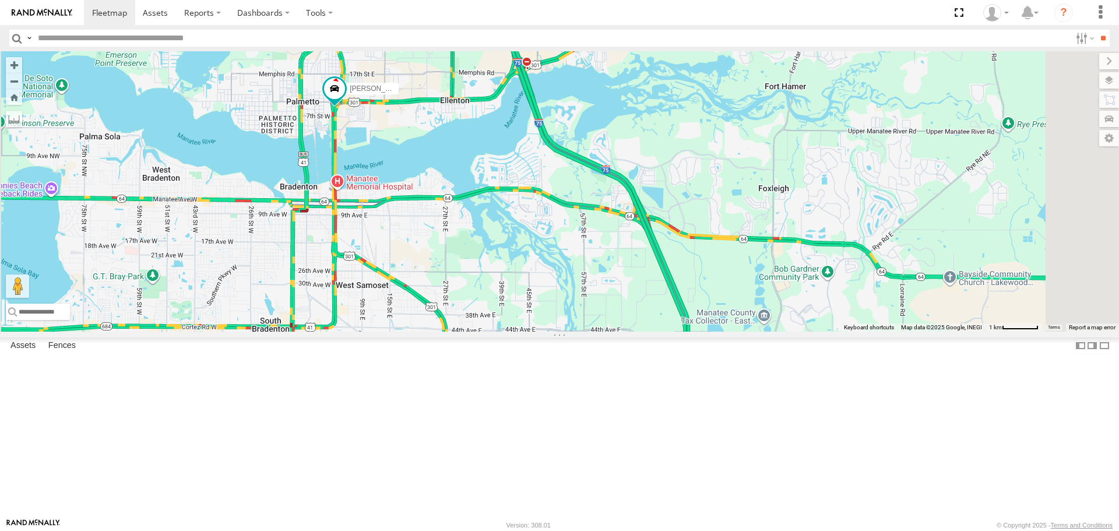
drag, startPoint x: 500, startPoint y: 348, endPoint x: 394, endPoint y: 171, distance: 206.2
click at [399, 177] on div "Tom Robert" at bounding box center [559, 191] width 1119 height 280
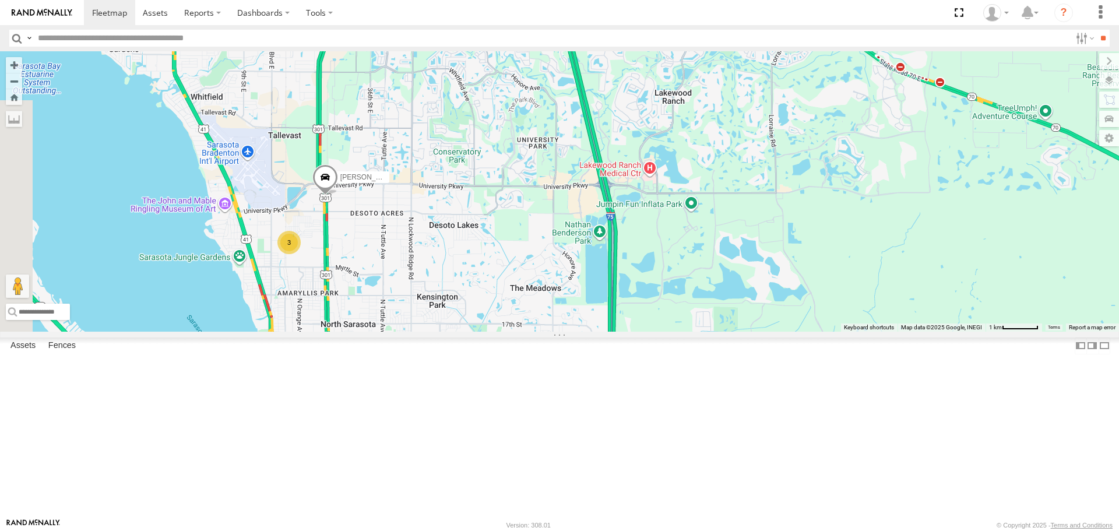
drag, startPoint x: 429, startPoint y: 319, endPoint x: 542, endPoint y: 304, distance: 114.5
click at [542, 304] on div "Tom Robert 3" at bounding box center [559, 191] width 1119 height 280
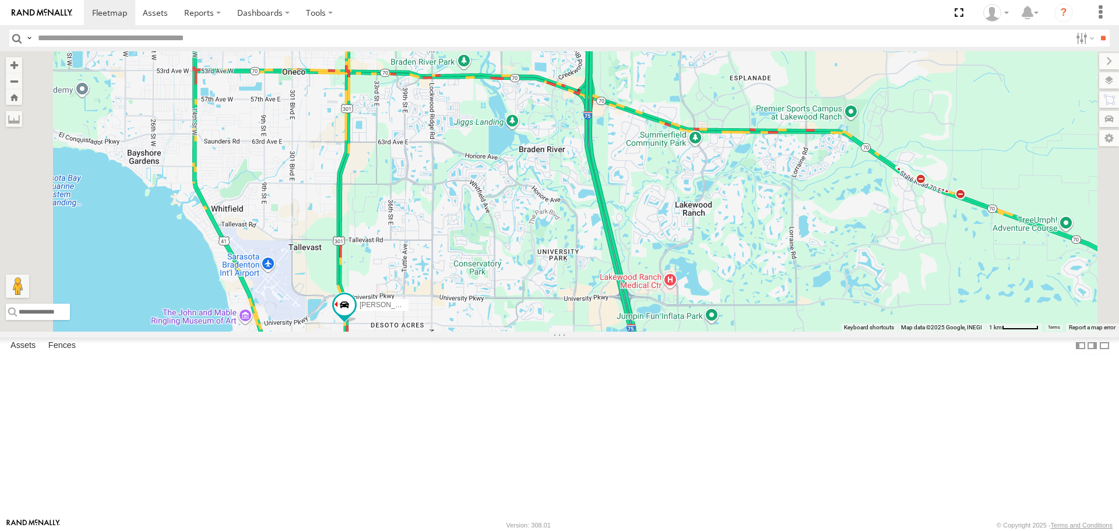
drag, startPoint x: 517, startPoint y: 127, endPoint x: 546, endPoint y: 292, distance: 167.9
click at [546, 292] on div "Tom 3" at bounding box center [559, 191] width 1119 height 280
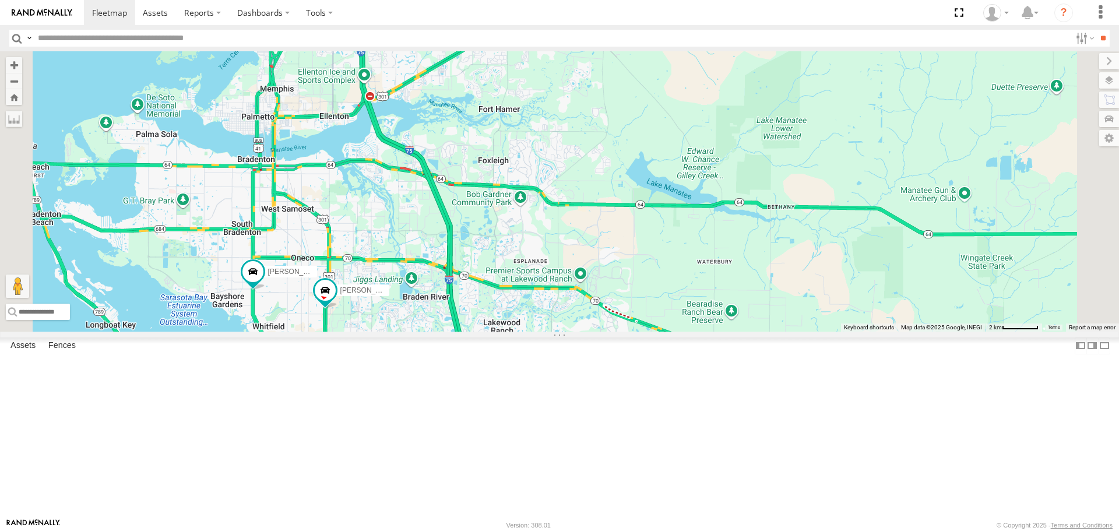
click at [454, 331] on div "Robert Tom 3" at bounding box center [559, 191] width 1119 height 280
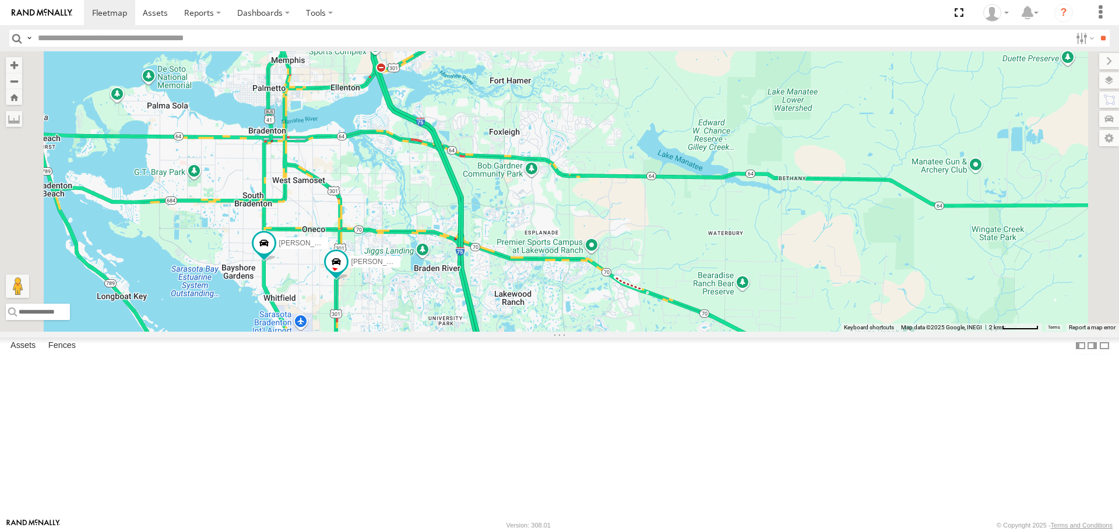
drag, startPoint x: 461, startPoint y: 327, endPoint x: 489, endPoint y: 268, distance: 64.9
click at [473, 302] on div "Robert Tom 3" at bounding box center [559, 191] width 1119 height 280
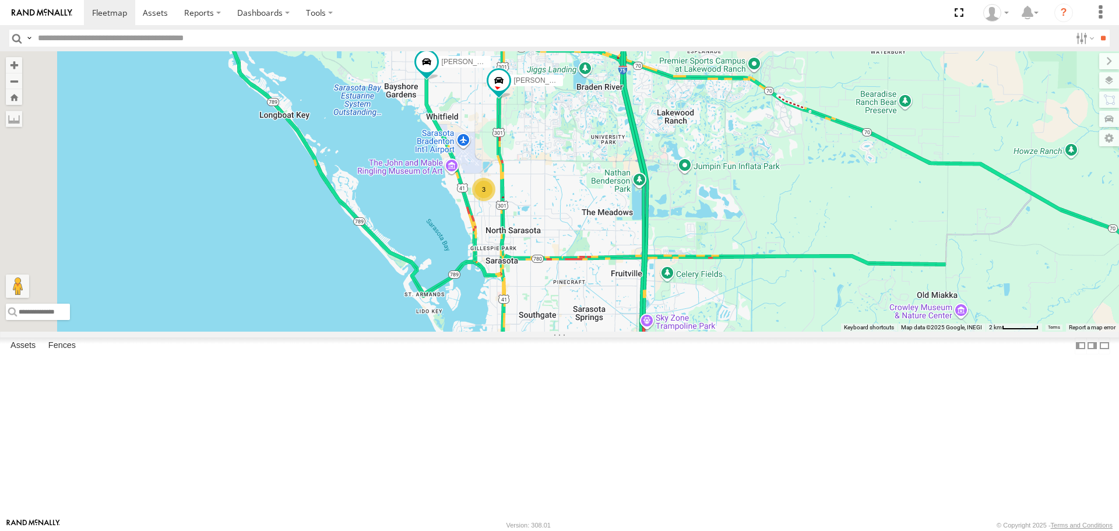
drag, startPoint x: 686, startPoint y: 440, endPoint x: 786, endPoint y: 385, distance: 114.8
click at [786, 331] on div "Robert Tom 3" at bounding box center [559, 191] width 1119 height 280
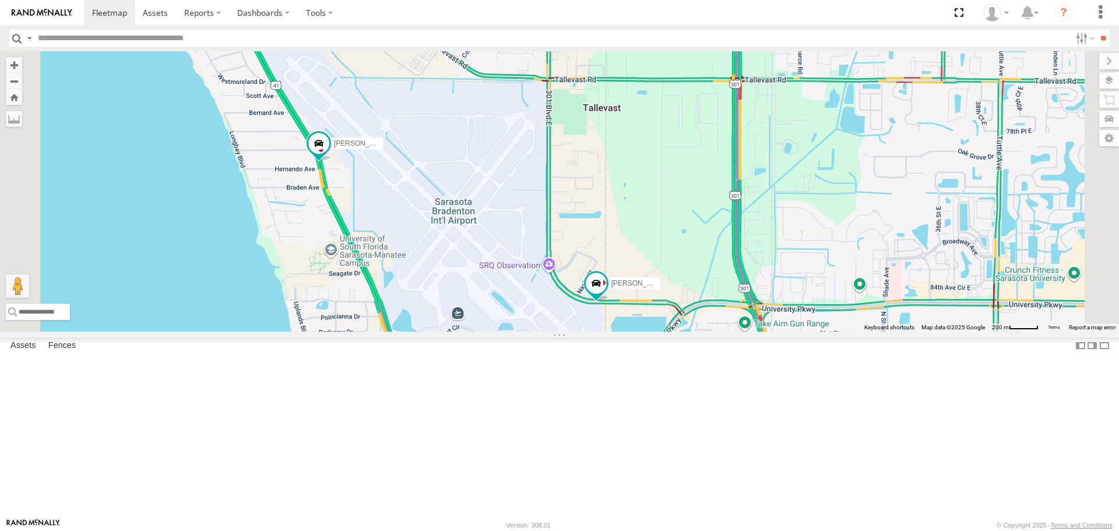
drag, startPoint x: 552, startPoint y: 308, endPoint x: 476, endPoint y: 182, distance: 147.7
click at [476, 182] on div "[PERSON_NAME] [PERSON_NAME]" at bounding box center [559, 191] width 1119 height 280
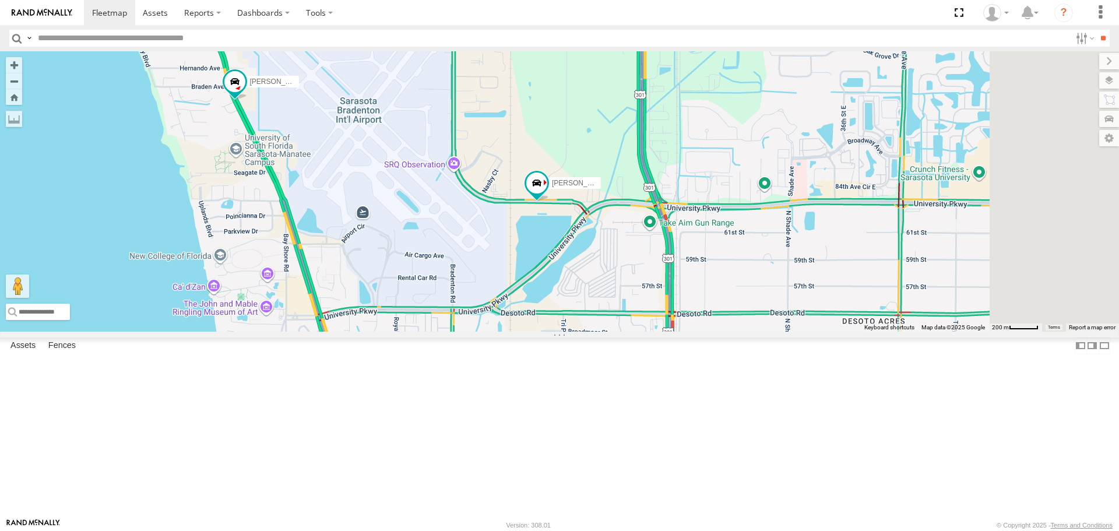
drag, startPoint x: 487, startPoint y: 368, endPoint x: 376, endPoint y: 242, distance: 167.6
click at [378, 245] on div "[PERSON_NAME] [PERSON_NAME]" at bounding box center [559, 191] width 1119 height 280
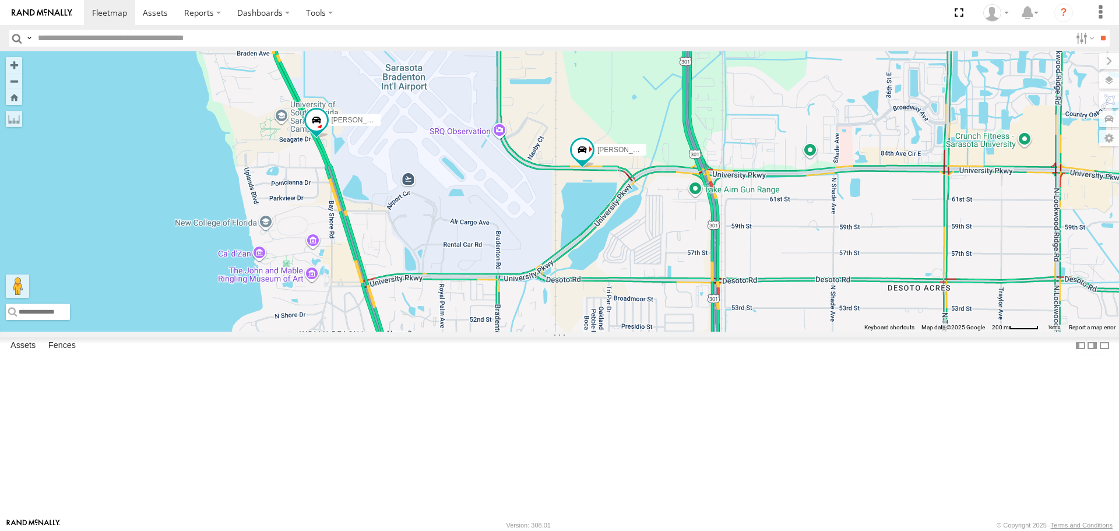
drag, startPoint x: 441, startPoint y: 261, endPoint x: 519, endPoint y: 278, distance: 79.9
click at [519, 278] on div "Tom Robert 3" at bounding box center [559, 191] width 1119 height 280
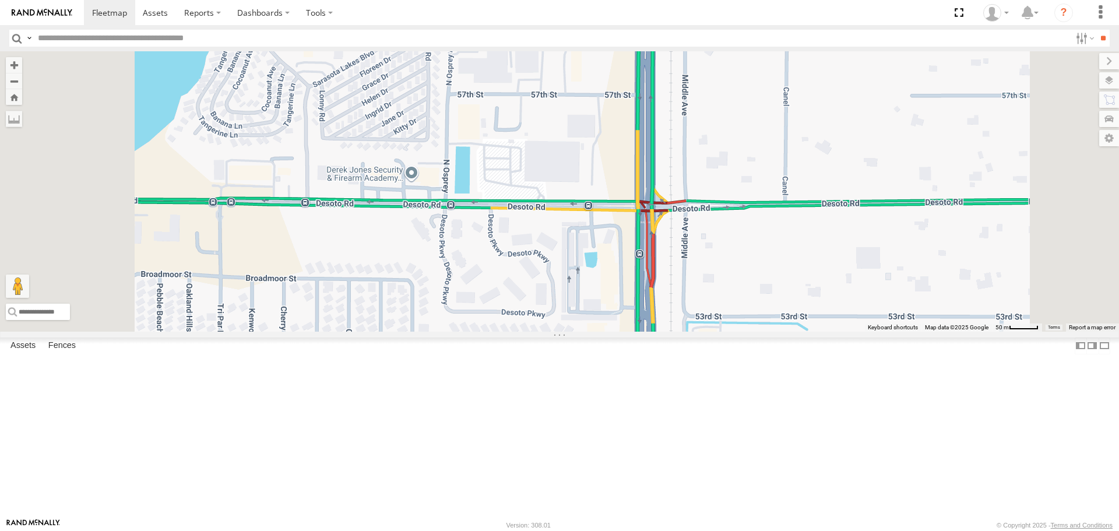
click at [570, 331] on div "[PERSON_NAME] [PERSON_NAME]" at bounding box center [559, 191] width 1119 height 280
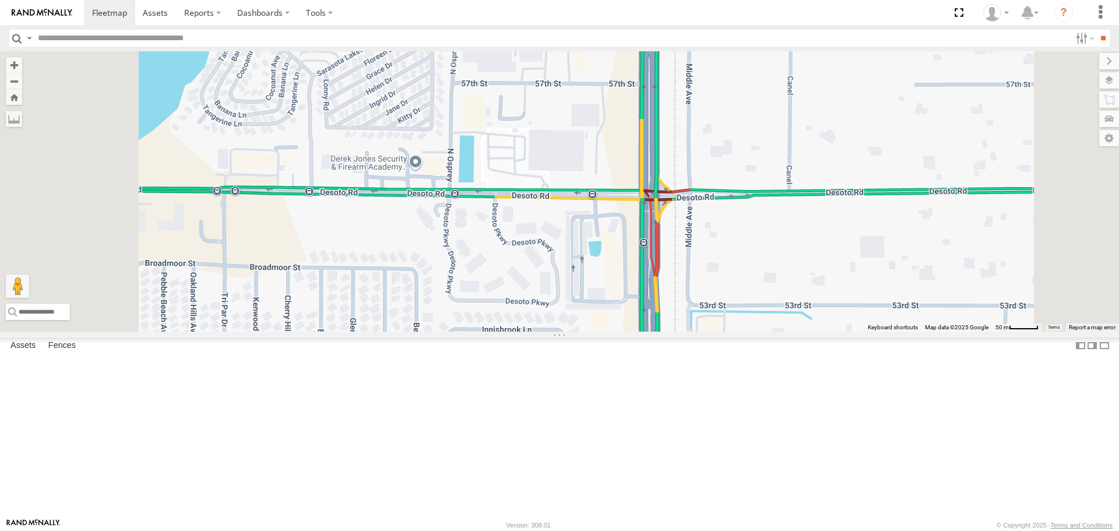
drag, startPoint x: 581, startPoint y: 351, endPoint x: 627, endPoint y: 279, distance: 85.7
click at [626, 279] on div "[PERSON_NAME] [PERSON_NAME]" at bounding box center [559, 191] width 1119 height 280
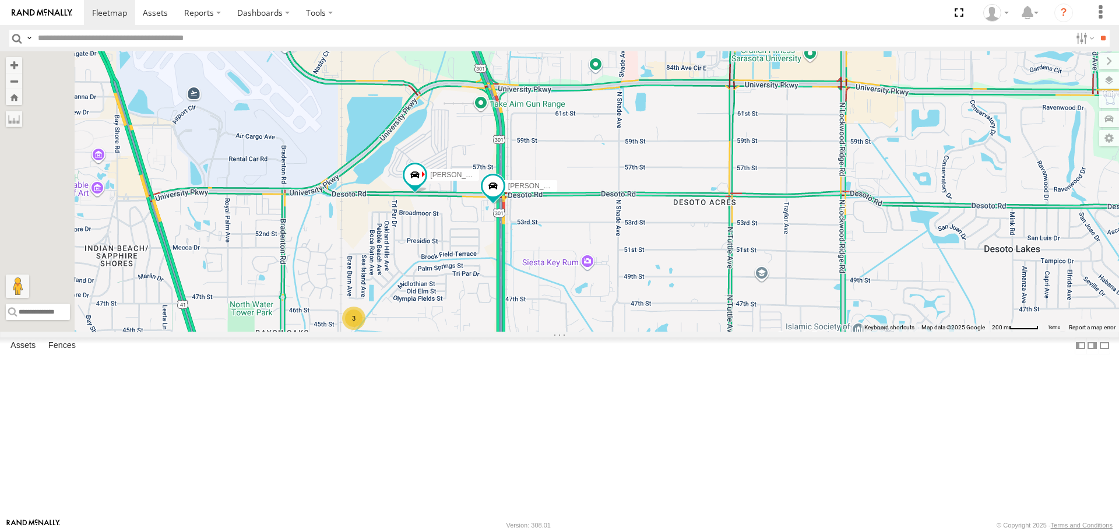
click at [0, 0] on link at bounding box center [0, 0] width 0 height 0
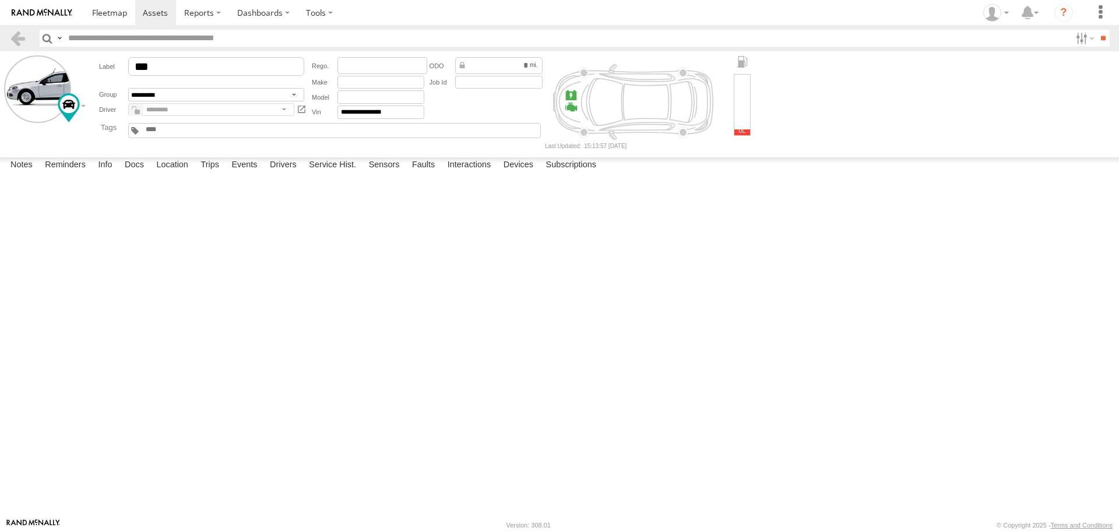
click at [742, 128] on div at bounding box center [742, 104] width 17 height 61
click at [117, 19] on link at bounding box center [109, 12] width 51 height 25
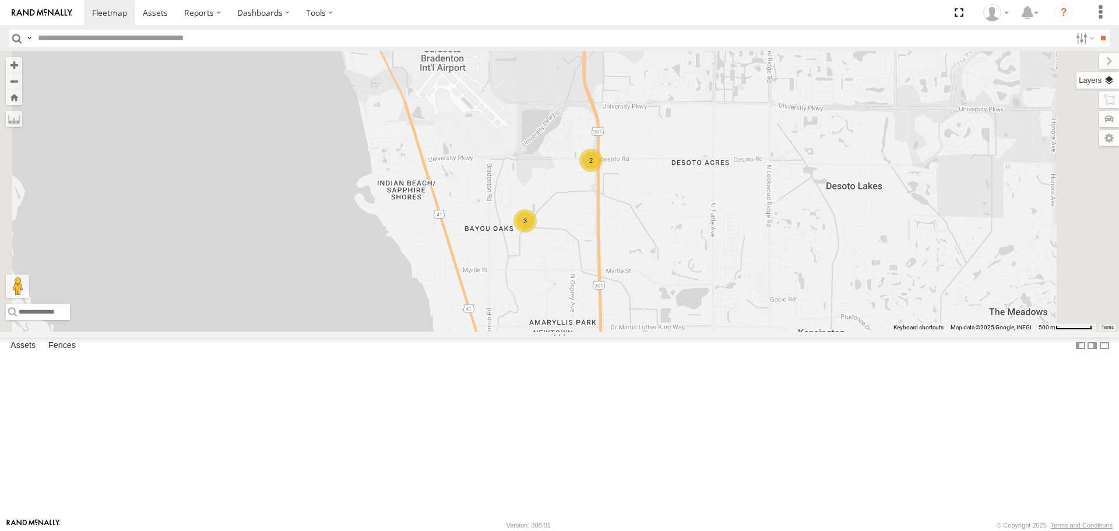
click at [1114, 78] on label at bounding box center [1097, 80] width 43 height 16
click at [1080, 61] on label at bounding box center [1099, 61] width 39 height 16
click at [1111, 77] on label at bounding box center [1097, 80] width 43 height 16
click at [0, 0] on div "Overlays" at bounding box center [0, 0] width 0 height 0
click at [0, 0] on span "Basemaps" at bounding box center [0, 0] width 0 height 0
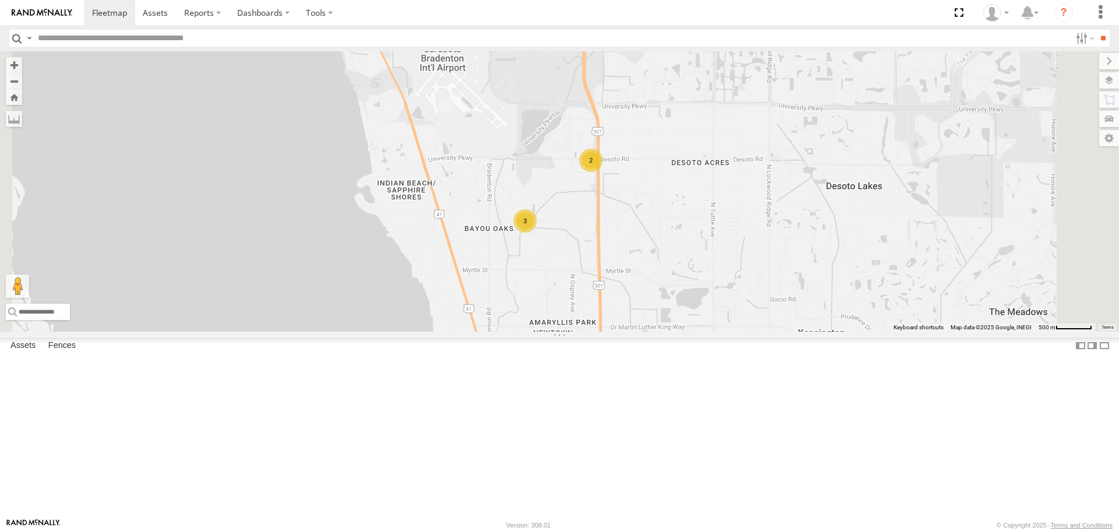
click at [0, 0] on span "Roadmap" at bounding box center [0, 0] width 0 height 0
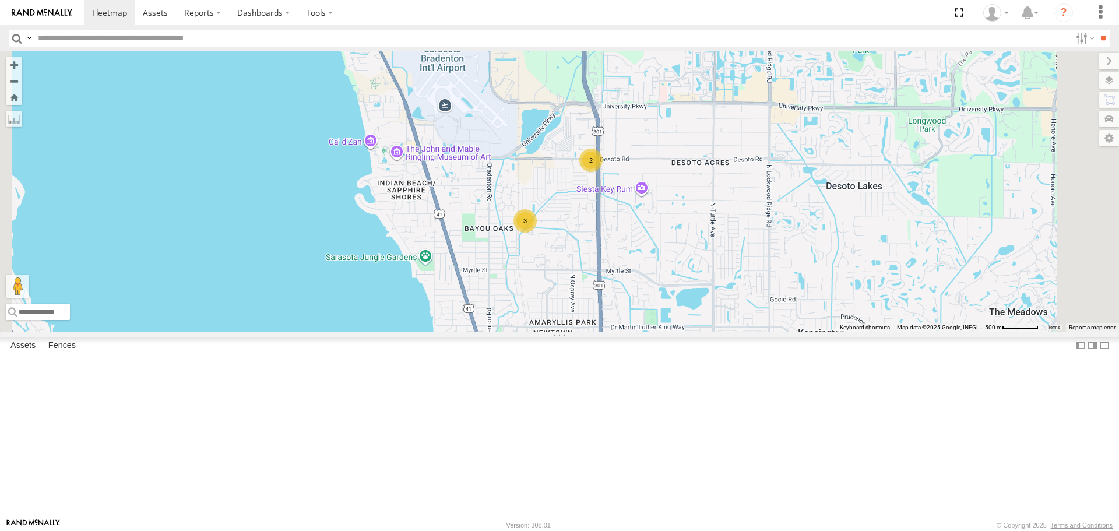
click at [0, 0] on span "Overlays" at bounding box center [0, 0] width 0 height 0
click at [0, 0] on span "Traffic" at bounding box center [0, 0] width 0 height 0
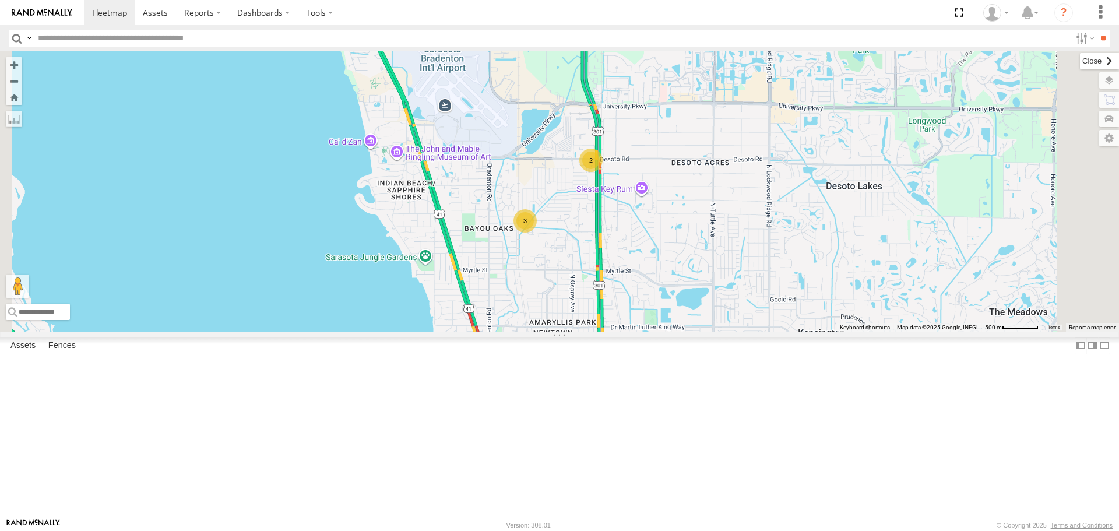
click at [1080, 60] on label at bounding box center [1099, 61] width 39 height 16
click at [602, 172] on div "2" at bounding box center [590, 160] width 23 height 23
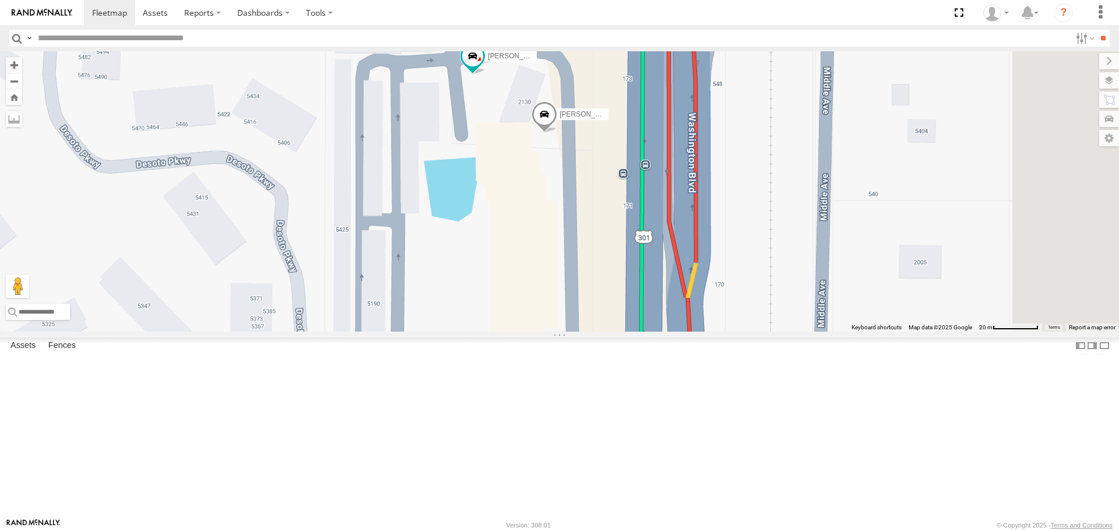
drag, startPoint x: 732, startPoint y: 383, endPoint x: 657, endPoint y: 248, distance: 154.9
click at [657, 248] on div "Tom Robert" at bounding box center [559, 191] width 1119 height 280
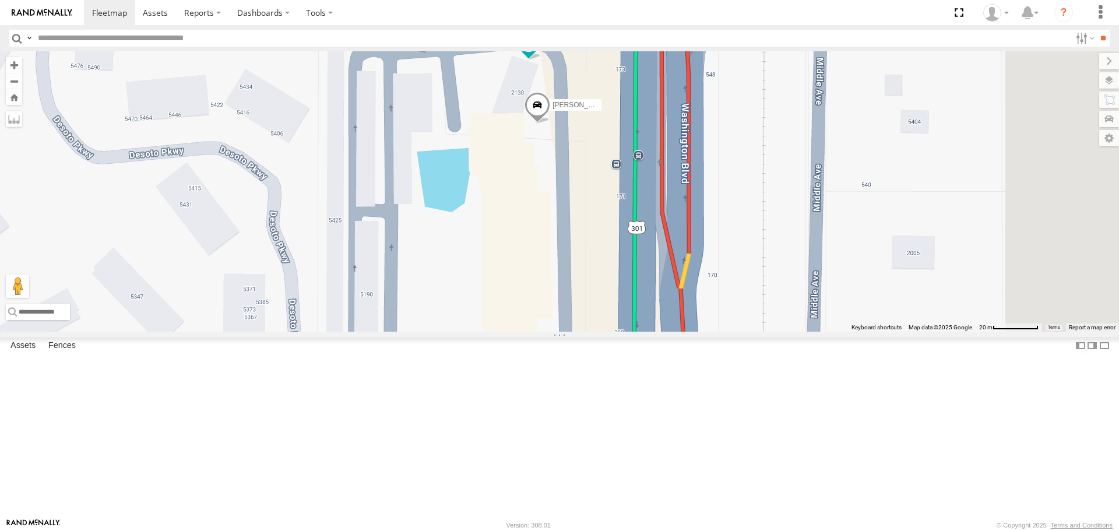
click at [0, 0] on link at bounding box center [0, 0] width 0 height 0
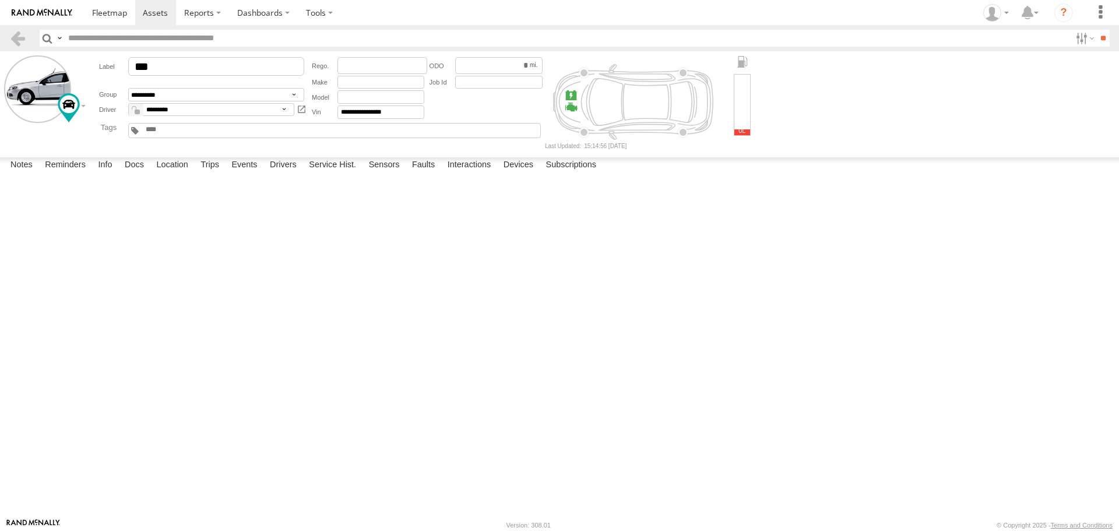
drag, startPoint x: 380, startPoint y: 330, endPoint x: 438, endPoint y: 297, distance: 67.1
click at [0, 0] on div at bounding box center [0, 0] width 0 height 0
click at [734, 115] on div at bounding box center [742, 104] width 17 height 61
click at [118, 12] on span at bounding box center [109, 12] width 35 height 11
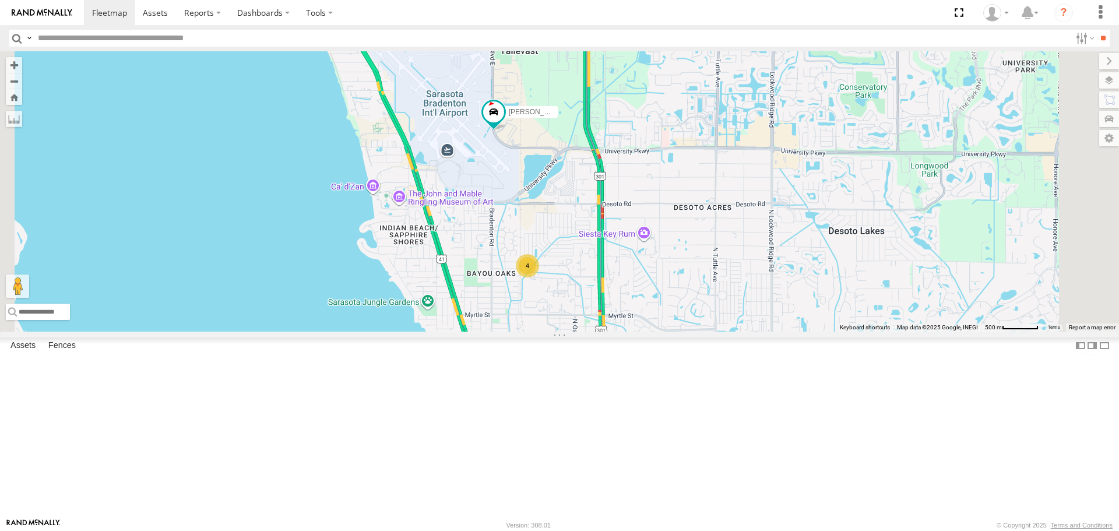
drag, startPoint x: 655, startPoint y: 249, endPoint x: 655, endPoint y: 386, distance: 137.5
click at [655, 331] on div "[PERSON_NAME] 4" at bounding box center [559, 191] width 1119 height 280
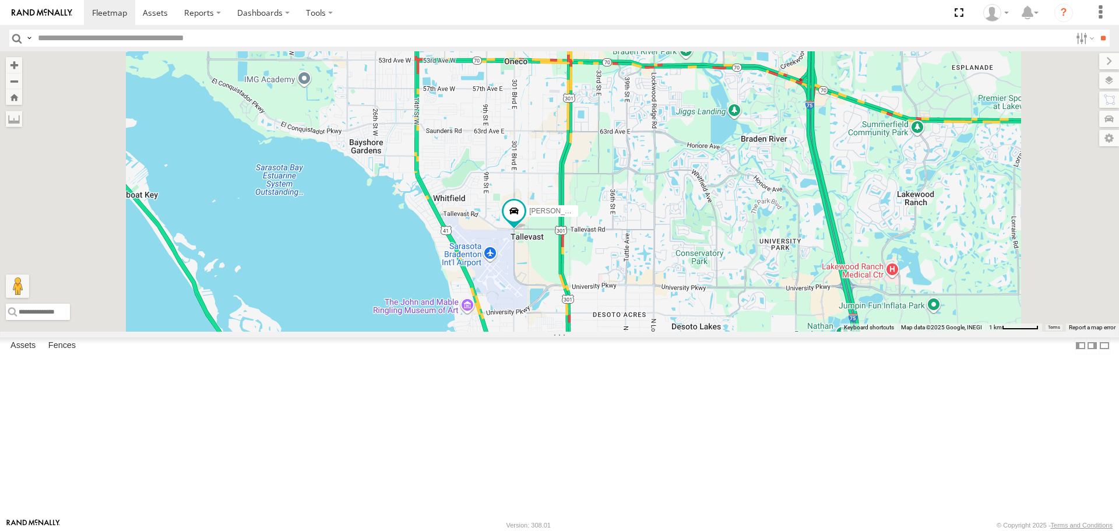
drag, startPoint x: 615, startPoint y: 189, endPoint x: 630, endPoint y: 231, distance: 44.8
click at [625, 215] on div "[PERSON_NAME] 4" at bounding box center [559, 191] width 1119 height 280
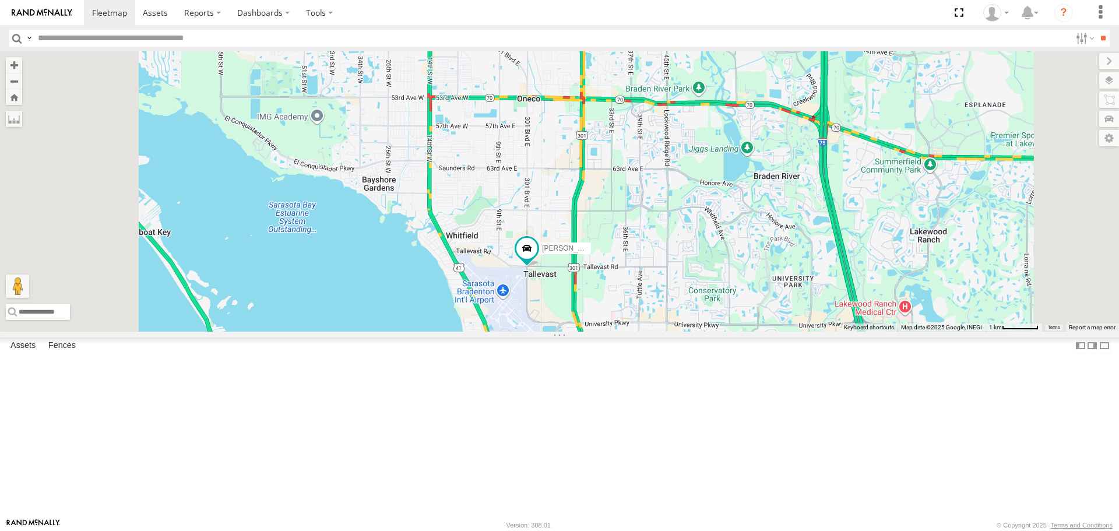
drag, startPoint x: 630, startPoint y: 231, endPoint x: 644, endPoint y: 269, distance: 40.2
click at [644, 269] on div "[PERSON_NAME] 4" at bounding box center [559, 191] width 1119 height 280
